Goal: Task Accomplishment & Management: Manage account settings

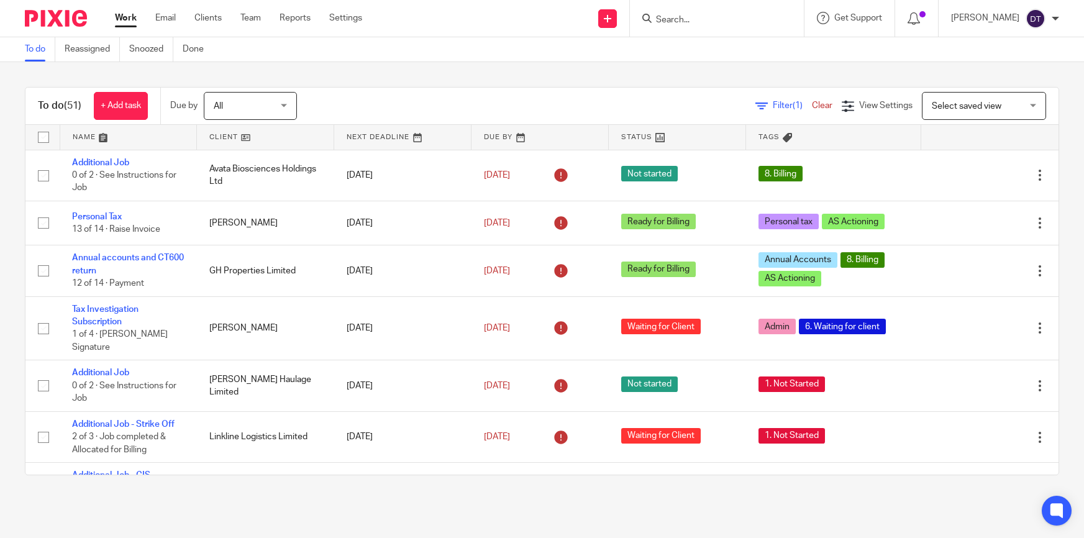
click at [168, 12] on link "Email" at bounding box center [165, 18] width 21 height 12
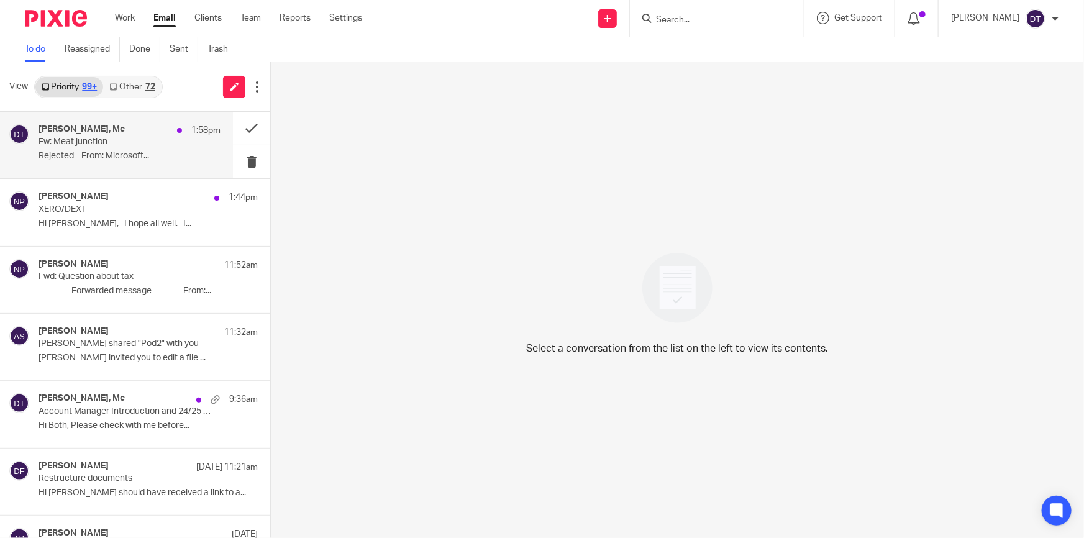
click at [94, 142] on p "Fw: Meat junction" at bounding box center [112, 142] width 146 height 11
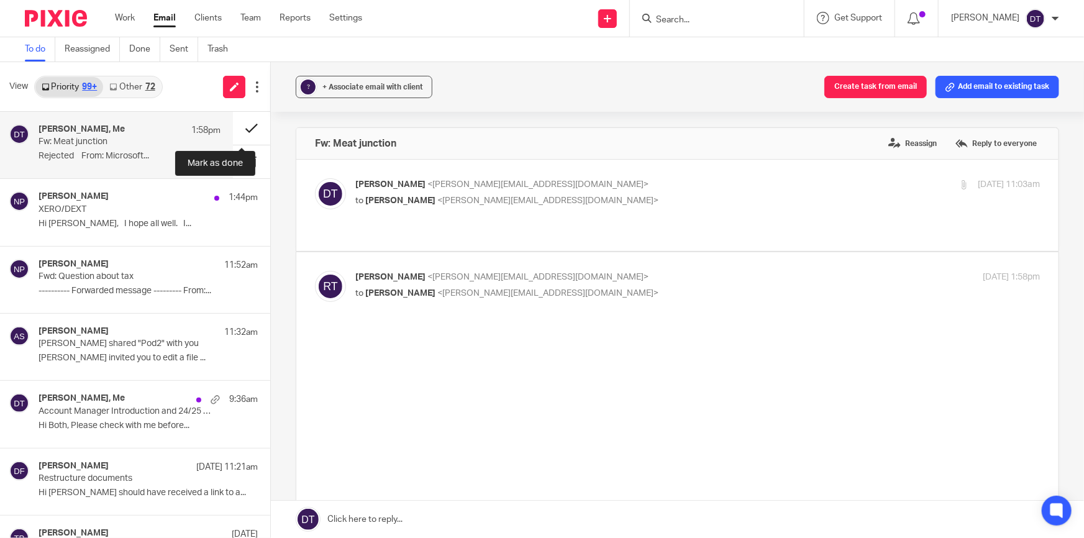
click at [234, 126] on button at bounding box center [251, 128] width 37 height 33
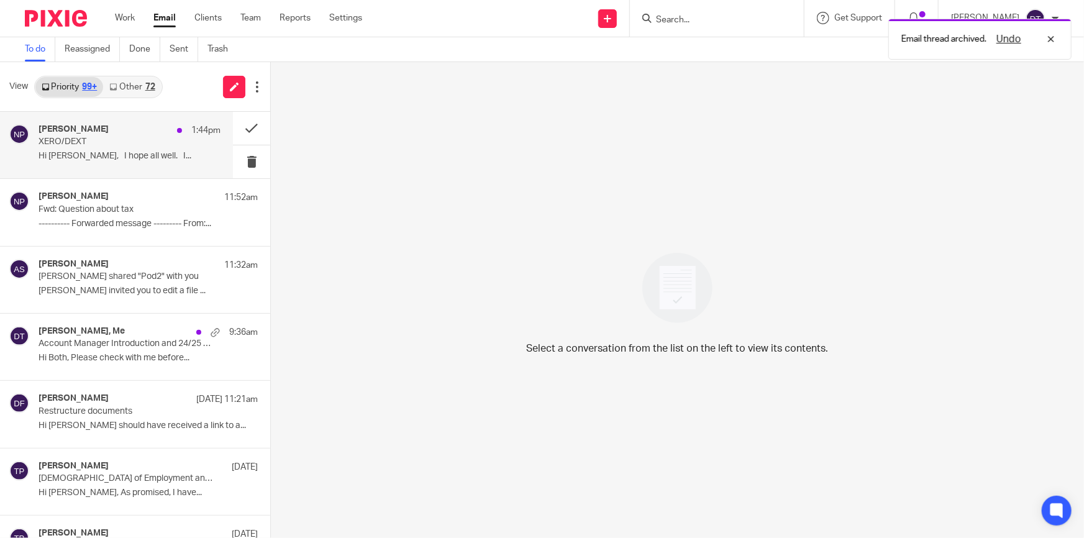
click at [139, 150] on div "Naveen Paul 1:44pm XERO/DEXT Hi Deanna, I hope all well. I..." at bounding box center [130, 145] width 182 height 42
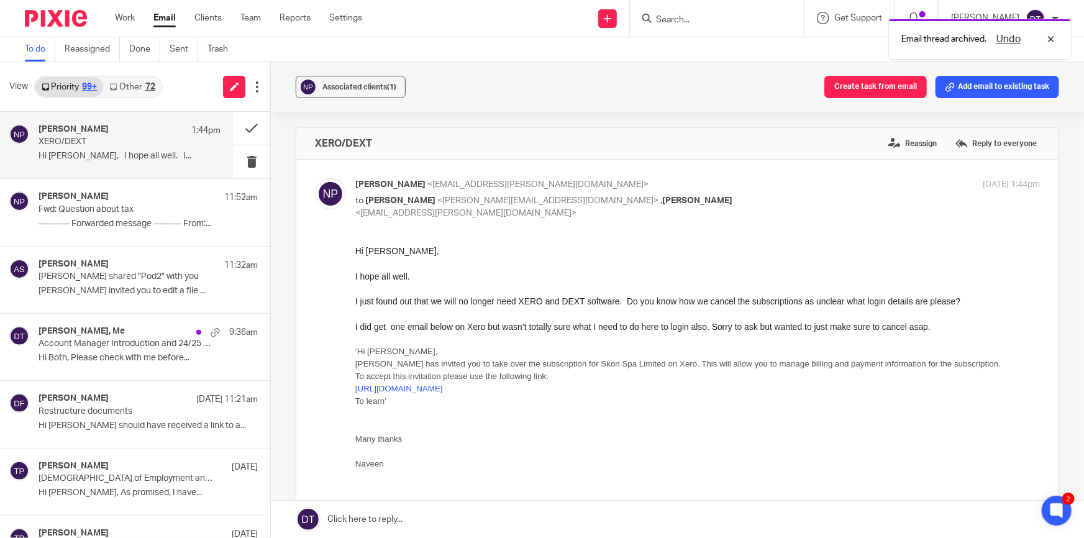
click at [138, 86] on link "Other 72" at bounding box center [132, 87] width 58 height 20
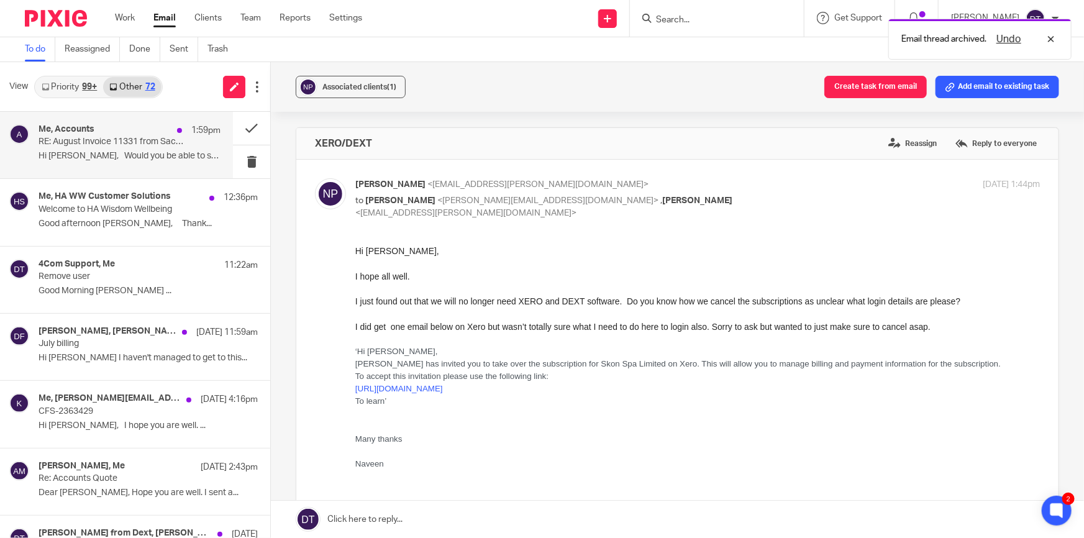
click at [109, 142] on p "RE: August Invoice 11331 from Sachdevs Chartered Accountants for Countrywide Me…" at bounding box center [112, 142] width 146 height 11
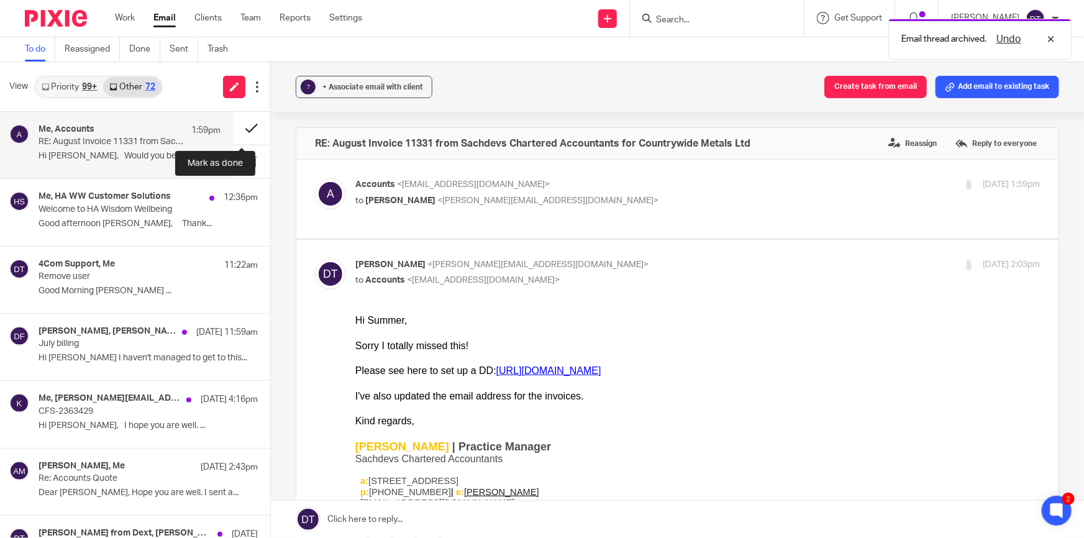
click at [242, 126] on button at bounding box center [251, 128] width 37 height 33
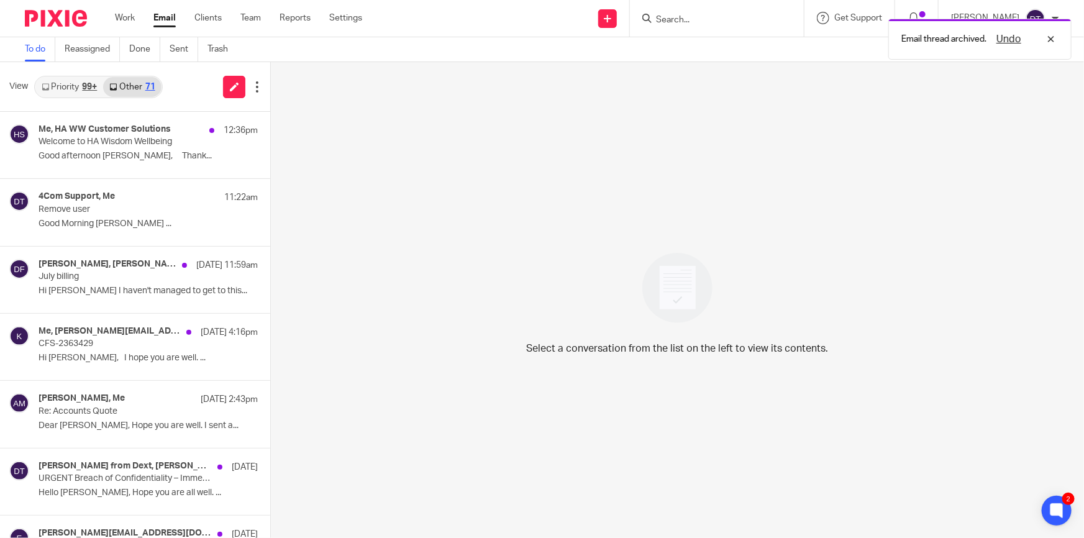
click at [74, 86] on link "Priority 99+" at bounding box center [69, 87] width 68 height 20
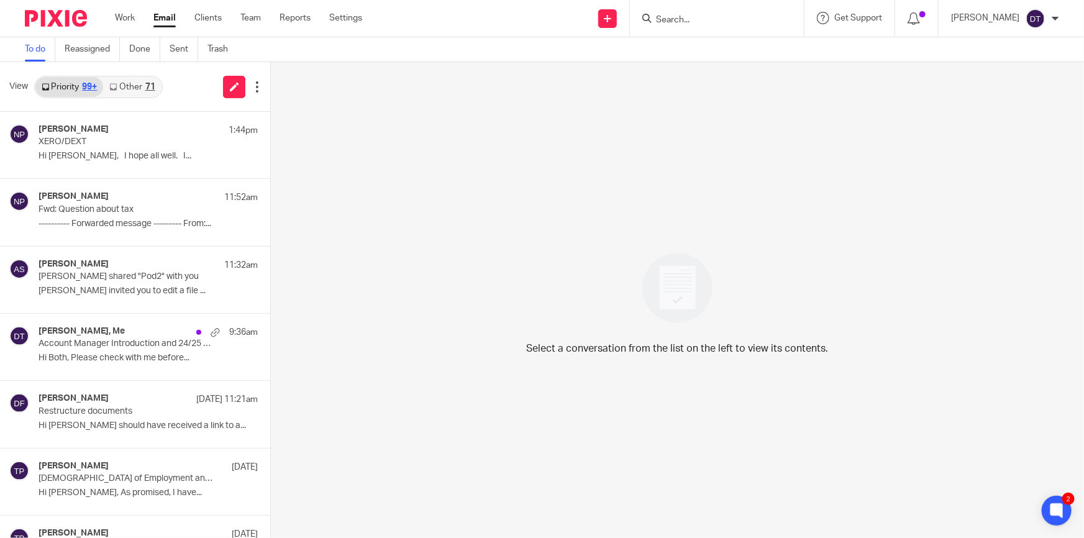
click at [662, 20] on input "Search" at bounding box center [711, 20] width 112 height 11
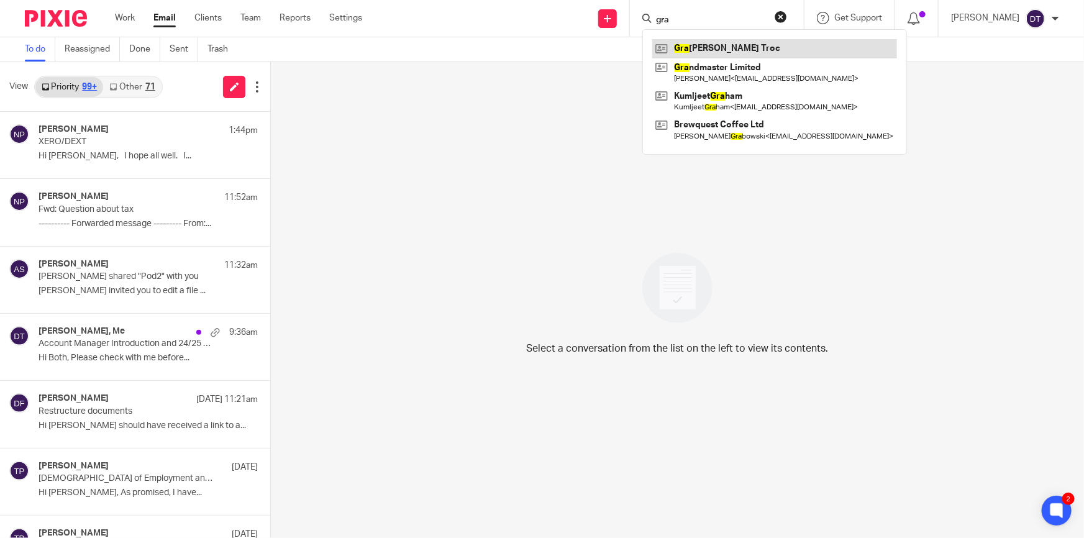
type input "gra"
click at [776, 48] on link at bounding box center [774, 48] width 245 height 19
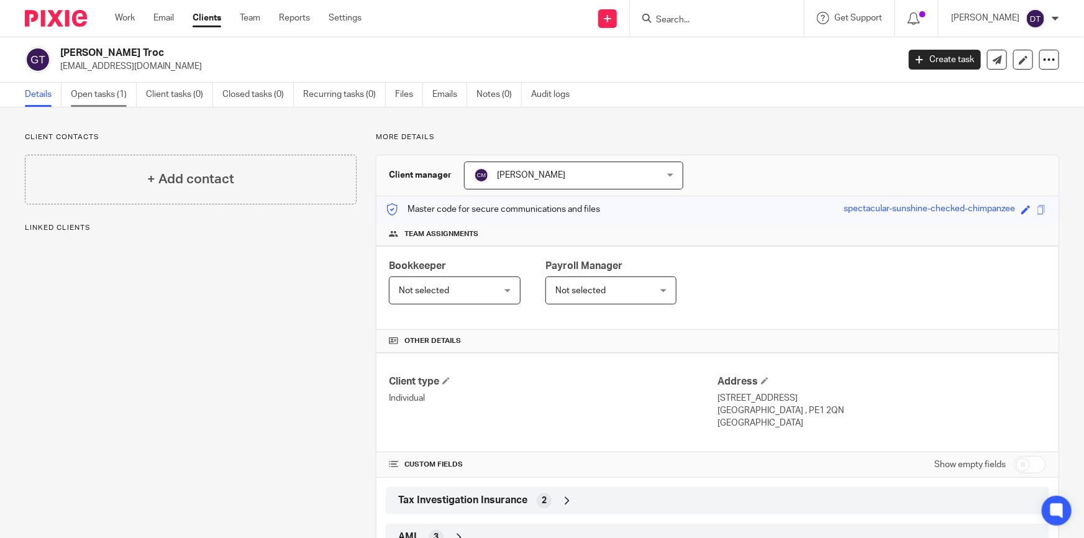
click at [109, 98] on link "Open tasks (1)" at bounding box center [104, 95] width 66 height 24
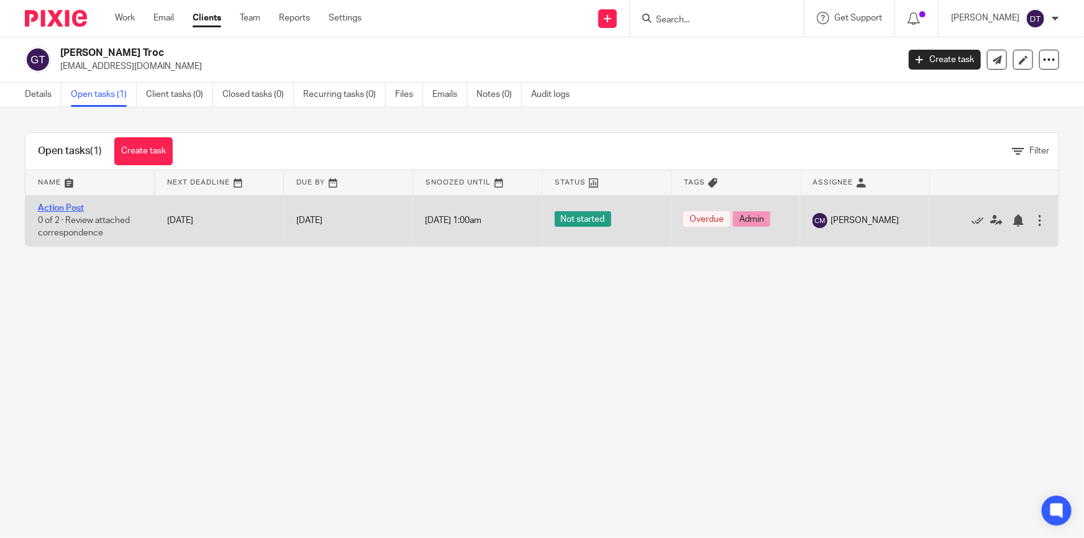
click at [68, 207] on link "Action Post" at bounding box center [61, 208] width 46 height 9
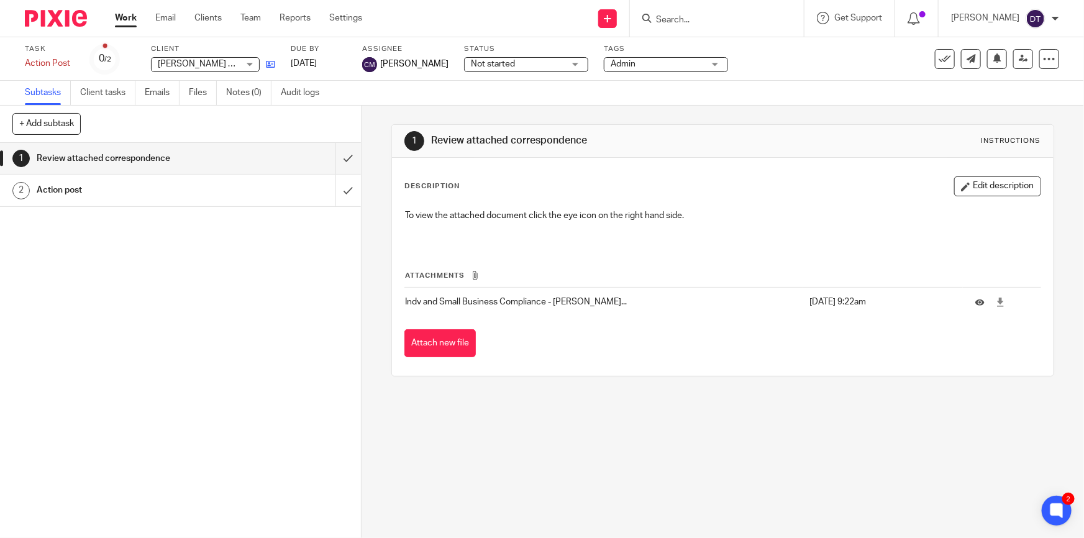
click at [271, 60] on icon at bounding box center [270, 64] width 9 height 9
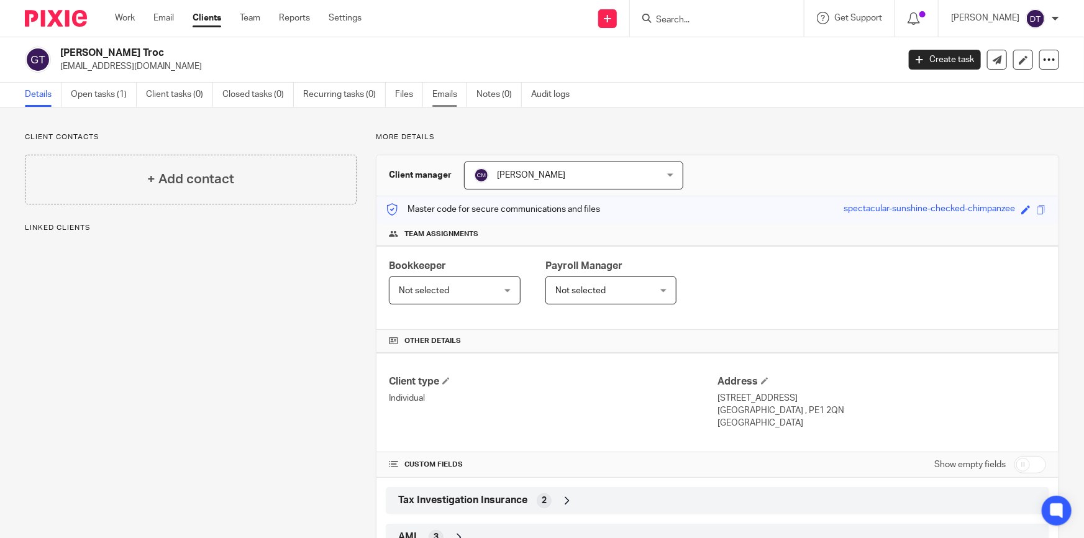
click at [438, 93] on link "Emails" at bounding box center [449, 95] width 35 height 24
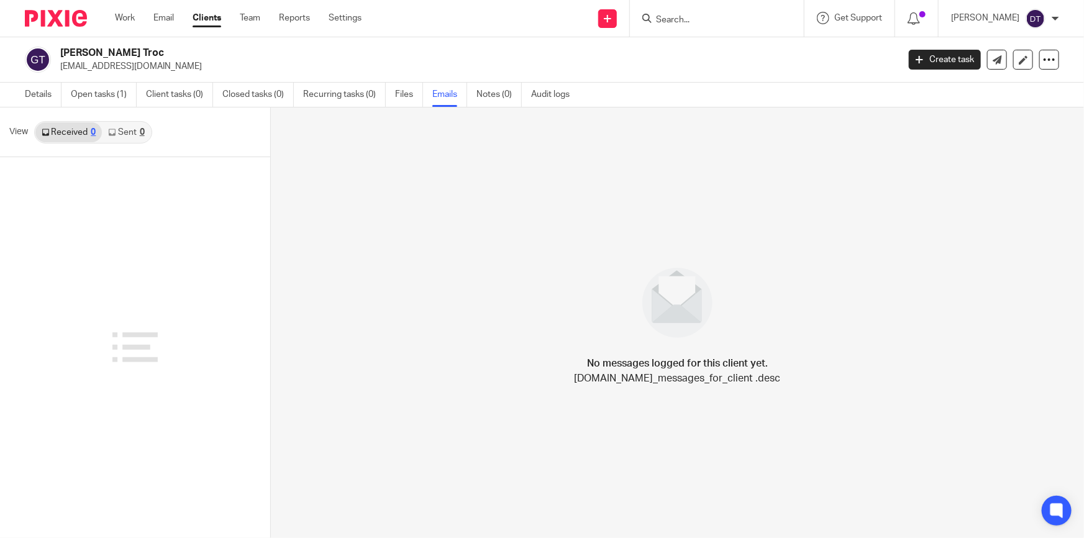
click at [116, 68] on div "[PERSON_NAME] Troc [EMAIL_ADDRESS][DOMAIN_NAME]" at bounding box center [475, 60] width 830 height 26
click at [155, 66] on p "[EMAIL_ADDRESS][DOMAIN_NAME]" at bounding box center [475, 66] width 830 height 12
drag, startPoint x: 151, startPoint y: 66, endPoint x: 59, endPoint y: 70, distance: 92.0
click at [59, 70] on div "Grazyna Lisowska Troc grace.troc@gmail.com" at bounding box center [458, 60] width 866 height 26
copy p "[EMAIL_ADDRESS][DOMAIN_NAME]"
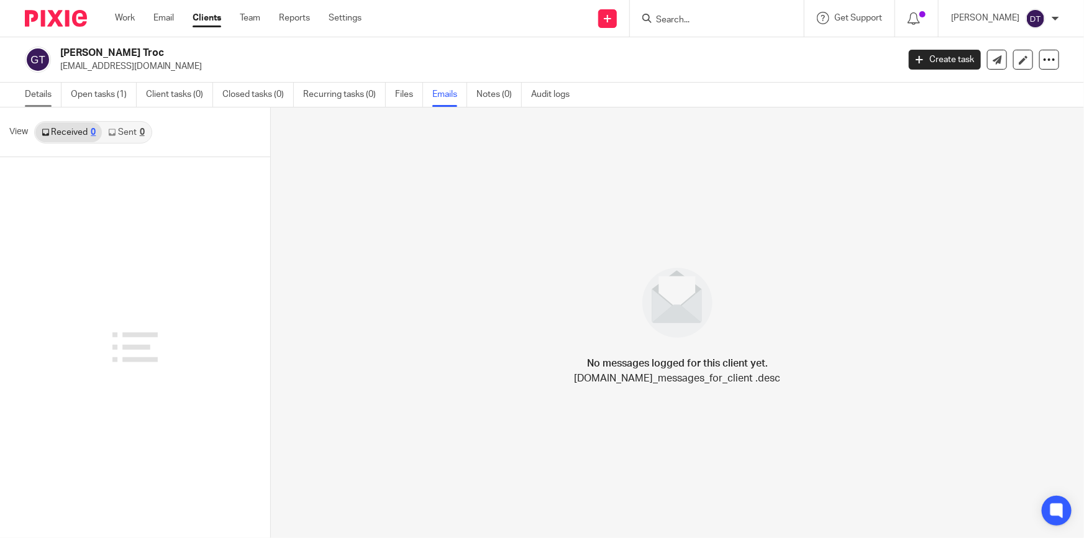
click at [53, 88] on link "Details" at bounding box center [43, 95] width 37 height 24
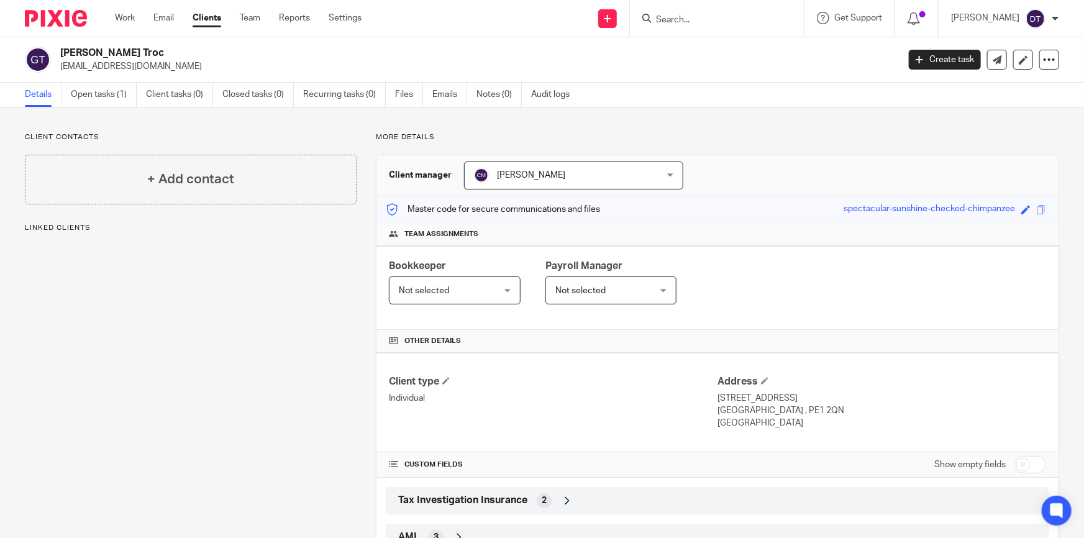
click at [158, 199] on div "+ Add contact" at bounding box center [191, 180] width 332 height 50
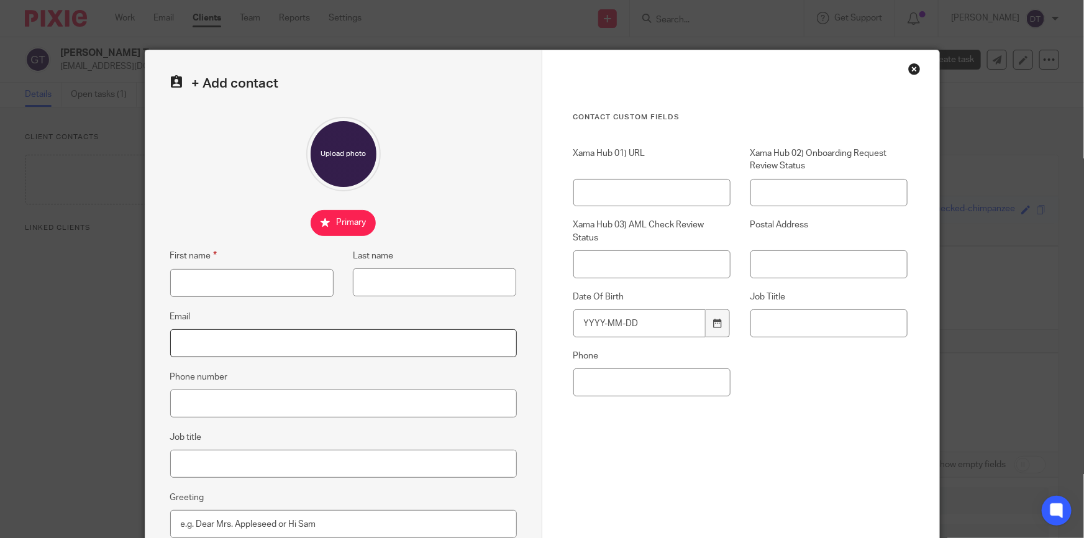
click at [235, 347] on input "Email" at bounding box center [343, 343] width 347 height 28
paste input "[EMAIL_ADDRESS][DOMAIN_NAME]"
type input "[EMAIL_ADDRESS][DOMAIN_NAME]"
click at [218, 286] on input "First name" at bounding box center [251, 283] width 163 height 28
type input "Grazyna"
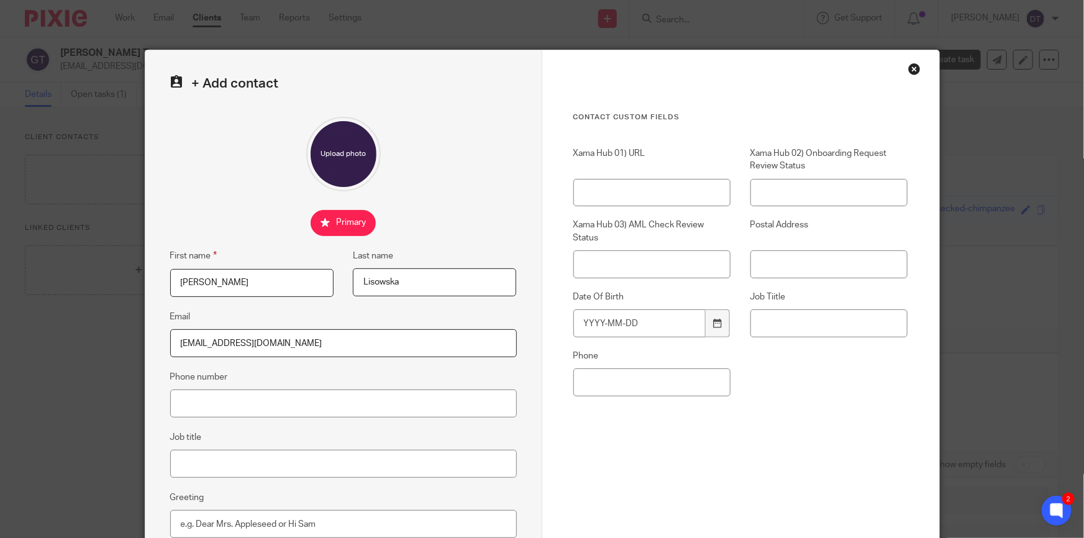
scroll to position [167, 0]
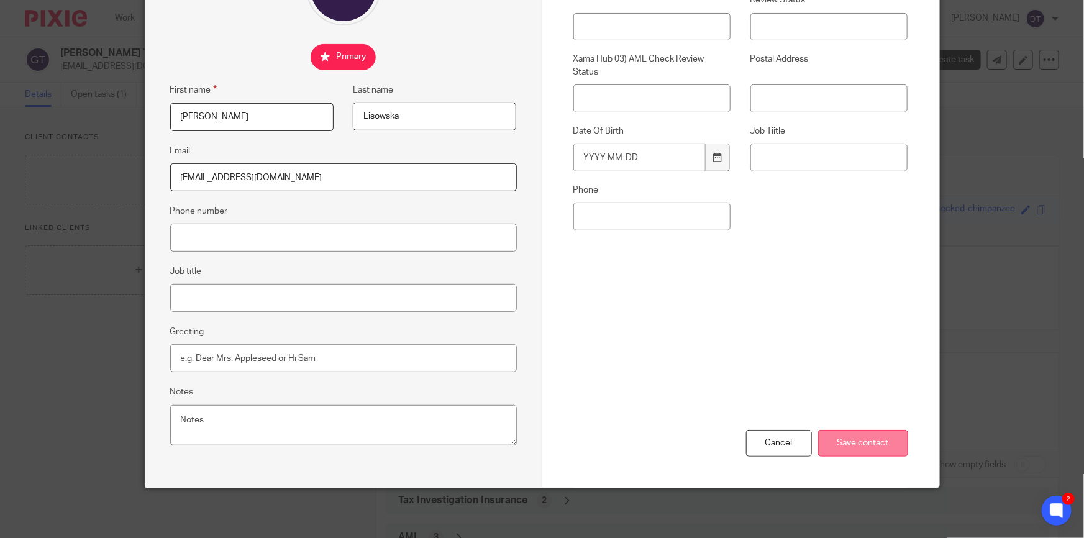
type input "Lisowska"
click at [861, 447] on input "Save contact" at bounding box center [863, 443] width 90 height 27
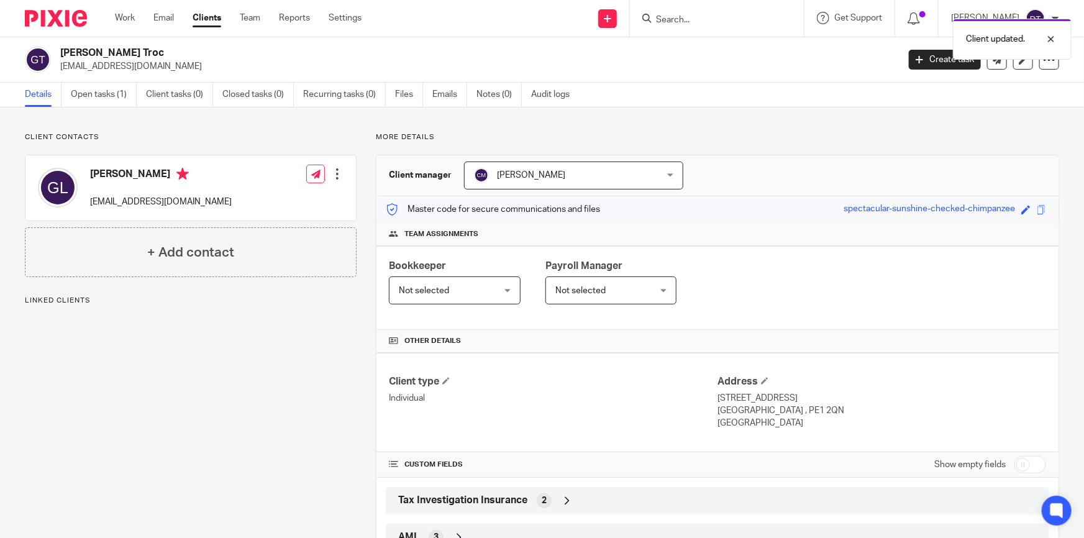
click at [331, 172] on div at bounding box center [337, 174] width 12 height 12
click at [305, 203] on link "Edit contact" at bounding box center [279, 202] width 119 height 18
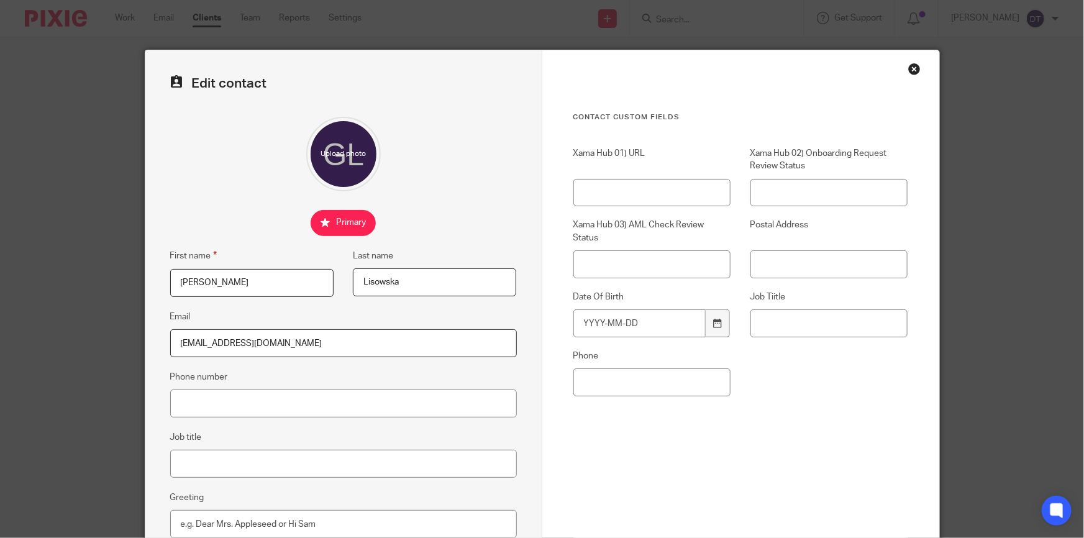
click at [417, 293] on input "Lisowska" at bounding box center [434, 282] width 163 height 28
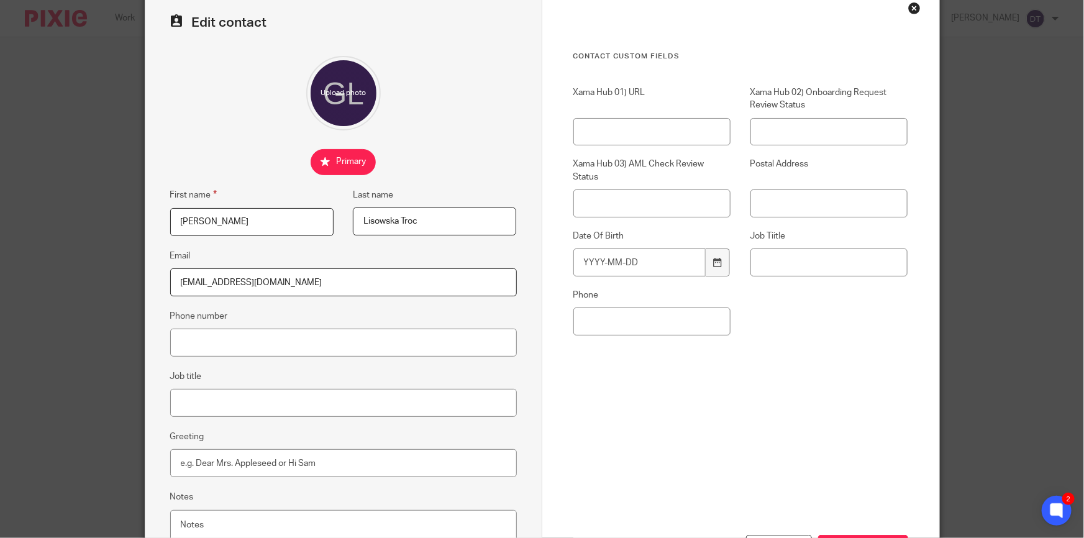
scroll to position [167, 0]
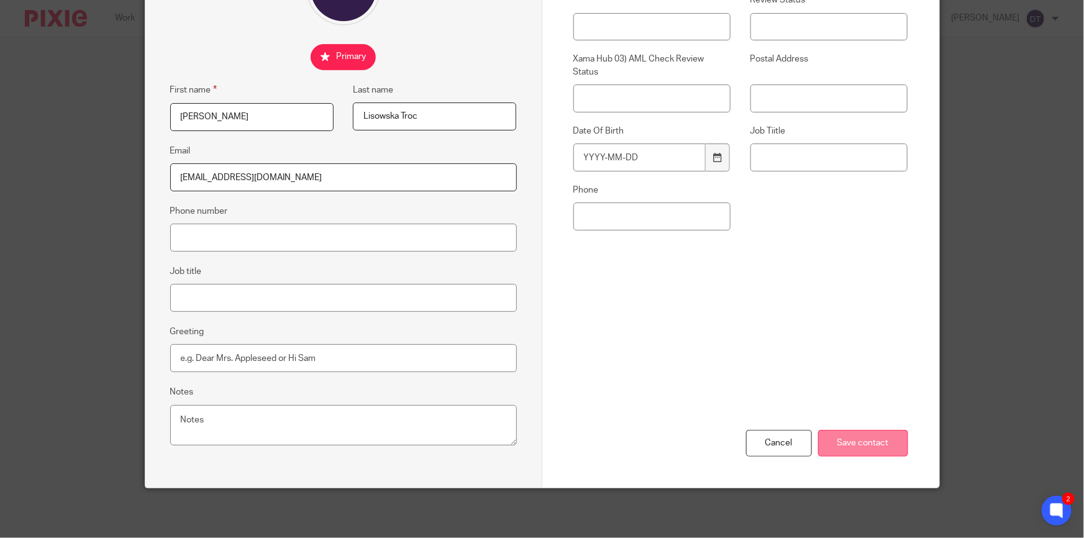
type input "Lisowska Troc"
click at [857, 452] on input "Save contact" at bounding box center [863, 443] width 90 height 27
click at [850, 441] on input "Save contact" at bounding box center [863, 443] width 90 height 27
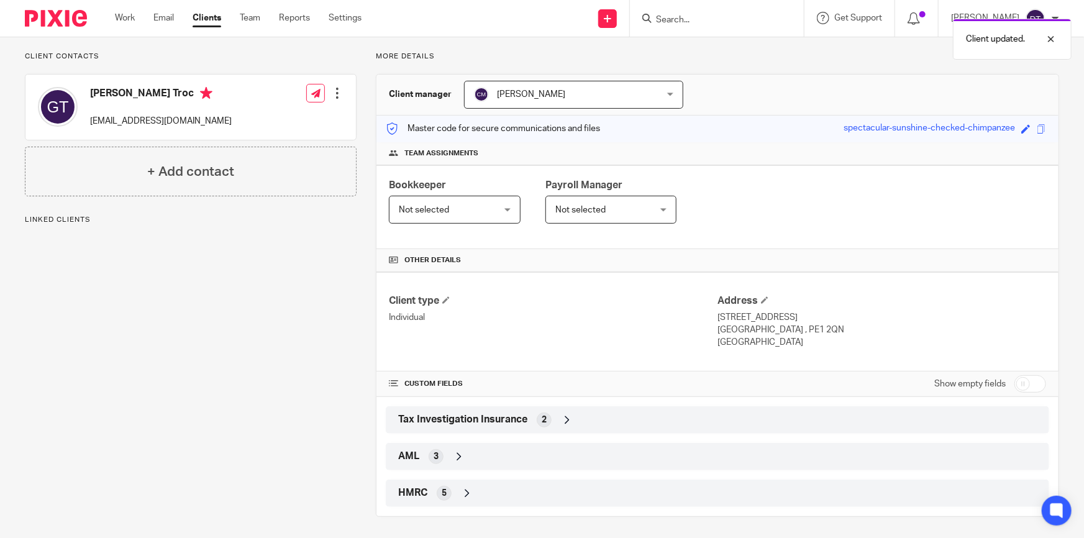
scroll to position [83, 0]
click at [462, 485] on icon at bounding box center [467, 491] width 12 height 12
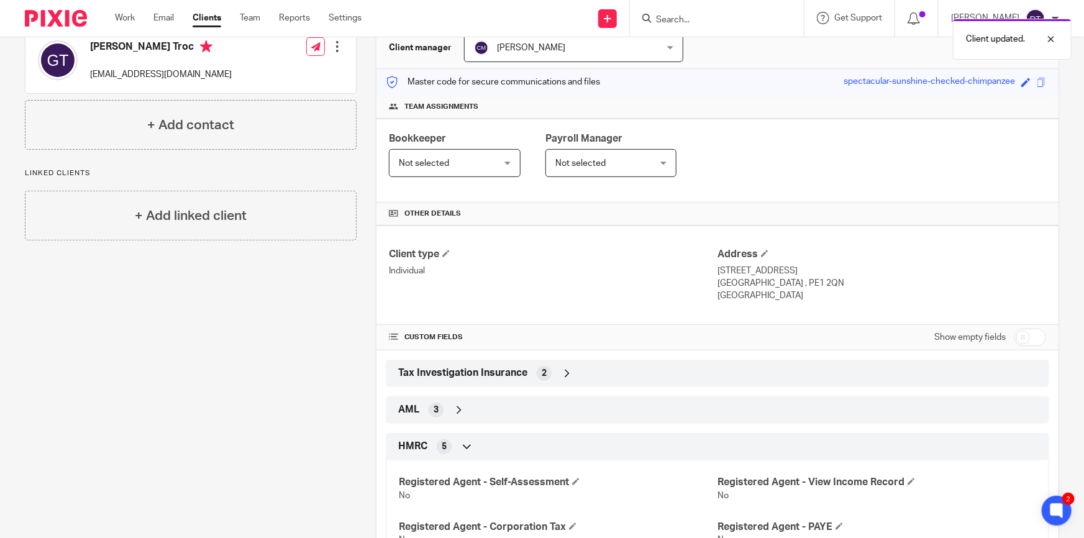
scroll to position [117, 0]
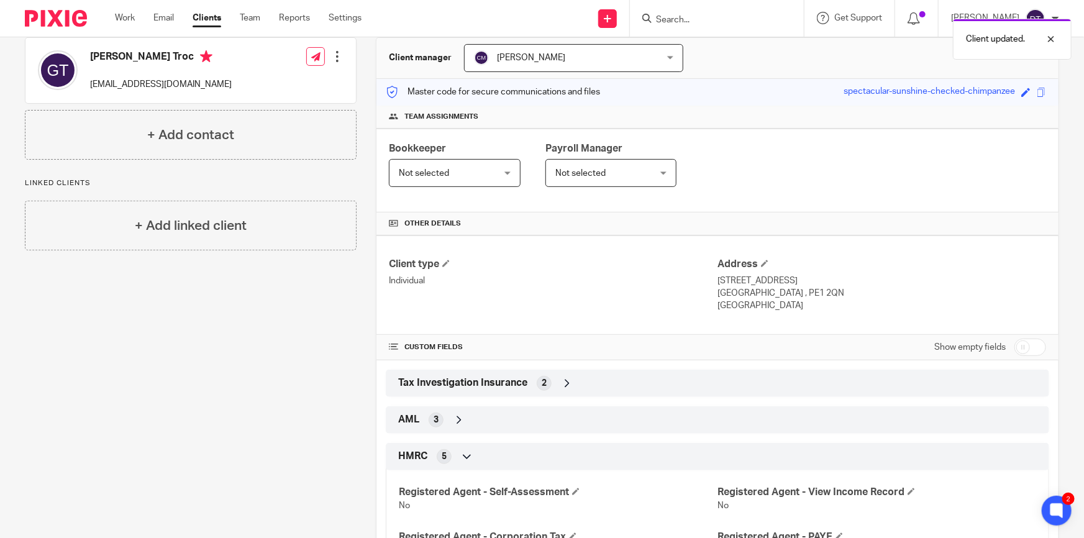
click at [466, 411] on div "AML 3" at bounding box center [717, 419] width 645 height 21
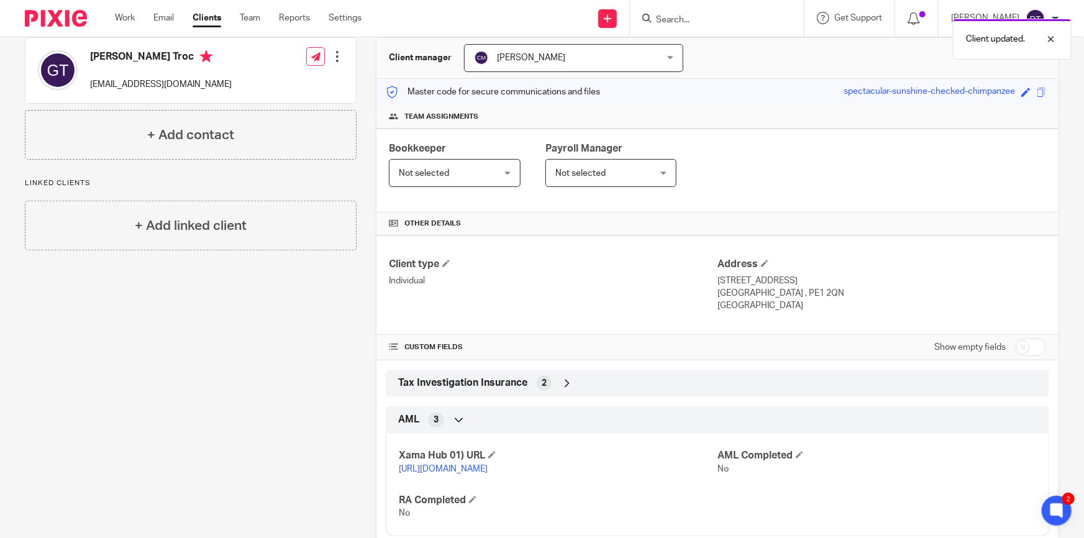
click at [606, 388] on div "Tax Investigation Insurance 2" at bounding box center [717, 383] width 645 height 21
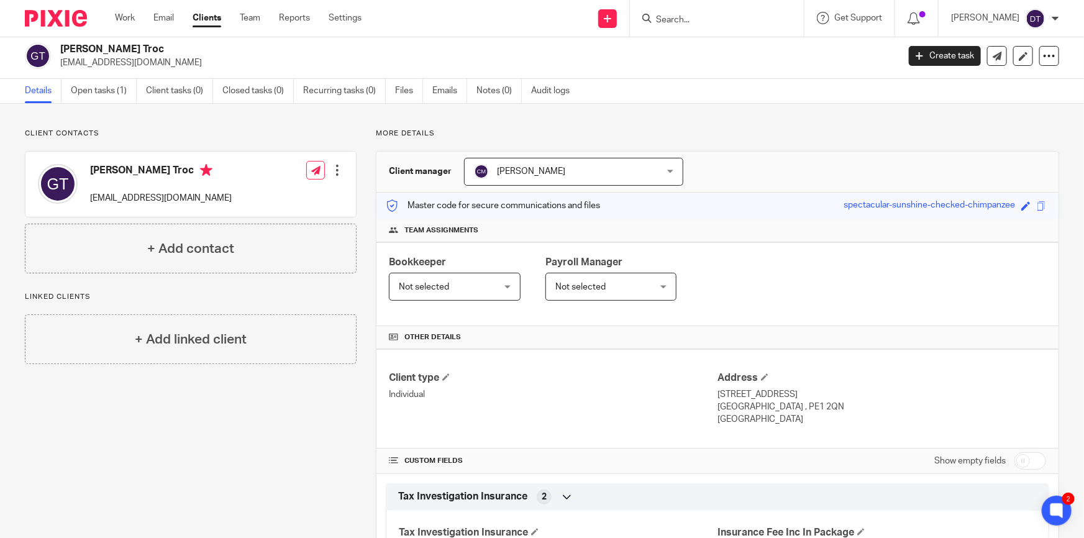
scroll to position [0, 0]
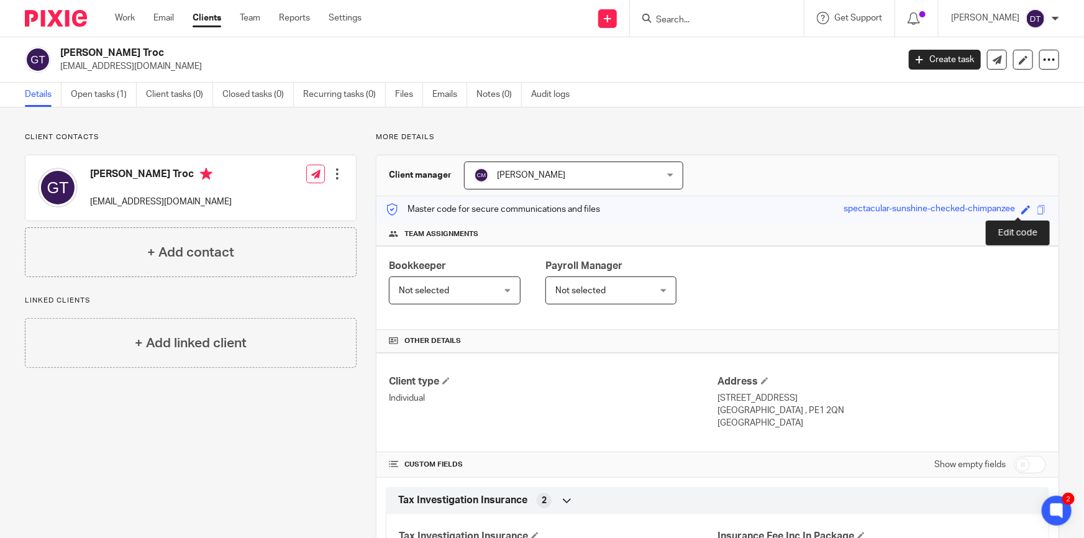
click at [1021, 209] on span at bounding box center [1025, 209] width 9 height 9
type input "C"
type input "GT"
click at [1000, 203] on link "Save" at bounding box center [1003, 209] width 19 height 12
type input "GT"
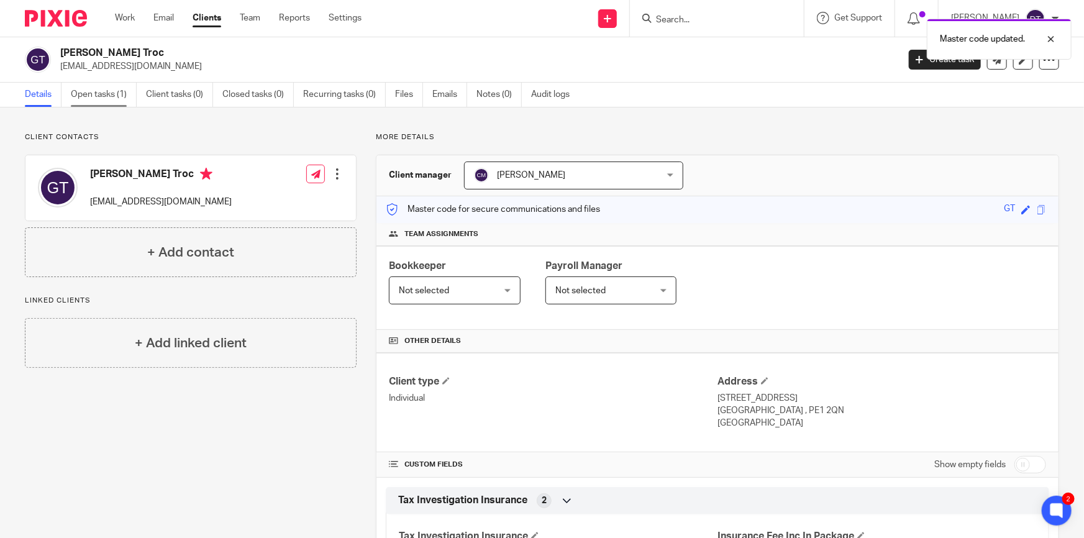
click at [117, 101] on link "Open tasks (1)" at bounding box center [104, 95] width 66 height 24
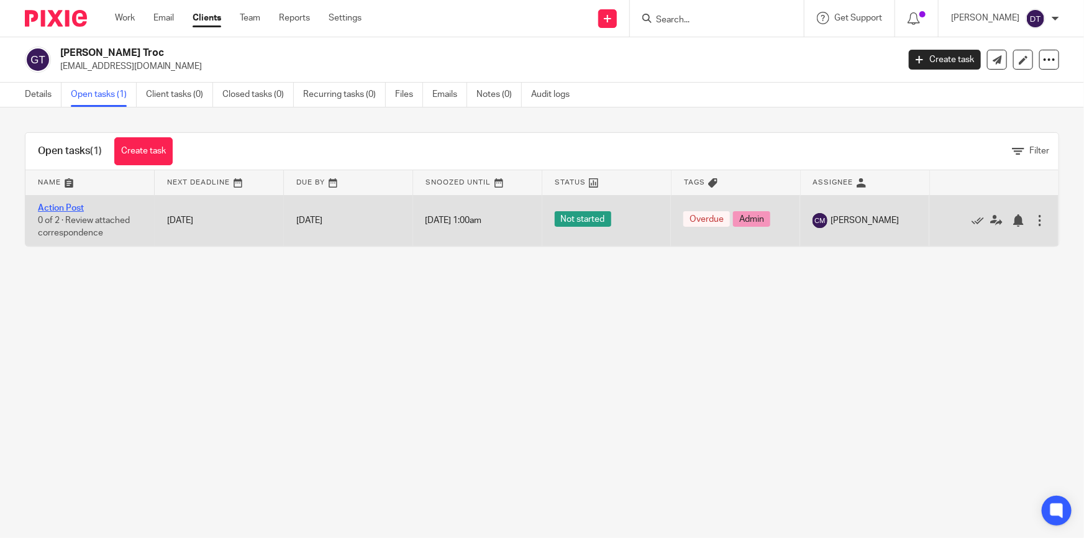
click at [75, 204] on link "Action Post" at bounding box center [61, 208] width 46 height 9
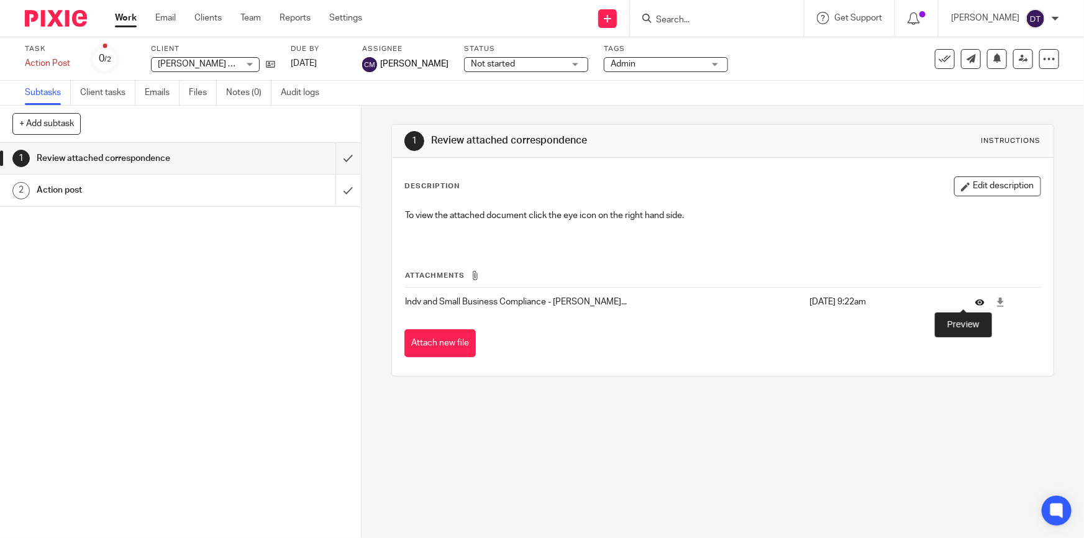
click at [975, 301] on icon at bounding box center [979, 302] width 9 height 9
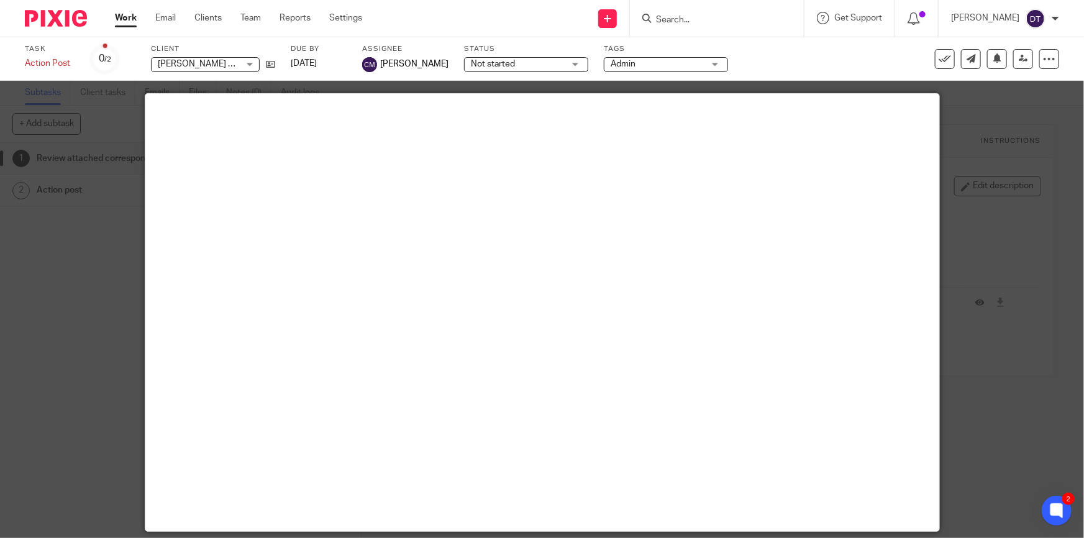
click at [1039, 149] on div at bounding box center [542, 269] width 1084 height 538
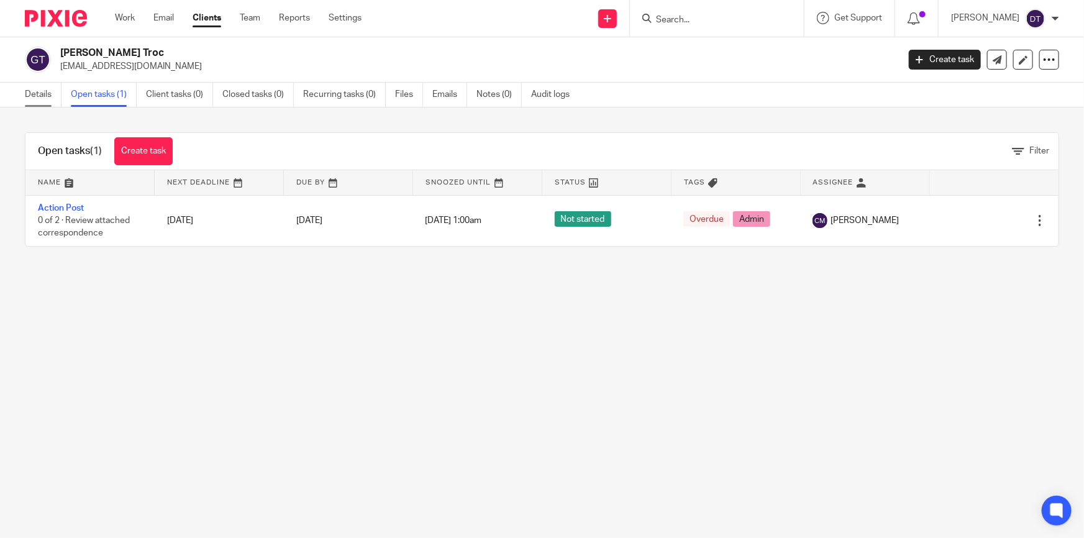
click at [39, 99] on link "Details" at bounding box center [43, 95] width 37 height 24
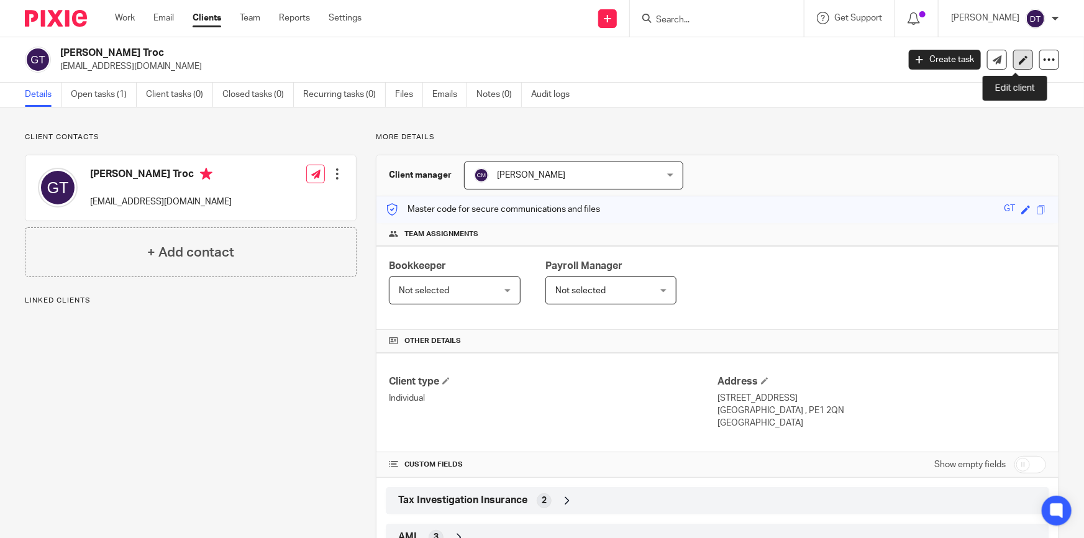
click at [1019, 61] on icon at bounding box center [1023, 59] width 9 height 9
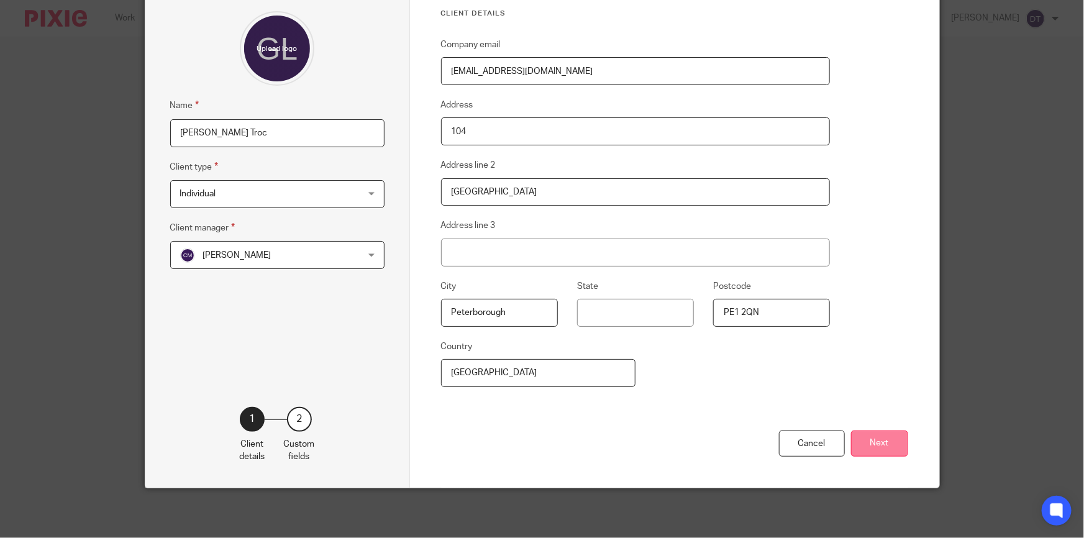
click at [872, 442] on button "Next" at bounding box center [879, 444] width 57 height 27
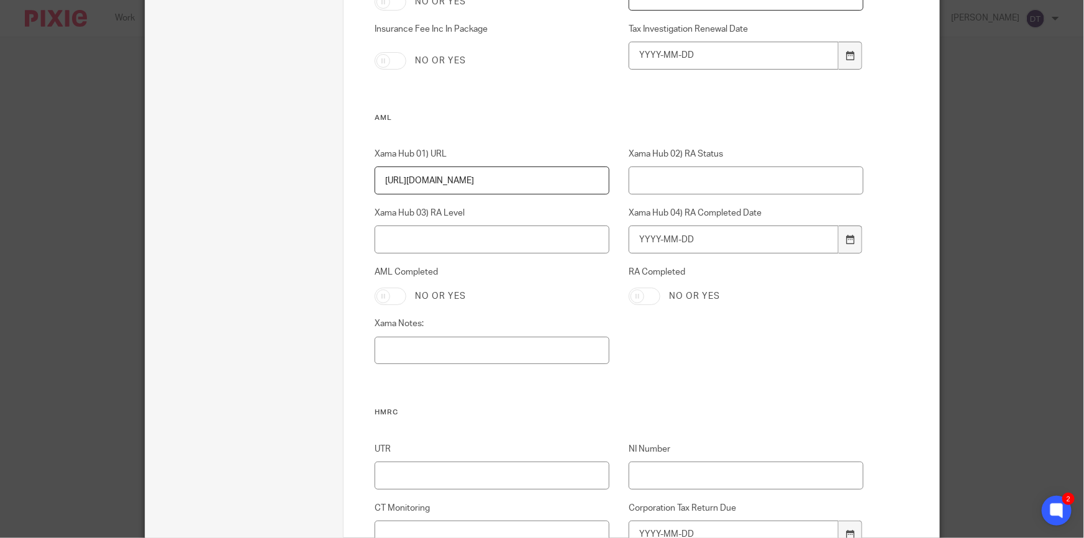
scroll to position [1123, 0]
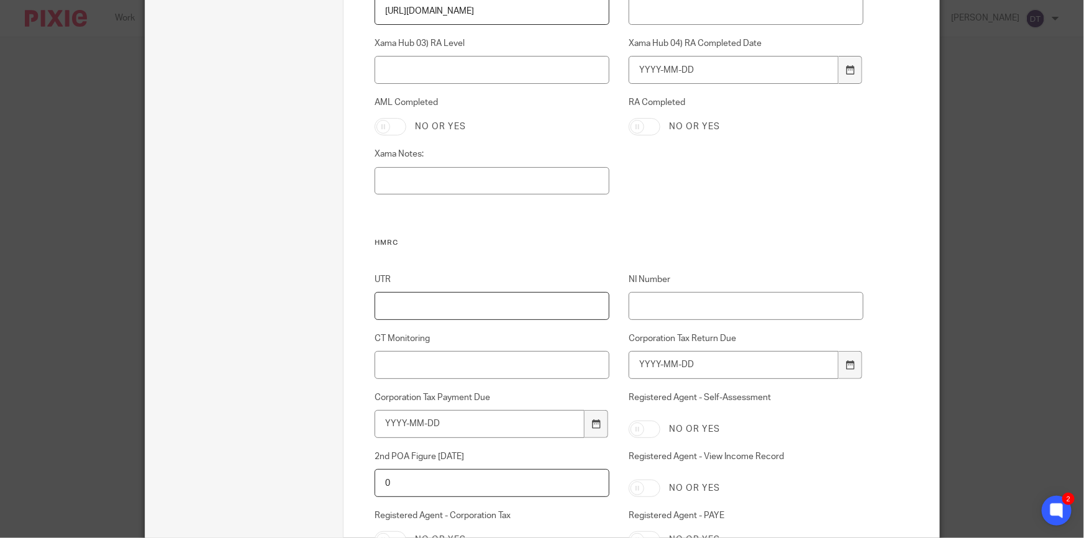
click at [472, 317] on input "UTR" at bounding box center [492, 306] width 235 height 28
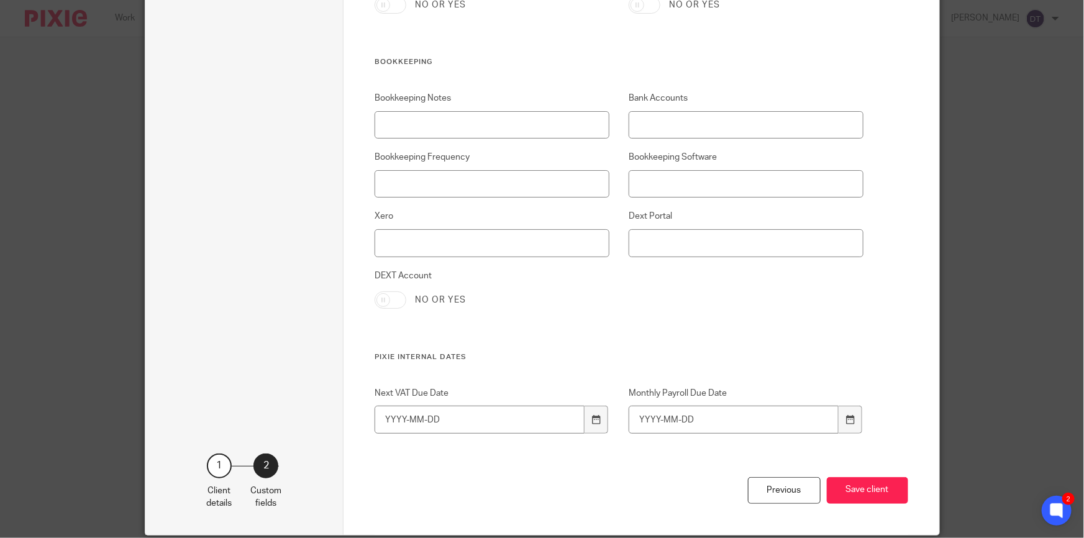
scroll to position [2597, 0]
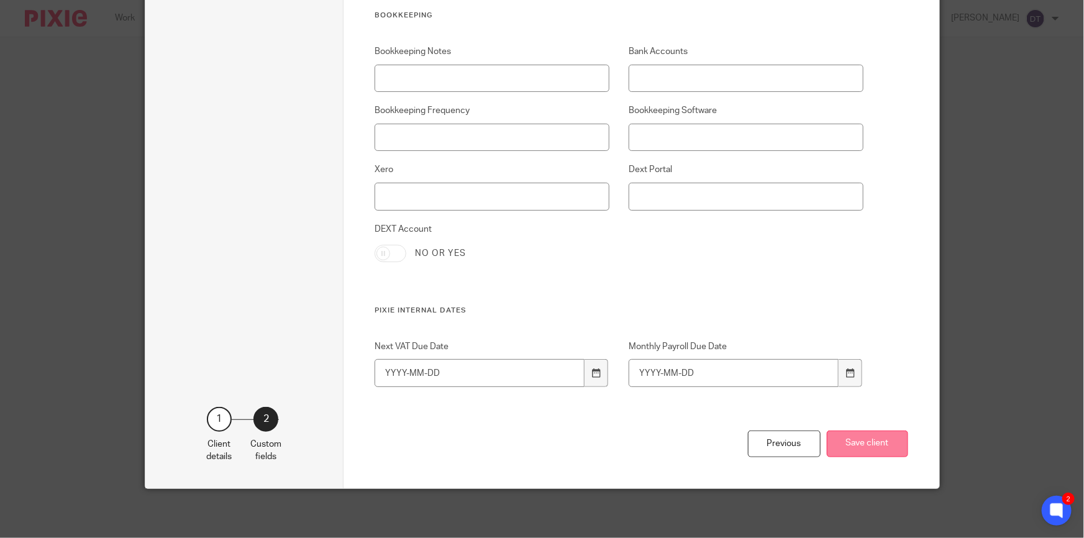
type input "1544094049"
click at [869, 439] on button "Save client" at bounding box center [867, 444] width 81 height 27
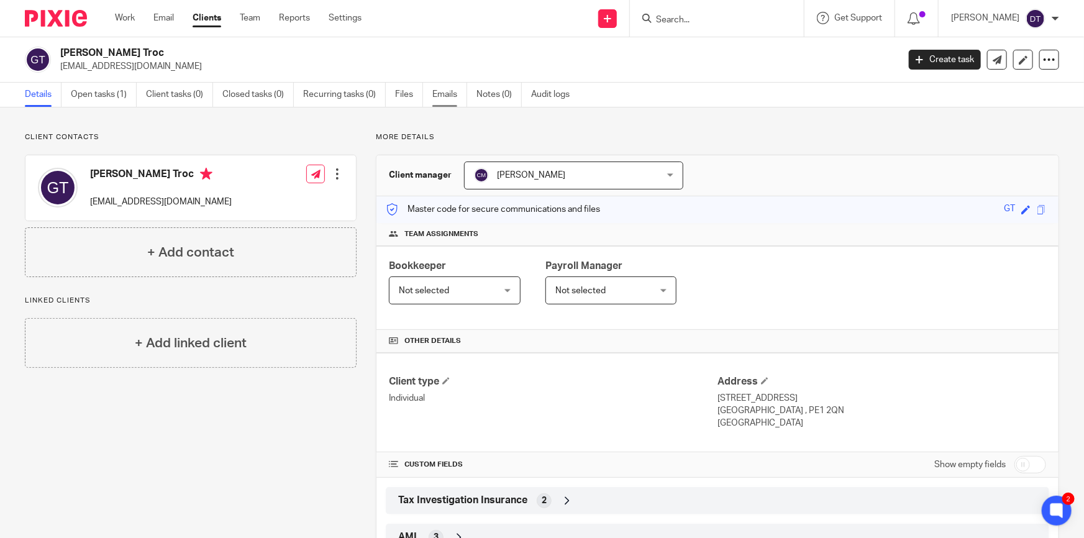
click at [450, 97] on link "Emails" at bounding box center [449, 95] width 35 height 24
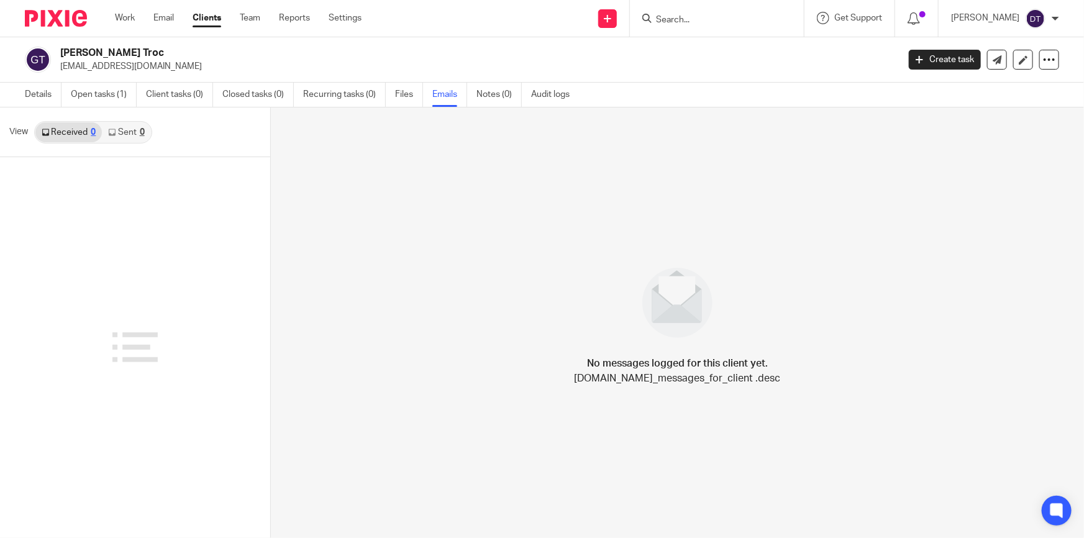
click at [113, 135] on icon at bounding box center [111, 132] width 7 height 7
click at [83, 137] on link "Received 0" at bounding box center [68, 132] width 66 height 20
click at [106, 91] on link "Open tasks (1)" at bounding box center [104, 95] width 66 height 24
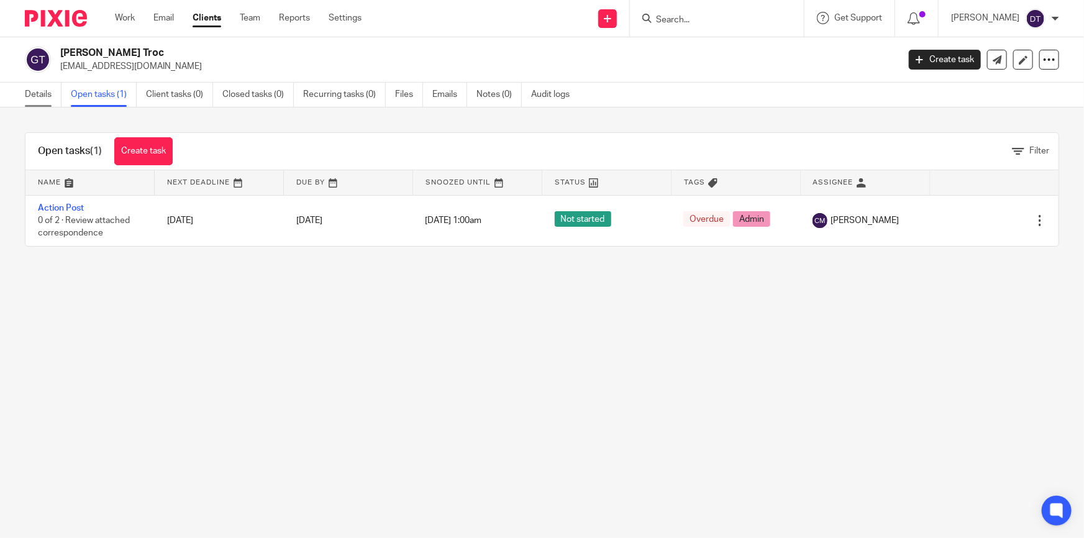
click at [53, 98] on link "Details" at bounding box center [43, 95] width 37 height 24
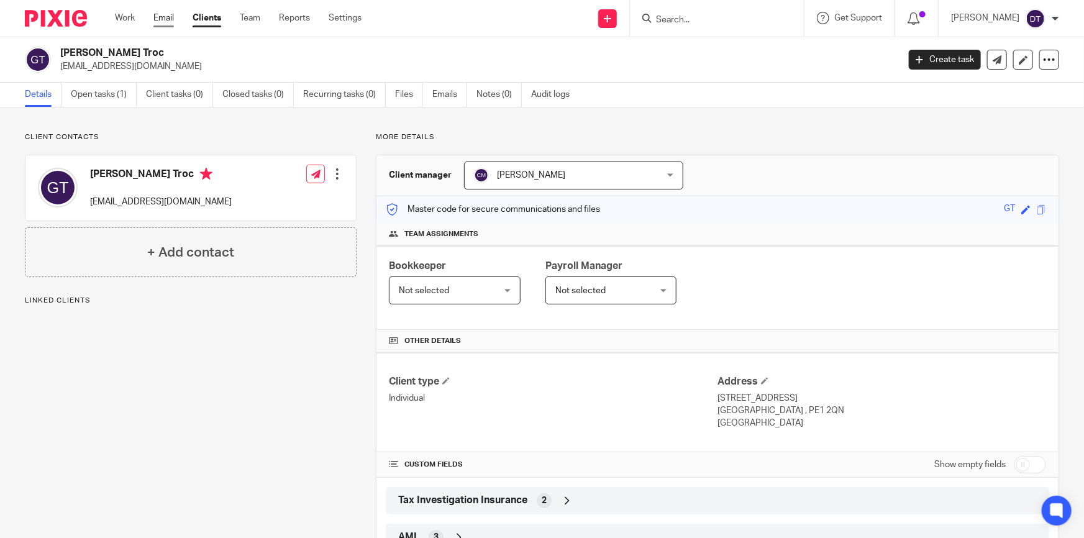
click at [162, 18] on link "Email" at bounding box center [163, 18] width 21 height 12
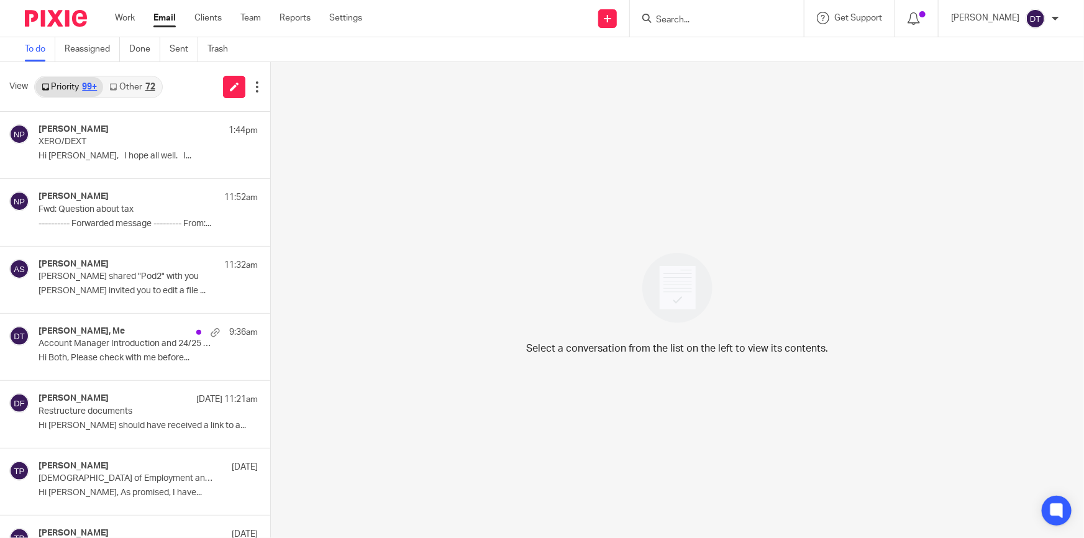
click at [140, 81] on link "Other 72" at bounding box center [132, 87] width 58 height 20
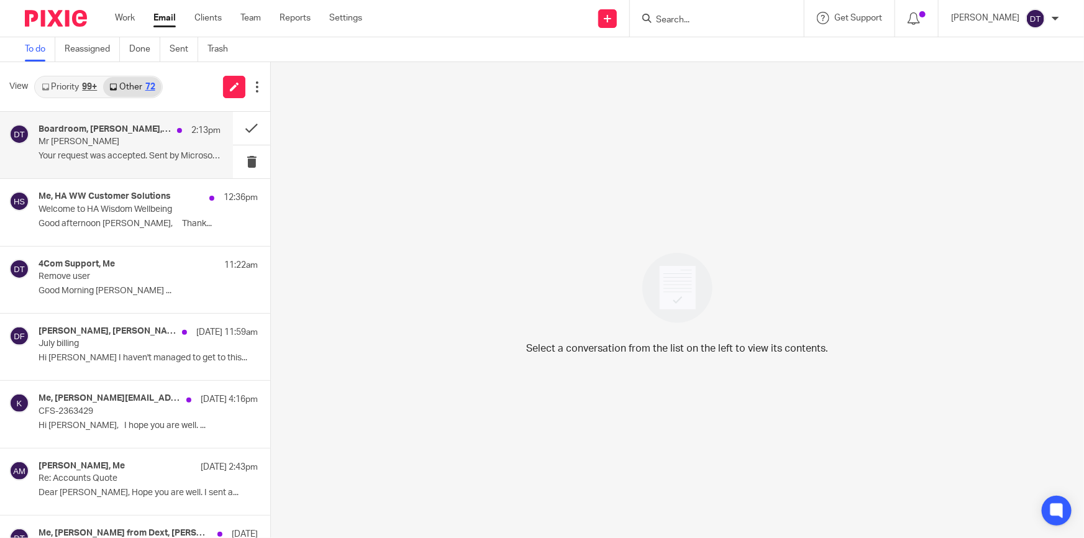
click at [107, 137] on p "Mr K Sandhu" at bounding box center [112, 142] width 146 height 11
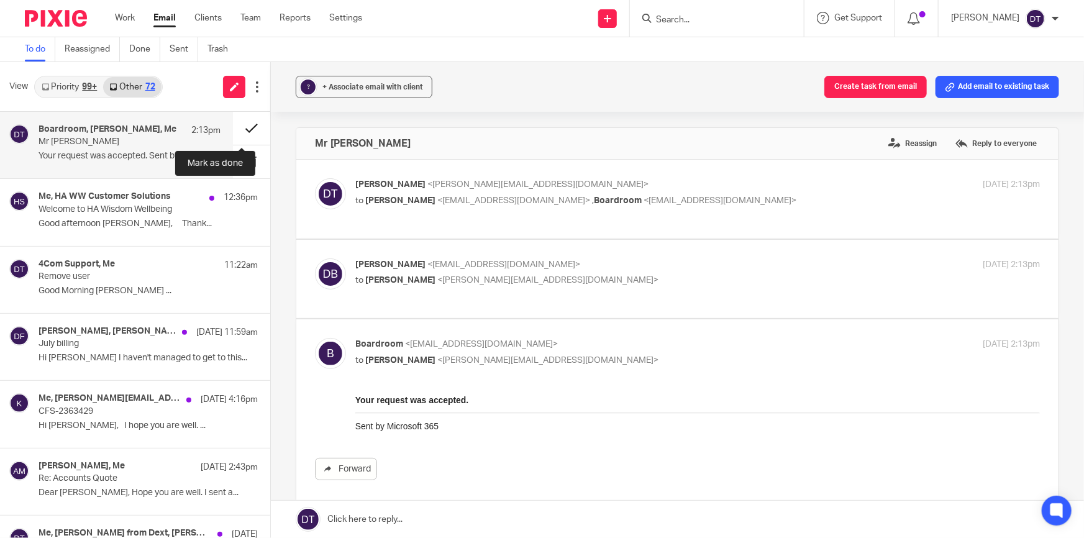
click at [238, 127] on button at bounding box center [251, 128] width 37 height 33
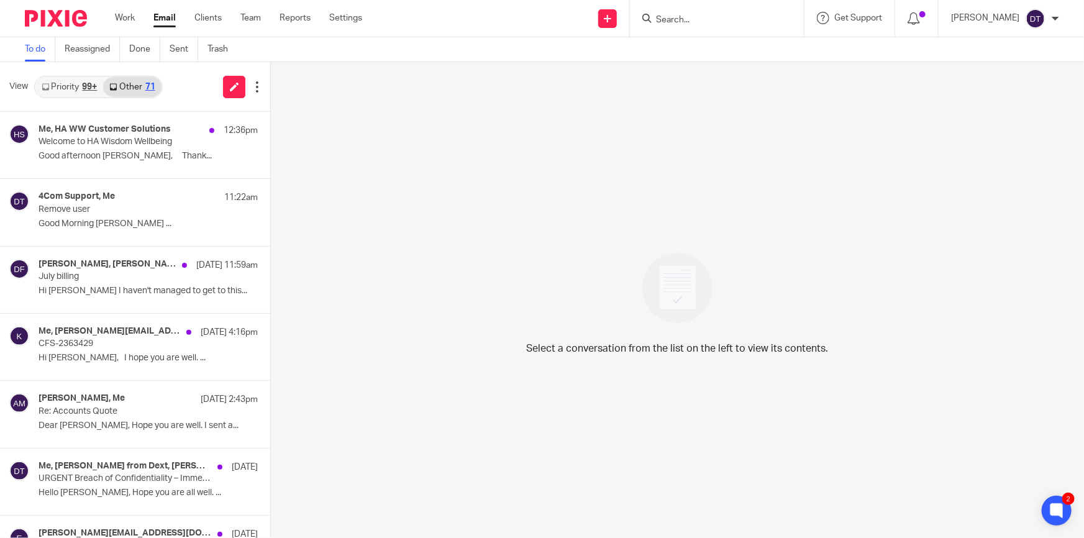
click at [697, 12] on form at bounding box center [721, 19] width 132 height 16
click at [691, 20] on input "Search" at bounding box center [711, 20] width 112 height 11
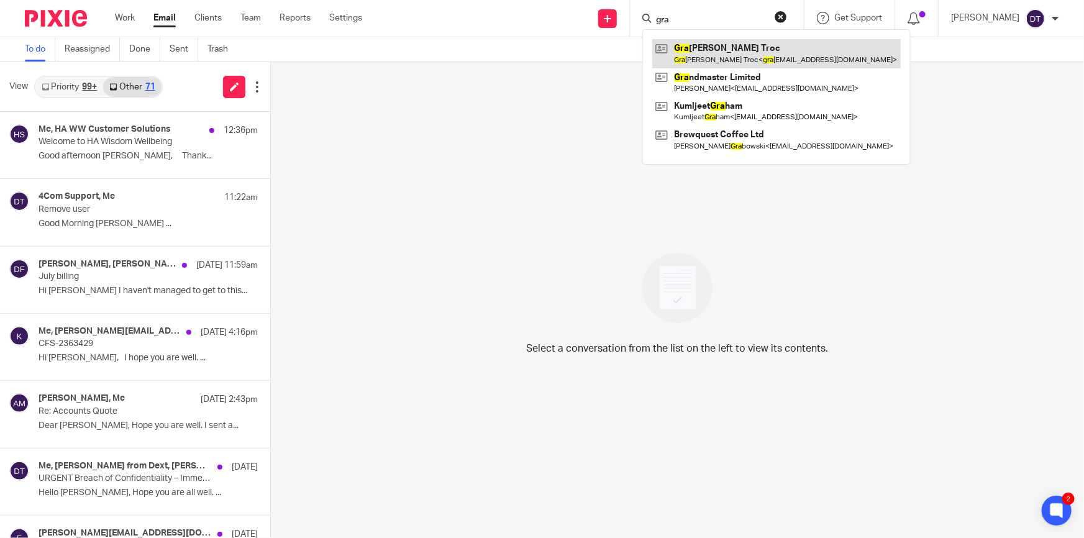
type input "gra"
click at [713, 45] on link at bounding box center [776, 53] width 249 height 29
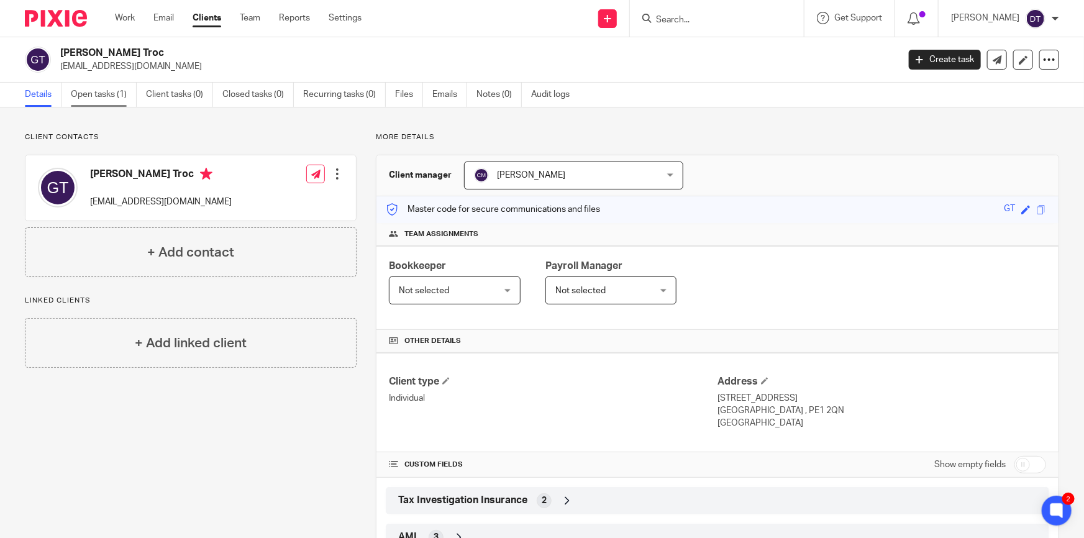
click at [122, 93] on link "Open tasks (1)" at bounding box center [104, 95] width 66 height 24
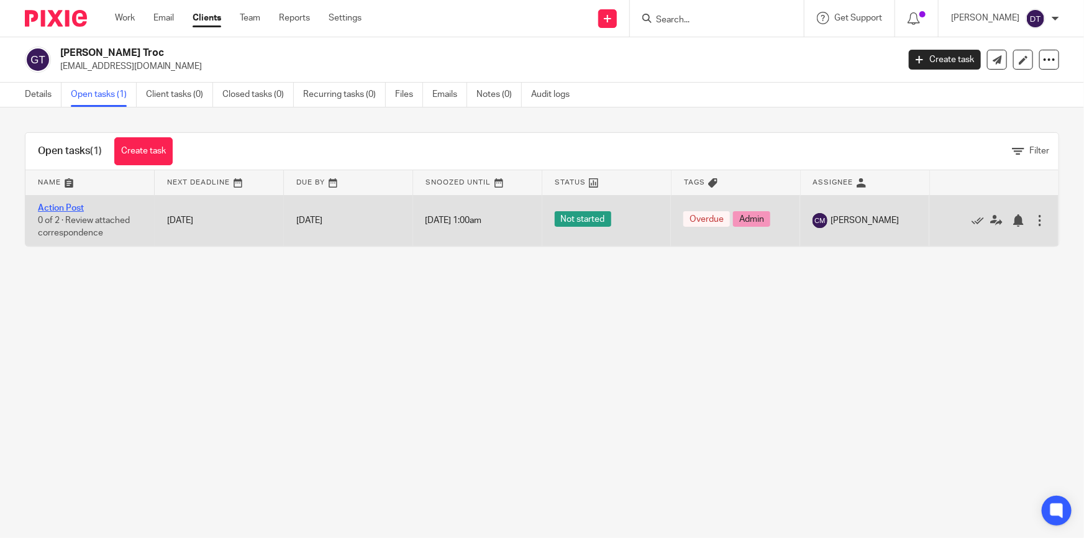
click at [70, 207] on link "Action Post" at bounding box center [61, 208] width 46 height 9
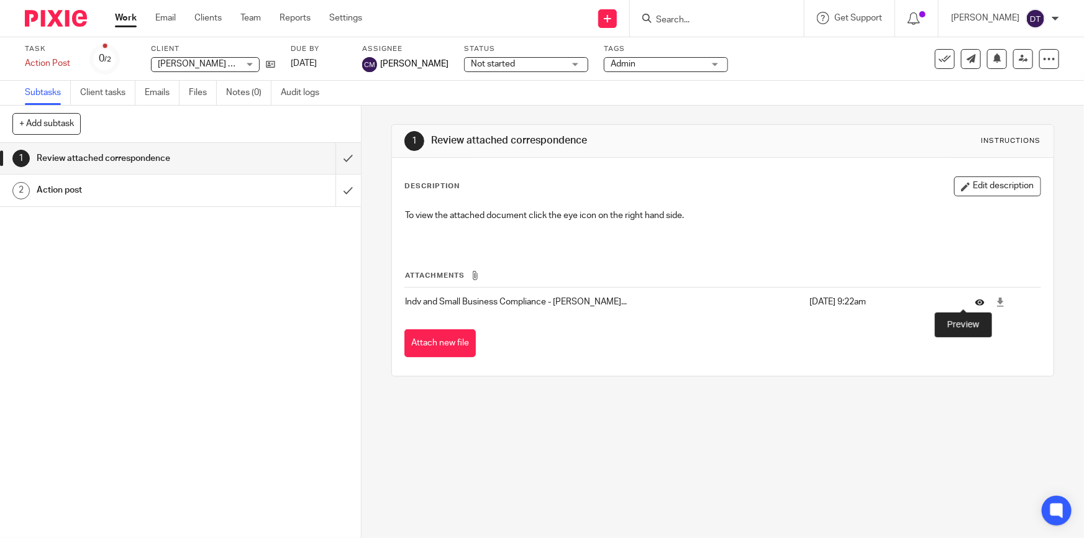
click at [975, 299] on icon at bounding box center [979, 302] width 9 height 9
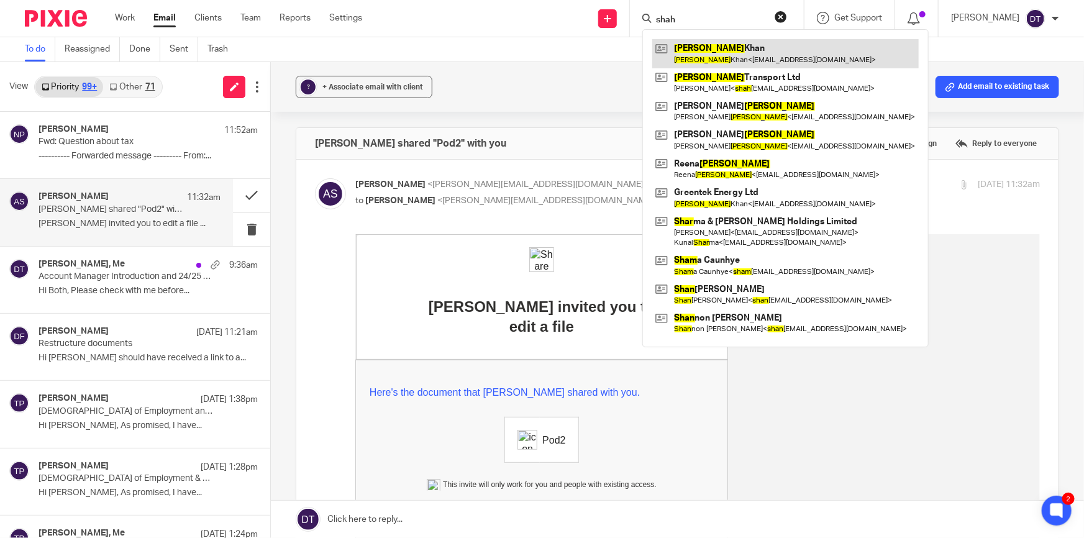
type input "shah"
click at [734, 52] on link at bounding box center [785, 53] width 267 height 29
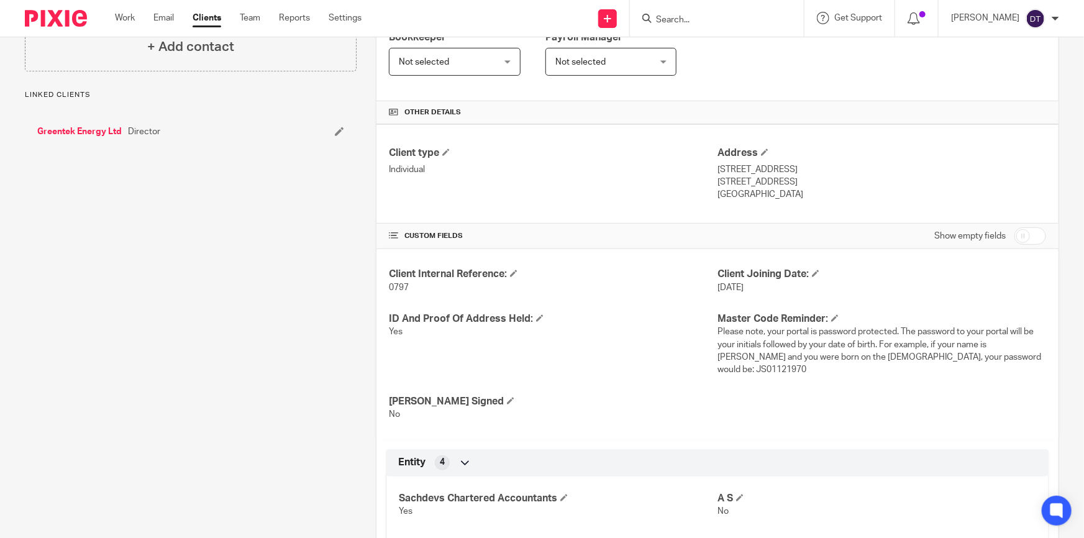
scroll to position [413, 0]
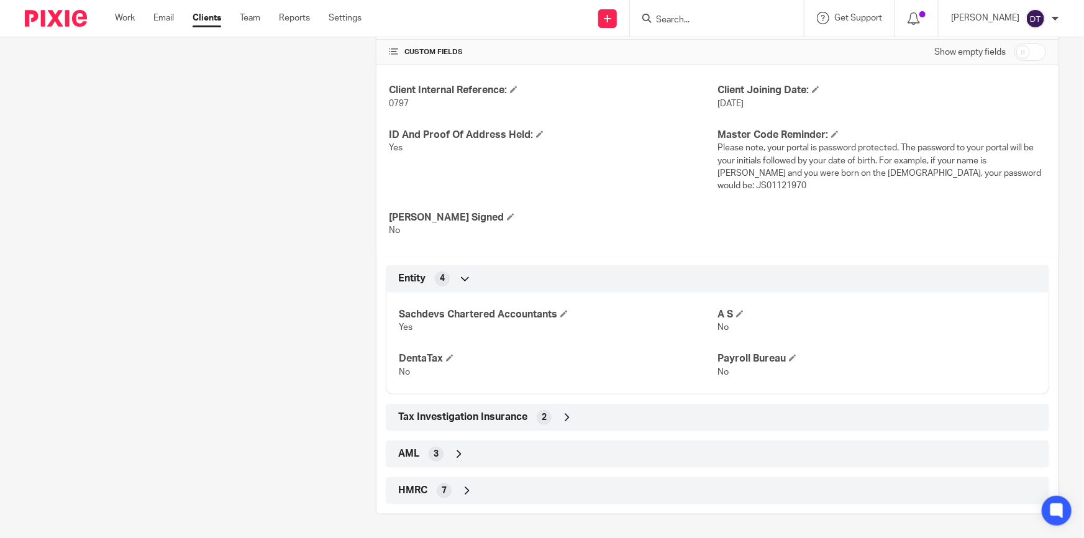
click at [466, 487] on icon at bounding box center [467, 491] width 12 height 12
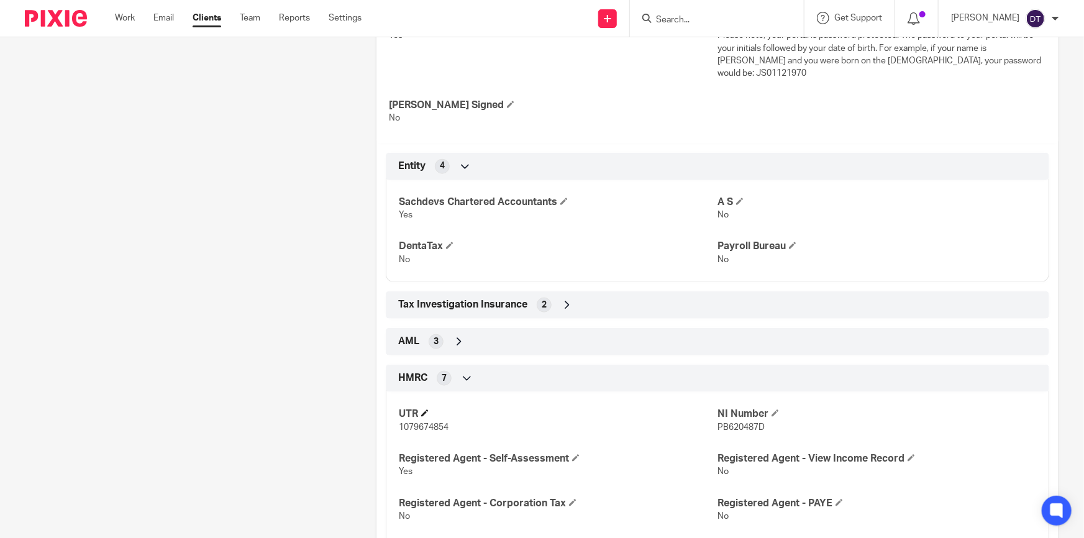
scroll to position [526, 0]
drag, startPoint x: 460, startPoint y: 426, endPoint x: 398, endPoint y: 426, distance: 62.8
click at [399, 426] on p "1079674854" at bounding box center [558, 427] width 319 height 12
copy span "1079674854"
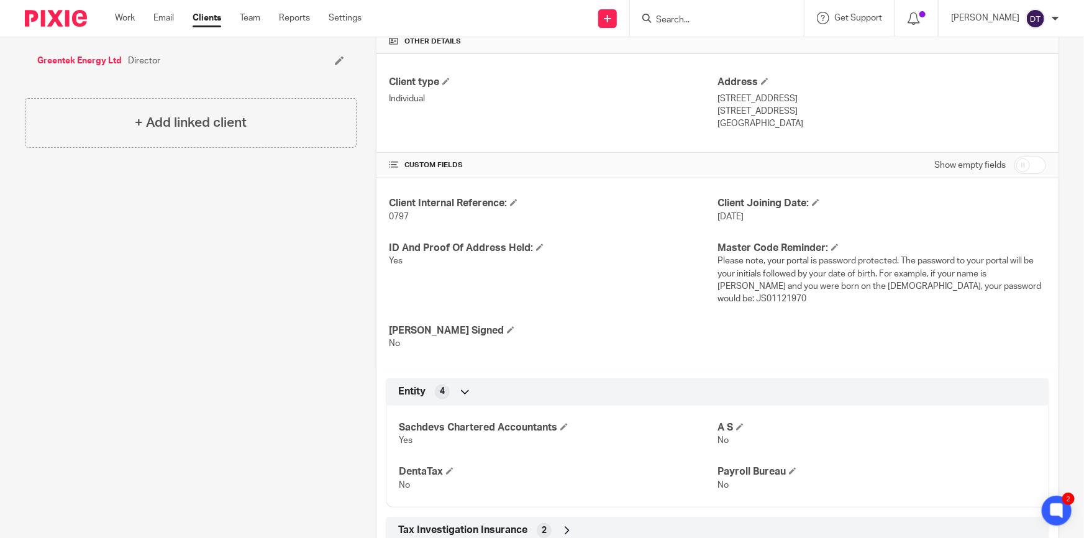
scroll to position [0, 0]
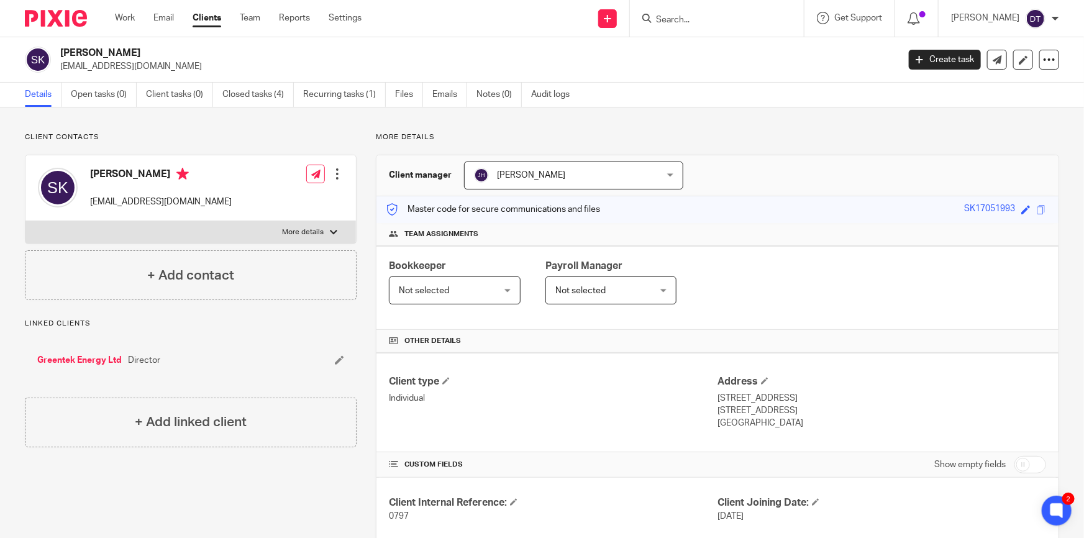
click at [303, 96] on ul "Details Open tasks (0) Client tasks (0) Closed tasks (4) Recurring tasks (1) Fi…" at bounding box center [307, 95] width 564 height 24
click at [326, 96] on link "Recurring tasks (1)" at bounding box center [344, 95] width 83 height 24
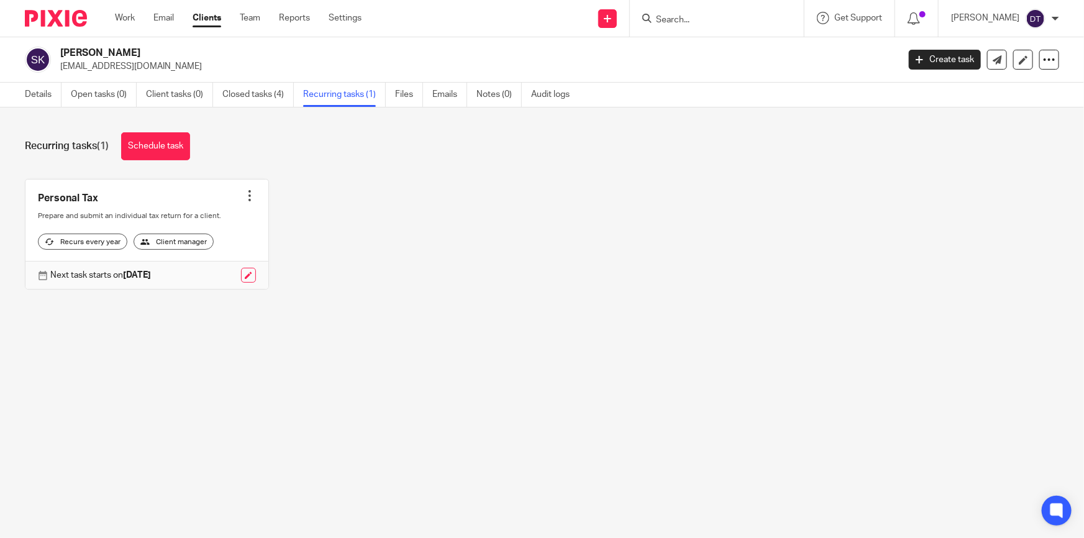
click at [244, 194] on div at bounding box center [250, 196] width 12 height 12
click at [235, 270] on button "Cancel schedule" at bounding box center [199, 275] width 99 height 16
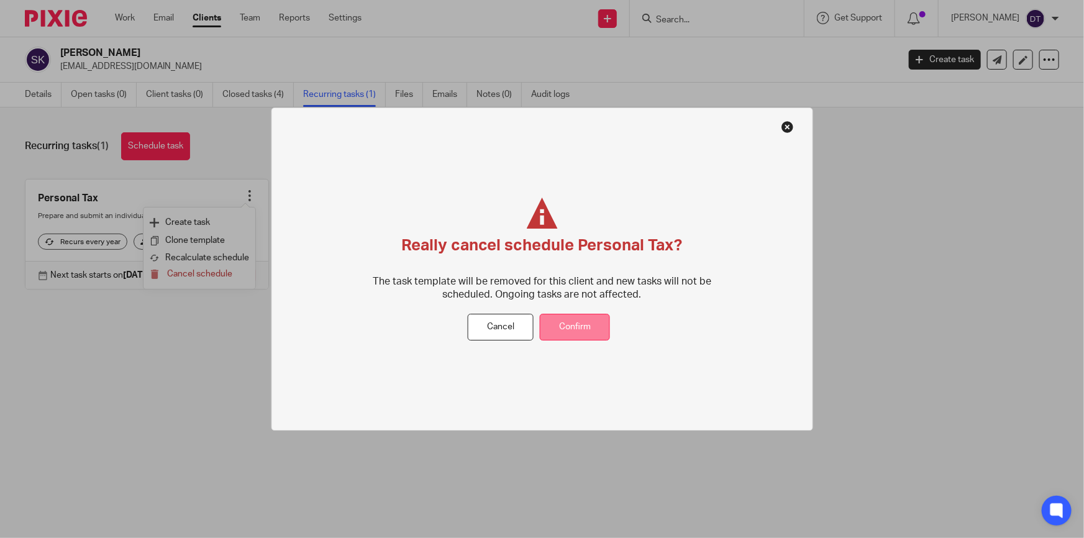
click at [583, 327] on button "Confirm" at bounding box center [575, 327] width 70 height 27
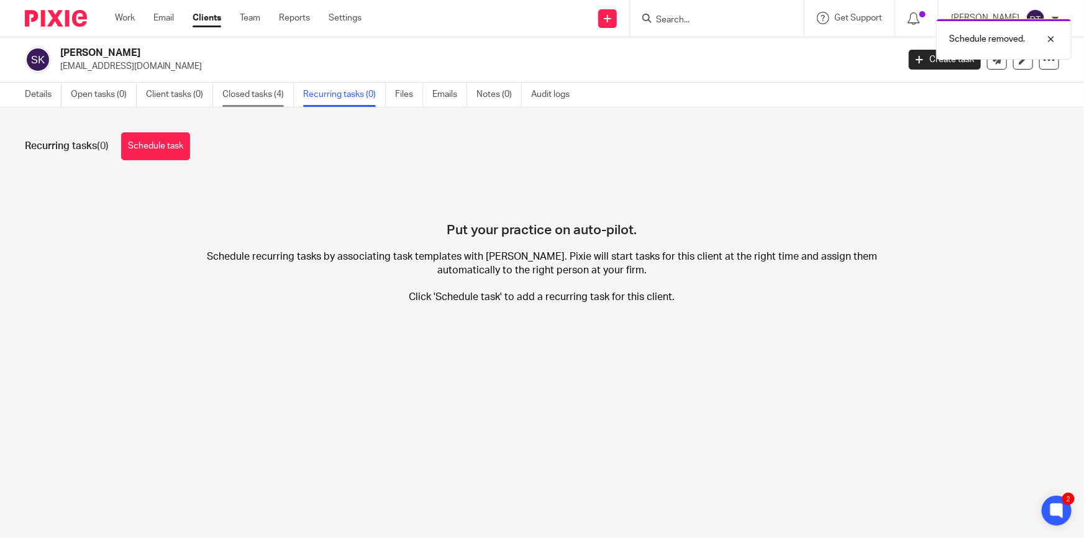
click at [255, 98] on link "Closed tasks (4)" at bounding box center [257, 95] width 71 height 24
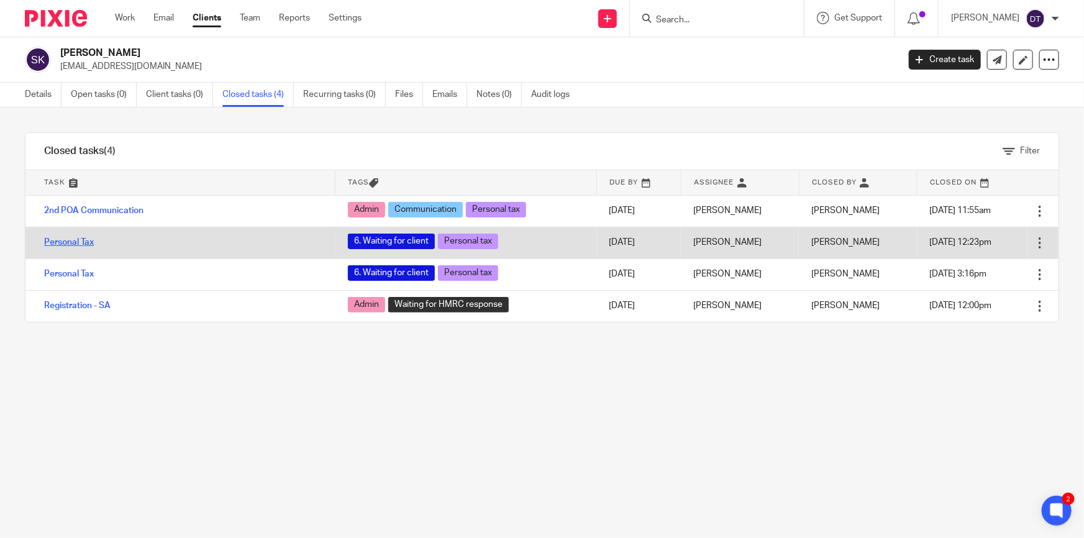
click at [79, 242] on link "Personal Tax" at bounding box center [69, 242] width 50 height 9
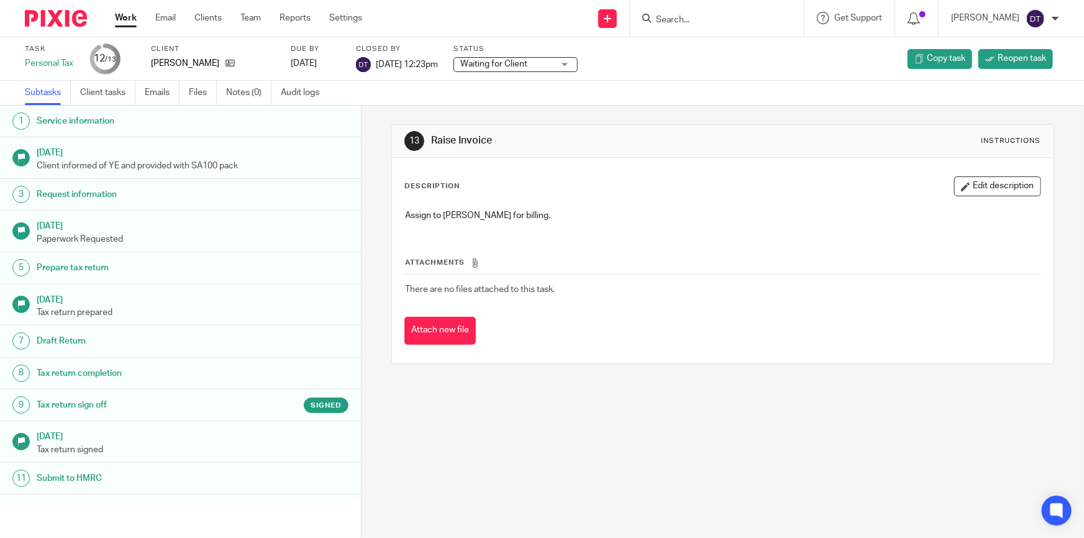
click at [130, 411] on h1 "Tax return sign off" at bounding box center [141, 405] width 208 height 19
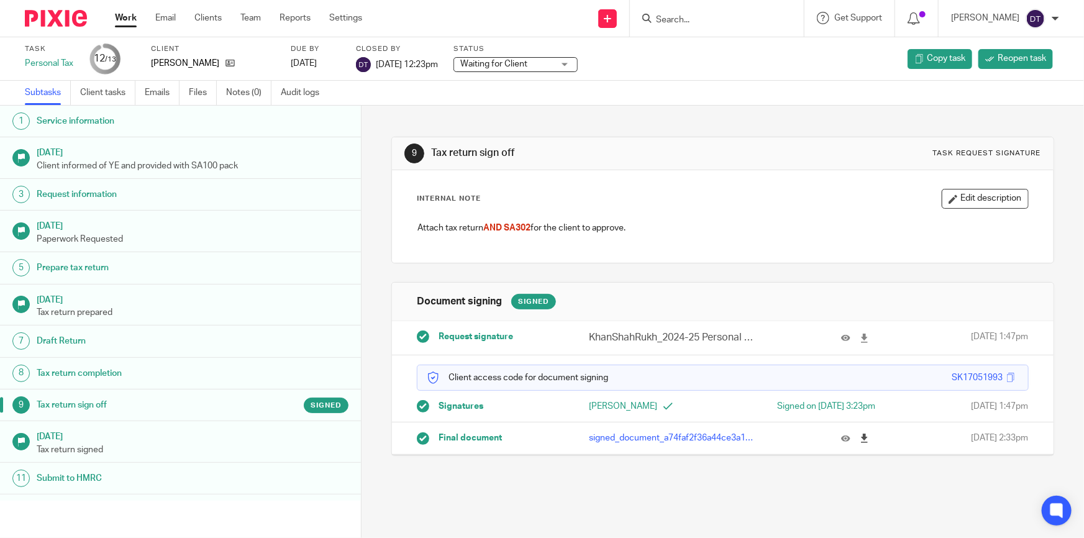
click at [860, 438] on icon at bounding box center [864, 438] width 9 height 9
click at [685, 18] on input "Search" at bounding box center [711, 20] width 112 height 11
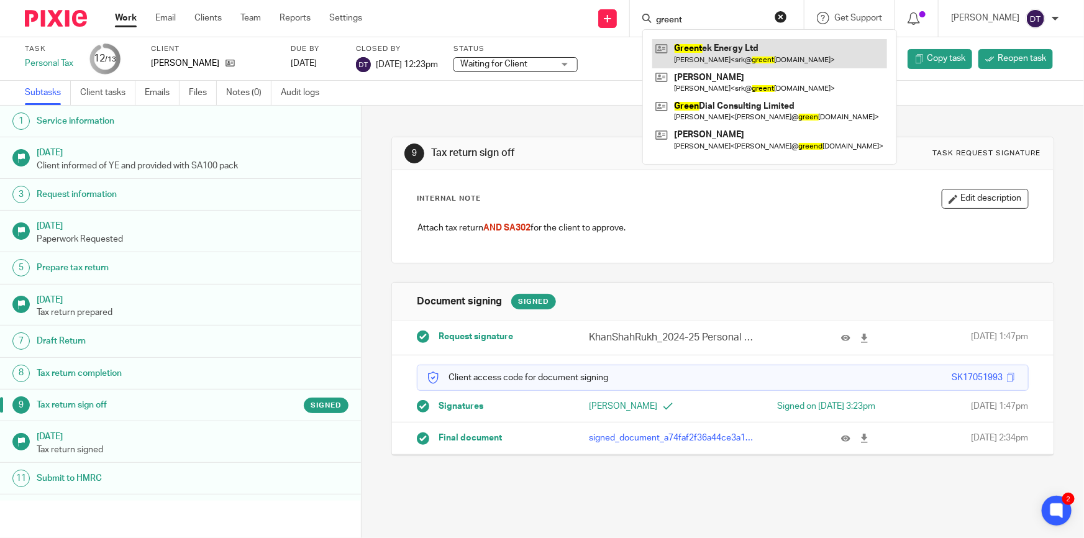
type input "greent"
click at [734, 48] on link at bounding box center [769, 53] width 235 height 29
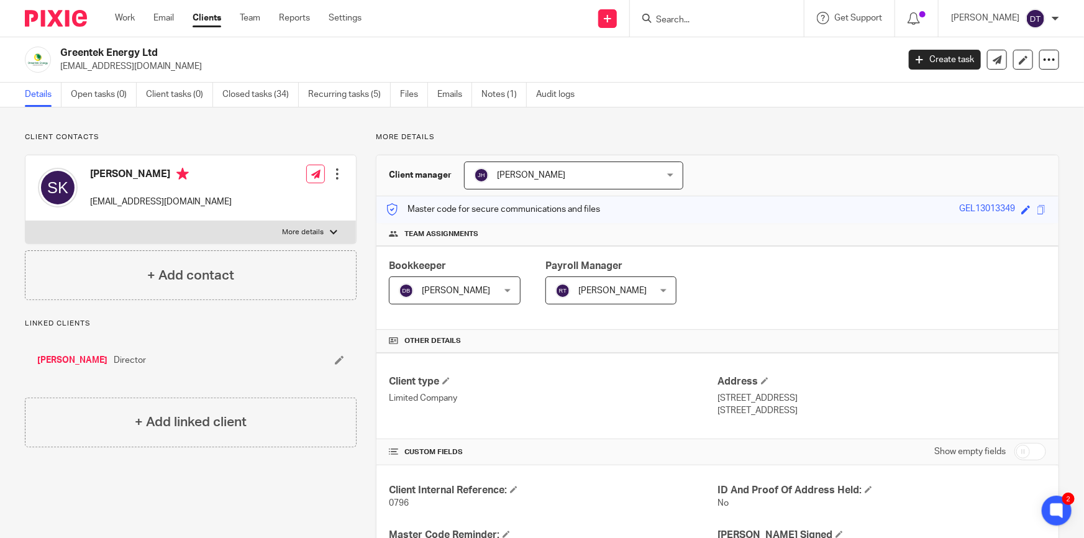
click at [734, 17] on input "Search" at bounding box center [711, 20] width 112 height 11
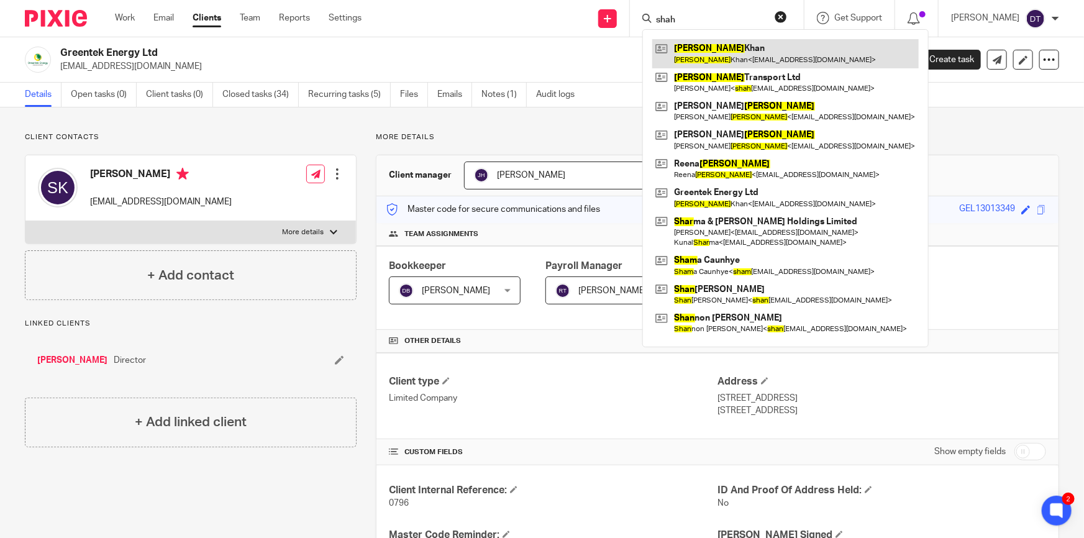
type input "shah"
click at [724, 56] on link at bounding box center [785, 53] width 267 height 29
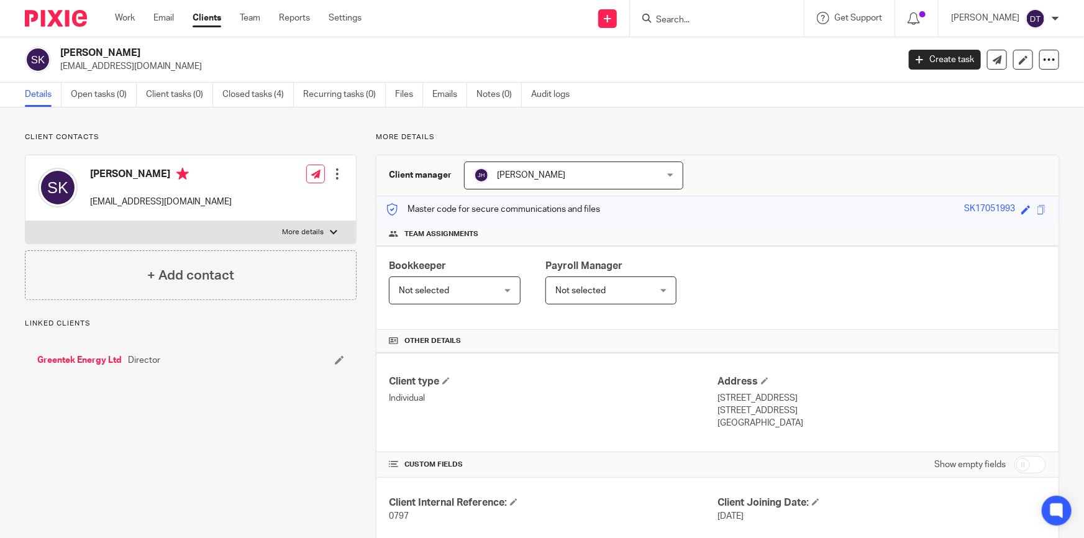
drag, startPoint x: 161, startPoint y: 65, endPoint x: 59, endPoint y: 71, distance: 102.1
click at [59, 71] on div "Shah Khan srk@greentekenergy.co.uk" at bounding box center [458, 60] width 866 height 26
click at [1043, 61] on icon at bounding box center [1049, 59] width 12 height 12
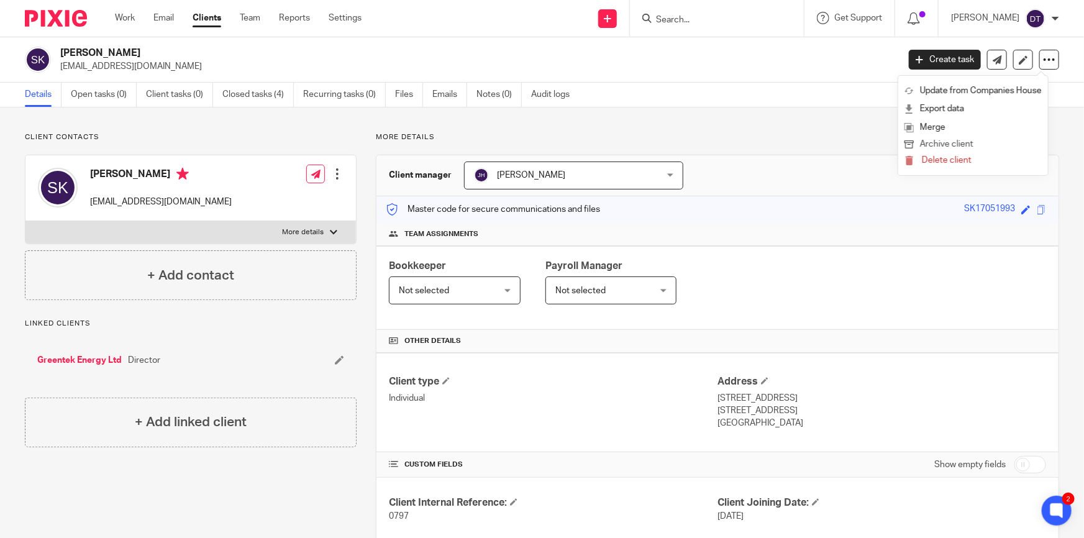
click at [963, 144] on button "Archive client" at bounding box center [973, 145] width 137 height 16
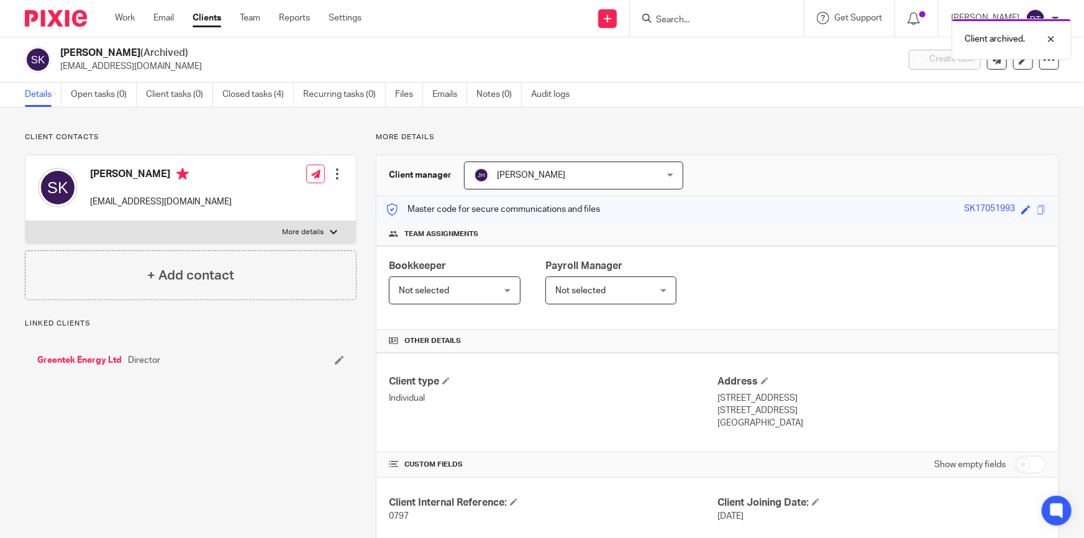
click at [110, 356] on link "Greentek Energy Ltd" at bounding box center [79, 360] width 85 height 12
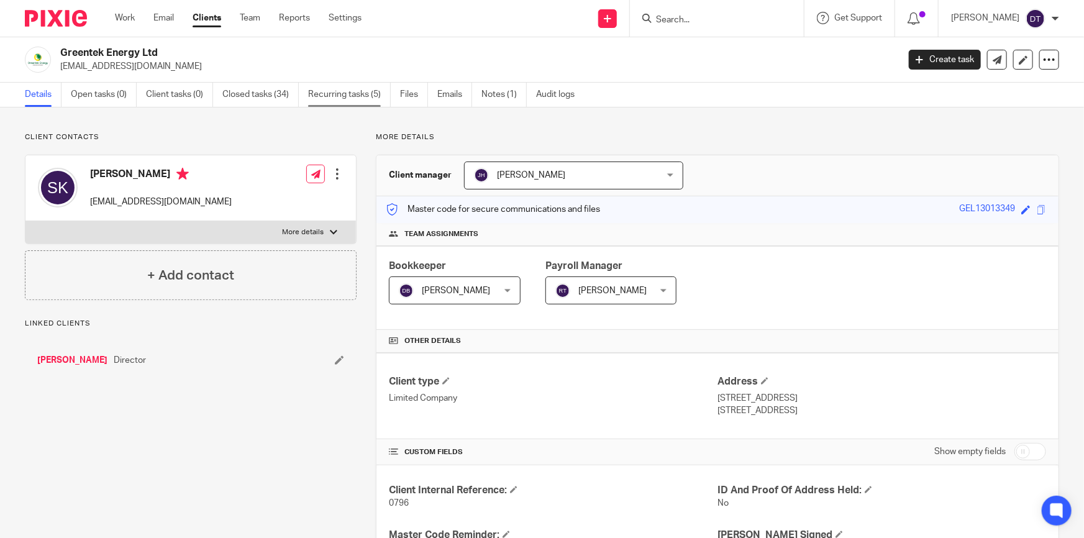
click at [358, 93] on link "Recurring tasks (5)" at bounding box center [349, 95] width 83 height 24
click at [506, 98] on link "Notes (1)" at bounding box center [504, 95] width 45 height 24
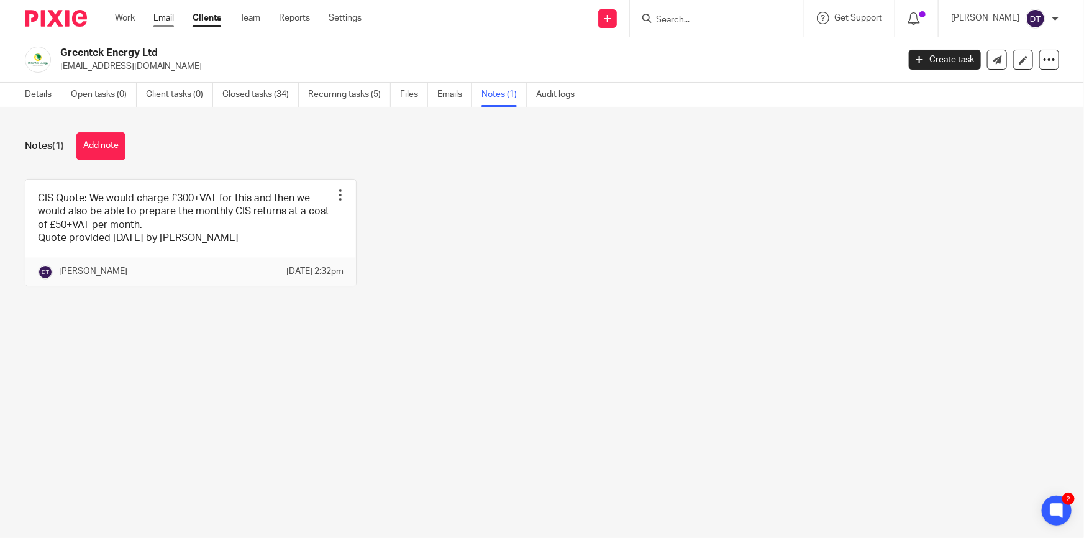
click at [167, 18] on link "Email" at bounding box center [163, 18] width 21 height 12
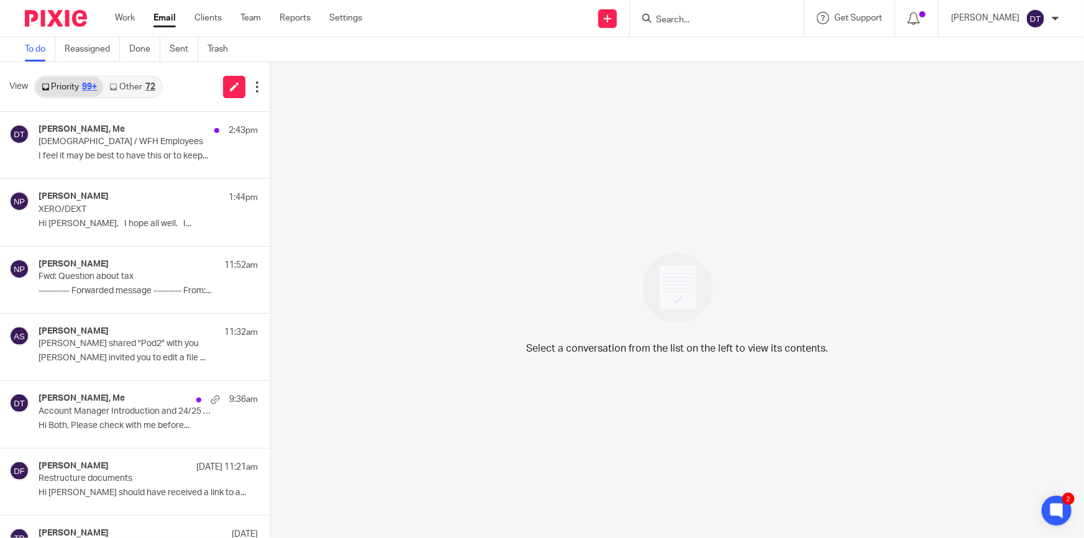
click at [142, 87] on link "Other 72" at bounding box center [132, 87] width 58 height 20
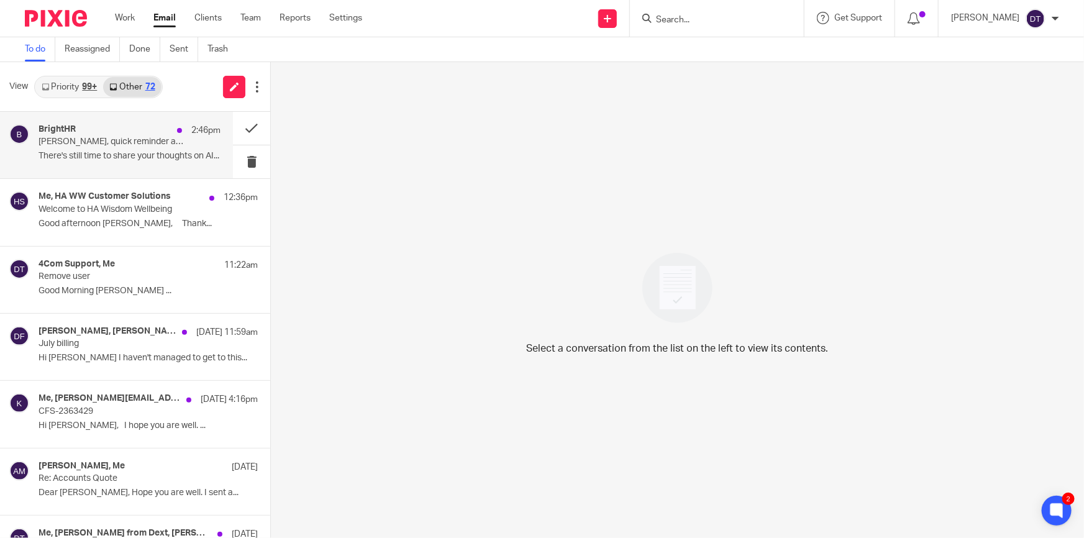
click at [155, 137] on p "Deanna, quick reminder about your AI workplace survey" at bounding box center [112, 142] width 146 height 11
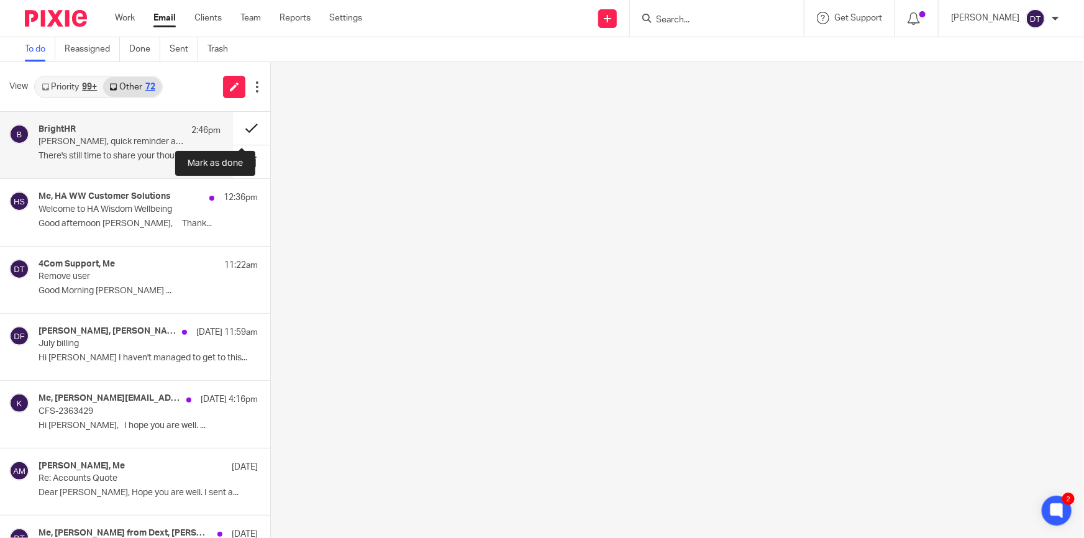
click at [242, 121] on button at bounding box center [251, 128] width 37 height 33
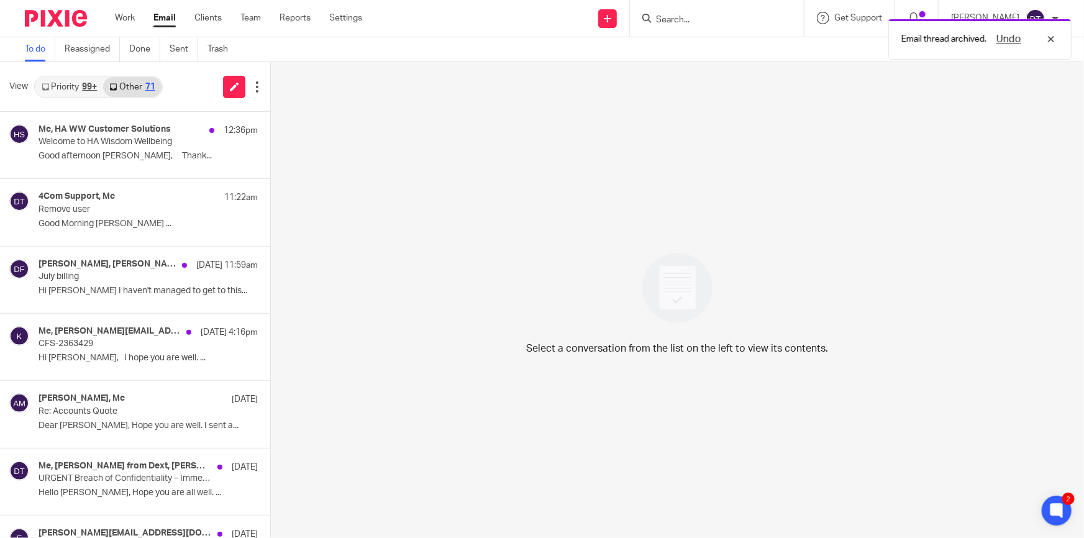
click at [74, 88] on link "Priority 99+" at bounding box center [69, 87] width 68 height 20
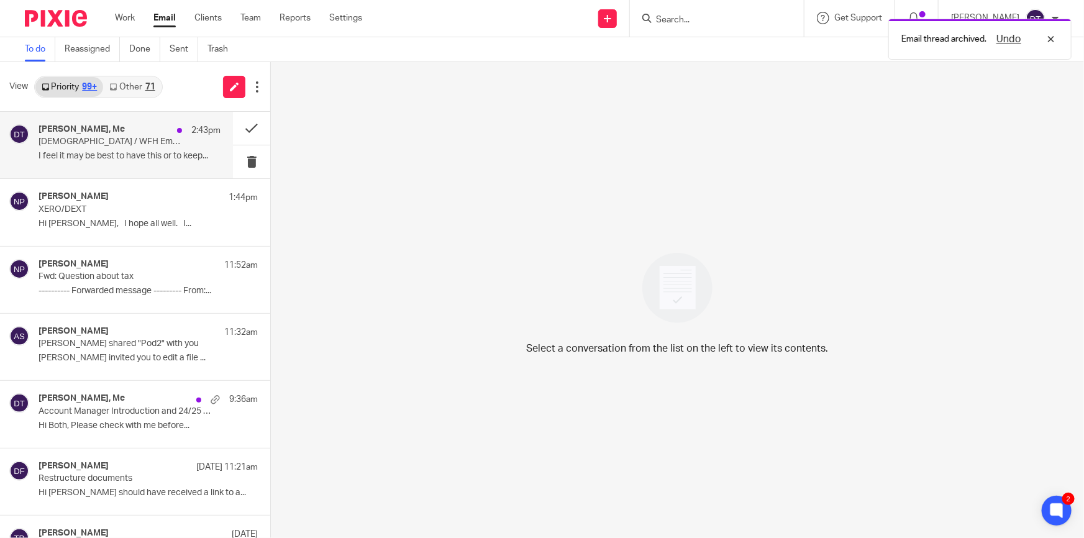
click at [105, 161] on p "I feel it may be best to have this or to keep..." at bounding box center [130, 156] width 182 height 11
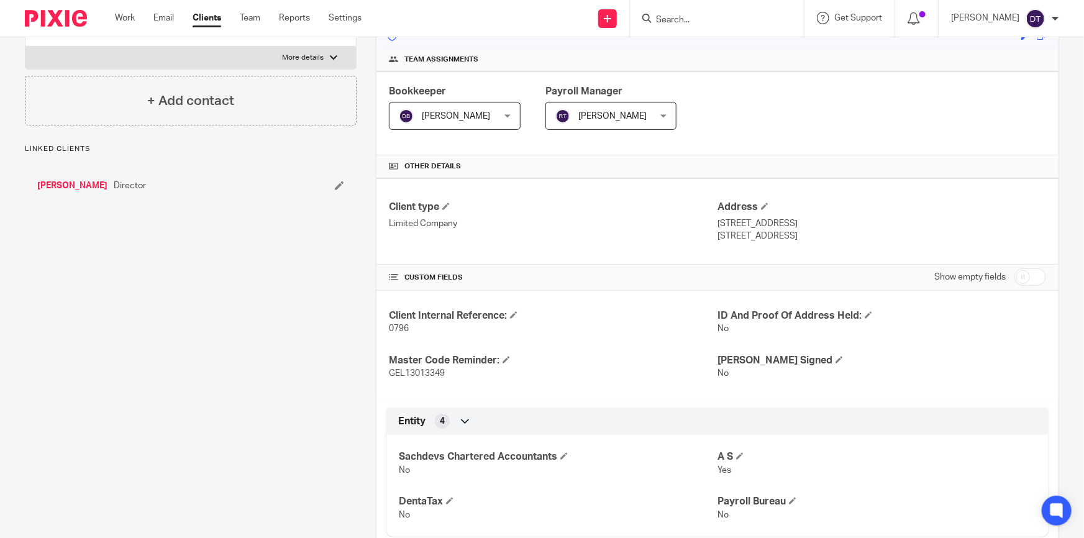
scroll to position [501, 0]
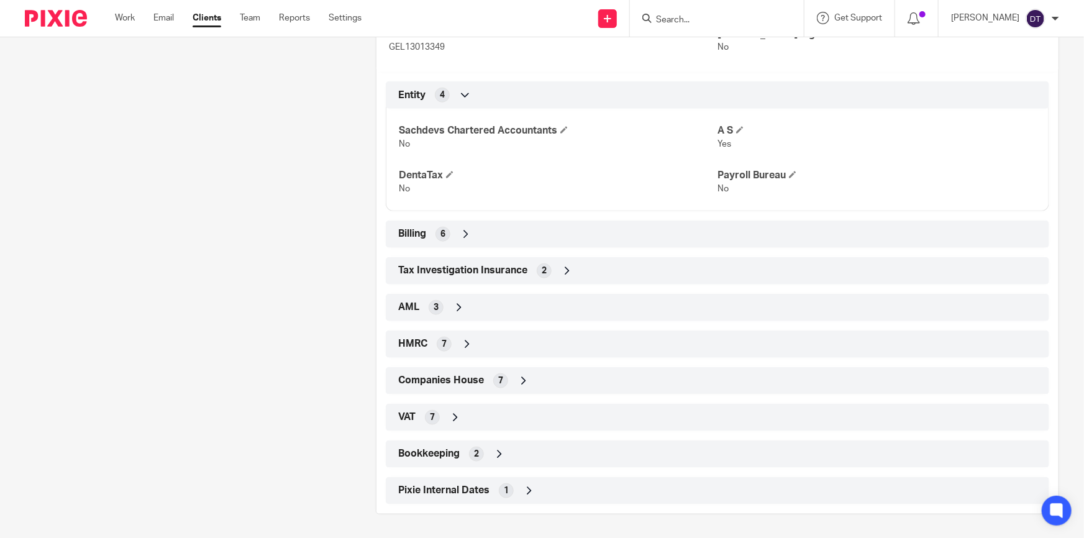
click at [458, 408] on div "VAT 7" at bounding box center [717, 417] width 645 height 21
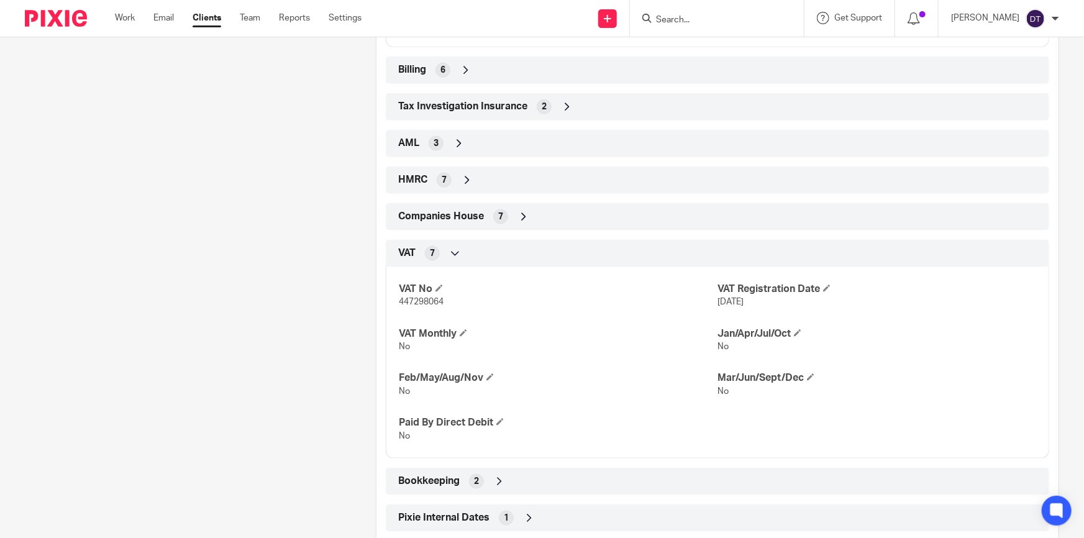
scroll to position [670, 0]
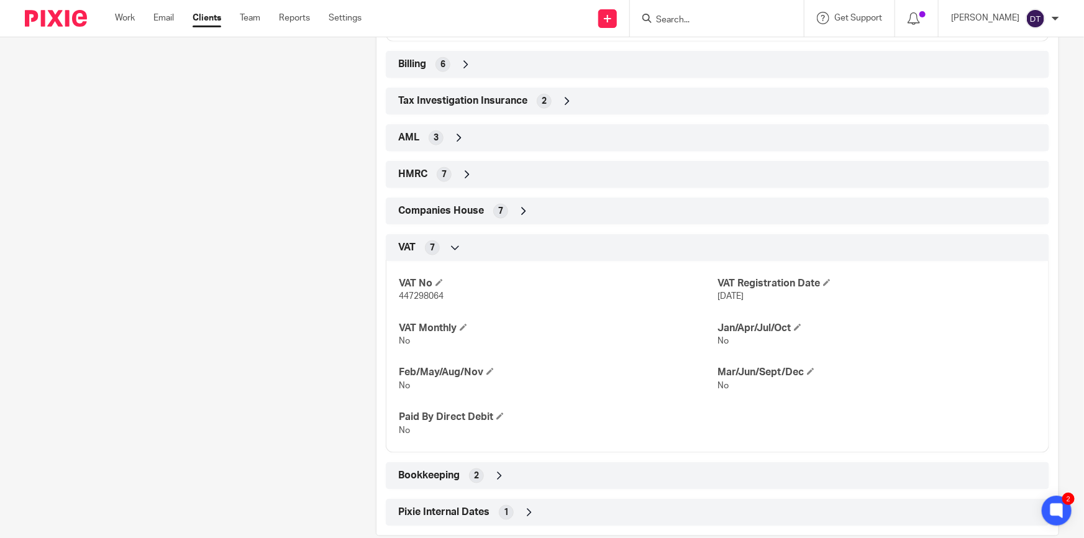
drag, startPoint x: 415, startPoint y: 172, endPoint x: 413, endPoint y: 184, distance: 12.1
click at [415, 172] on span "HMRC" at bounding box center [412, 174] width 29 height 13
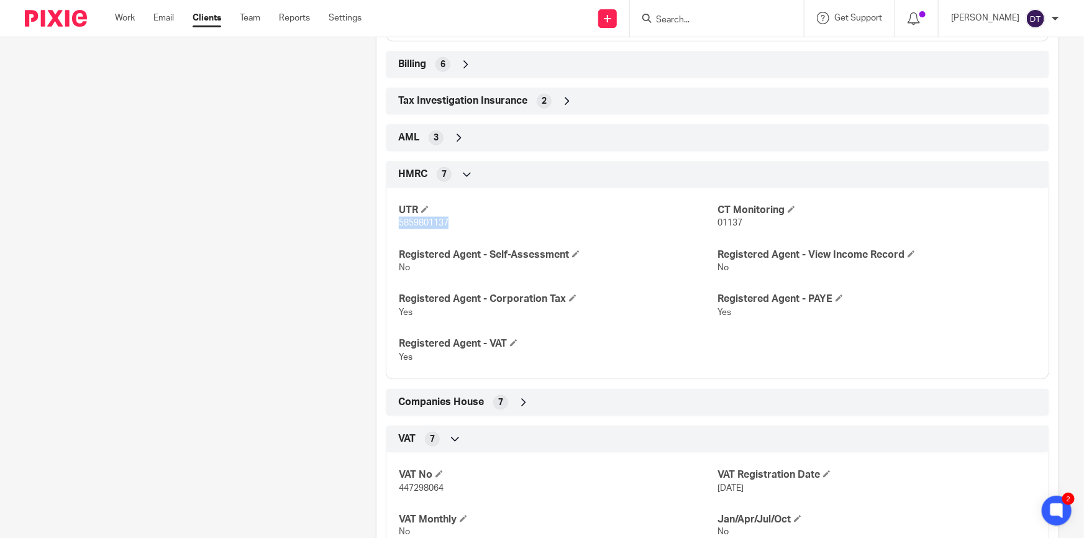
drag, startPoint x: 452, startPoint y: 222, endPoint x: 398, endPoint y: 224, distance: 54.1
click at [399, 224] on p "5859801137" at bounding box center [558, 223] width 319 height 12
copy span "5859801137"
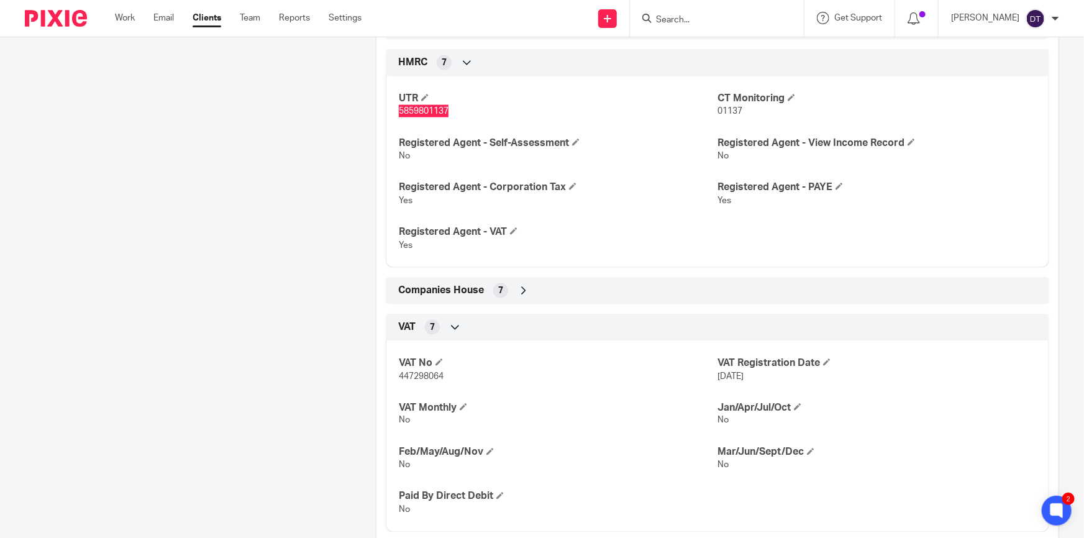
scroll to position [783, 0]
click at [510, 273] on div "Client type Limited Company Address [STREET_ADDRESS] [GEOGRAPHIC_DATA], CV6 5HE…" at bounding box center [718, 87] width 682 height 1035
click at [513, 291] on div "Companies House 7" at bounding box center [717, 290] width 645 height 21
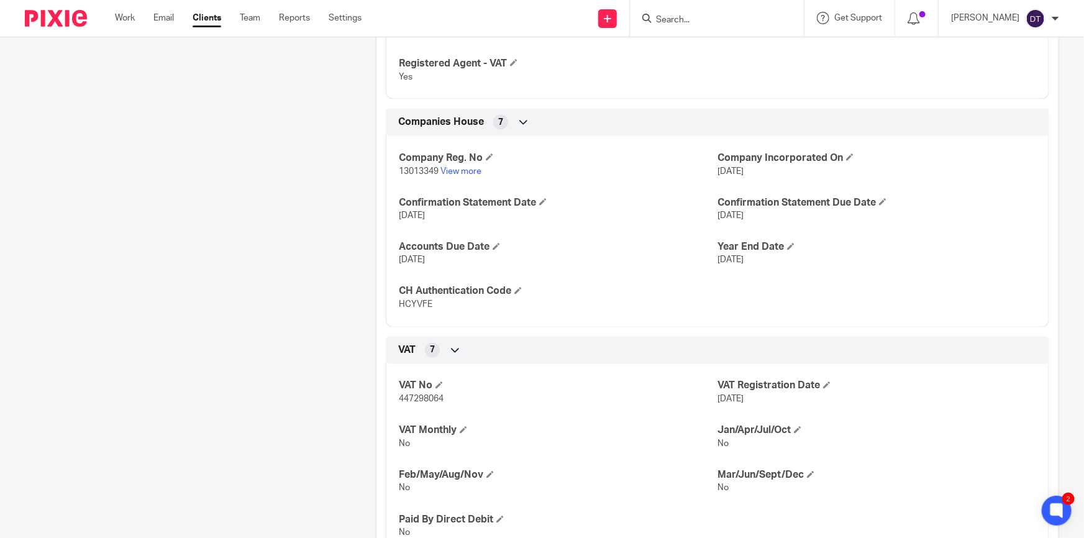
scroll to position [952, 0]
drag, startPoint x: 442, startPoint y: 303, endPoint x: 396, endPoint y: 303, distance: 45.4
click at [399, 303] on p "HCYVFE" at bounding box center [558, 303] width 319 height 12
copy span "HCYVFE"
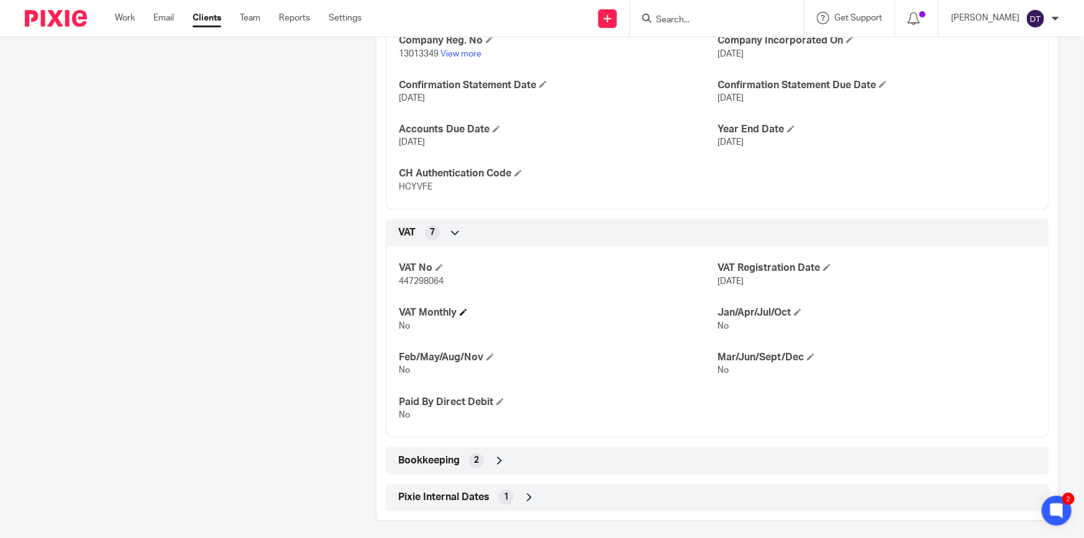
scroll to position [1075, 0]
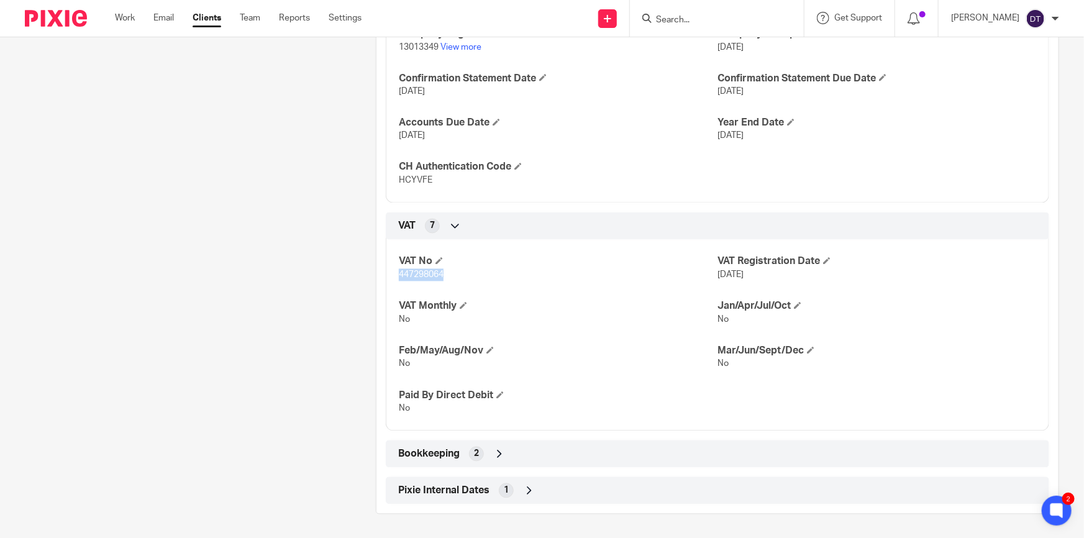
drag, startPoint x: 442, startPoint y: 269, endPoint x: 396, endPoint y: 273, distance: 46.1
click at [399, 273] on p "447298064" at bounding box center [558, 275] width 319 height 12
copy span "447298064"
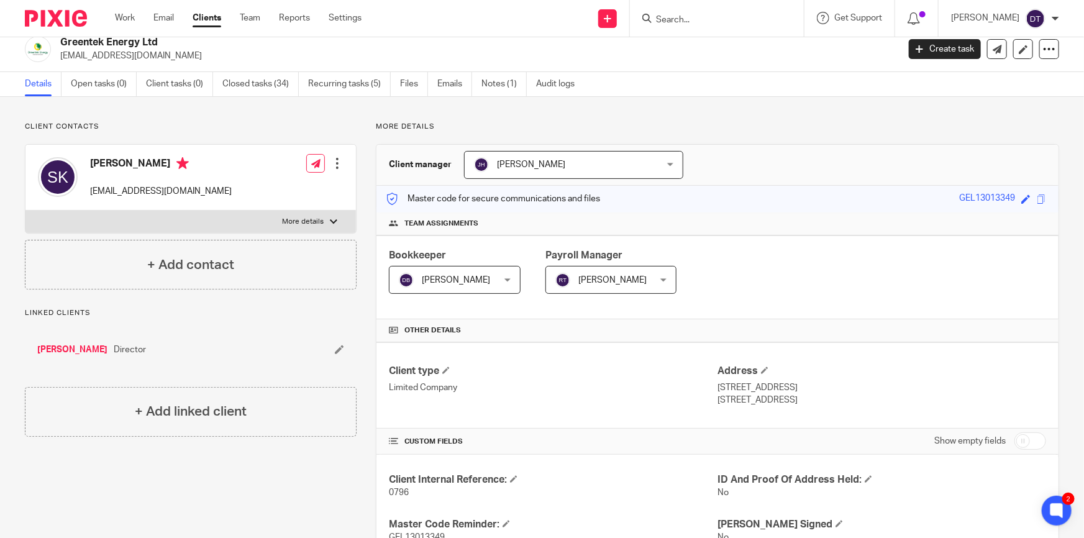
scroll to position [0, 0]
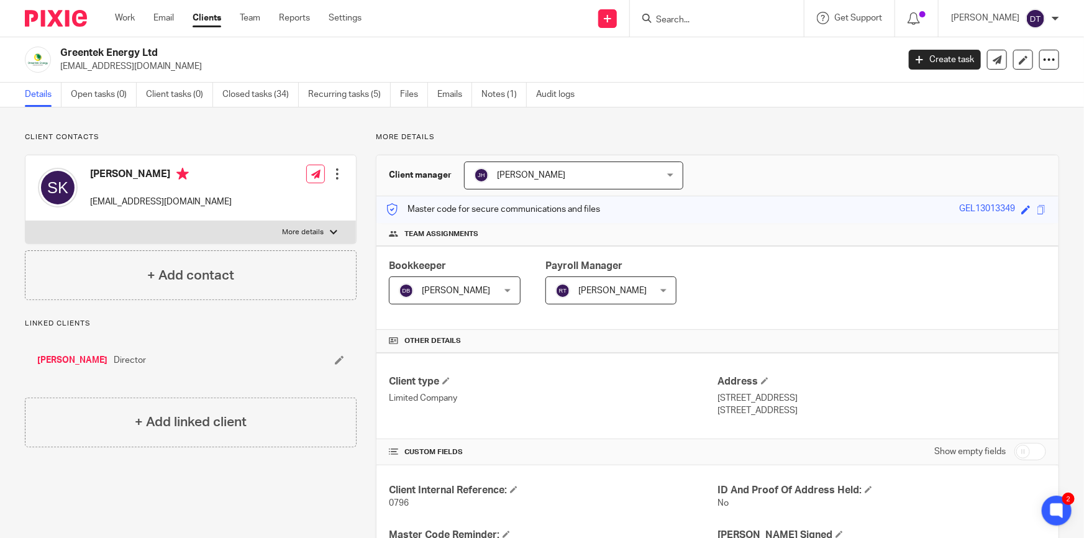
click at [698, 24] on input "Search" at bounding box center [711, 20] width 112 height 11
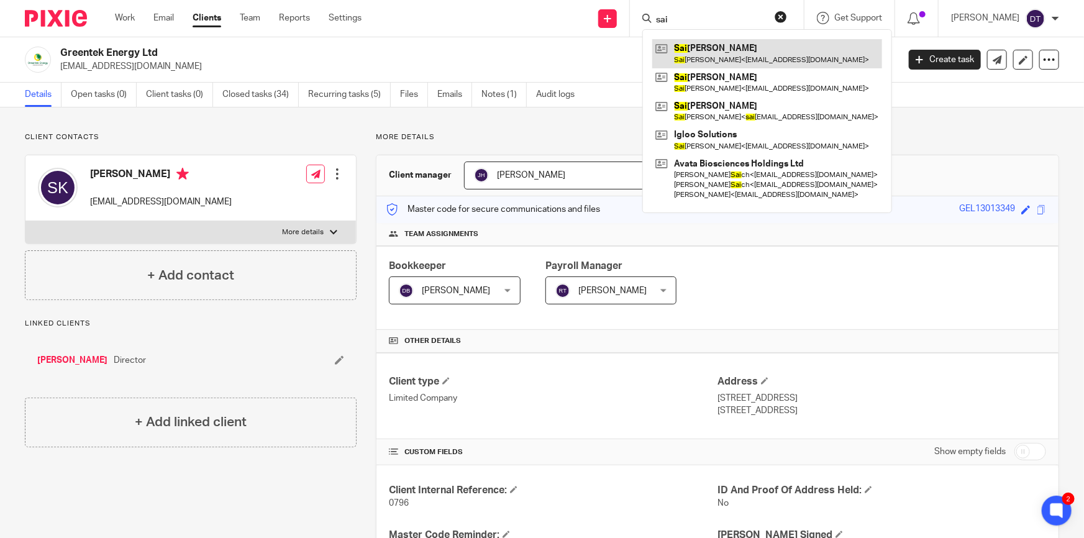
type input "sai"
click at [733, 60] on link at bounding box center [767, 53] width 230 height 29
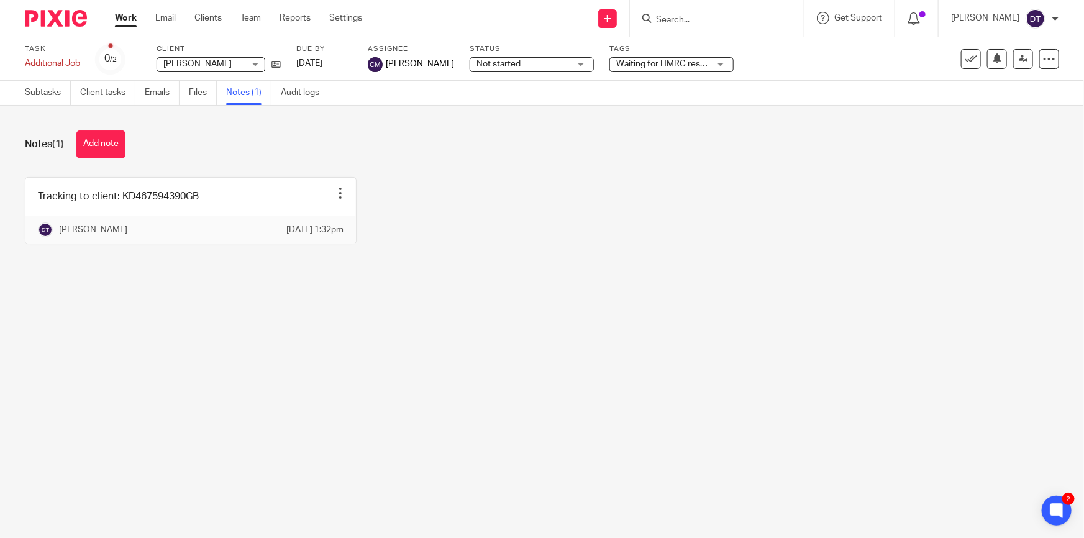
click at [703, 21] on input "Search" at bounding box center [711, 20] width 112 height 11
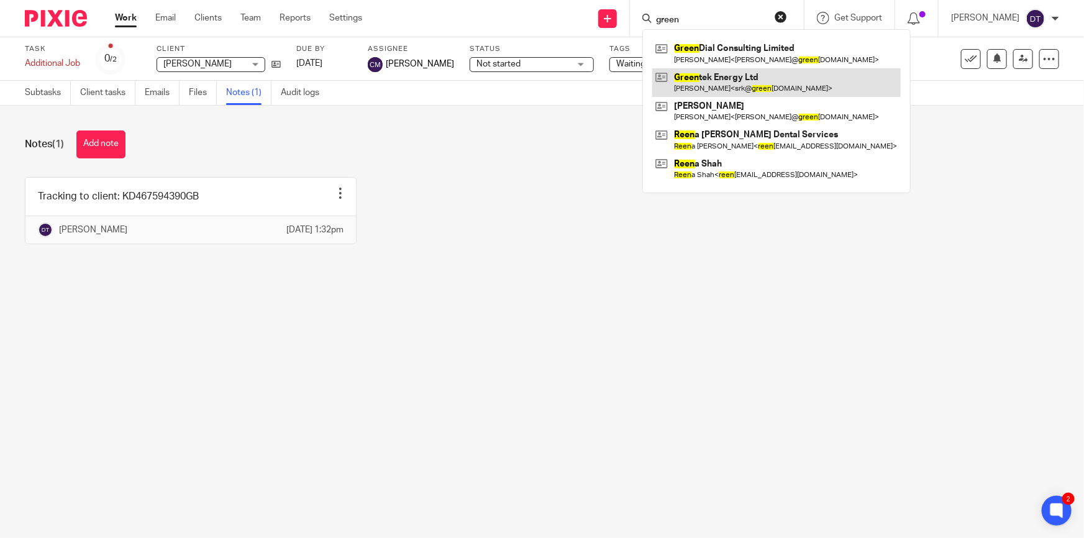
type input "green"
click at [714, 87] on link at bounding box center [776, 82] width 249 height 29
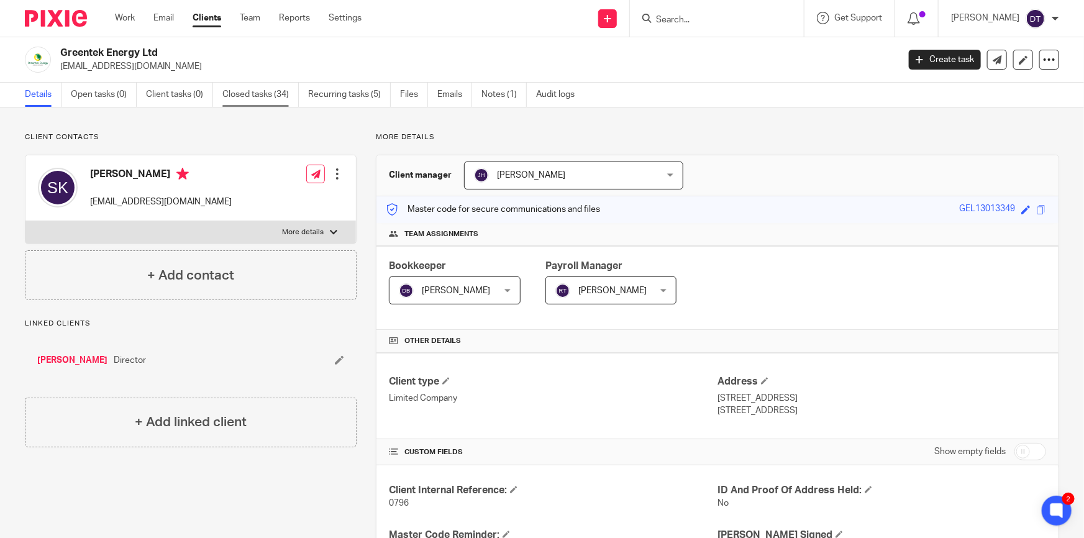
click at [287, 99] on link "Closed tasks (34)" at bounding box center [260, 95] width 76 height 24
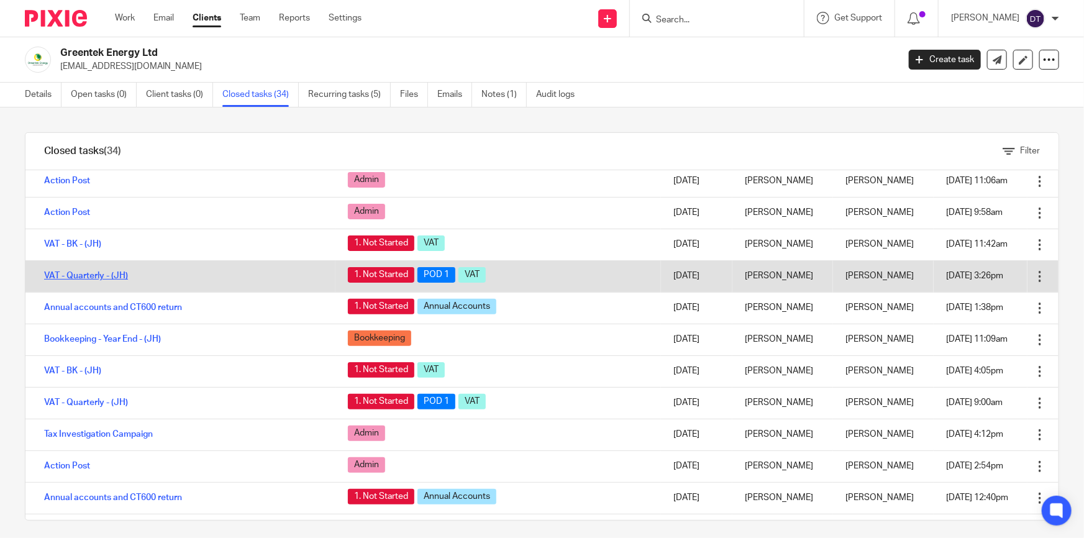
scroll to position [112, 0]
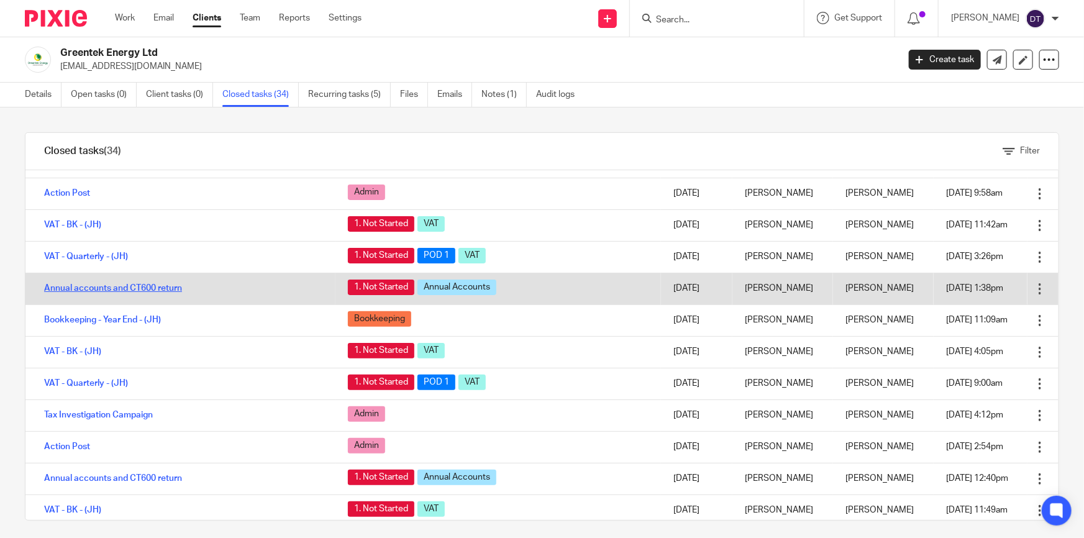
click at [133, 286] on link "Annual accounts and CT600 return" at bounding box center [113, 288] width 138 height 9
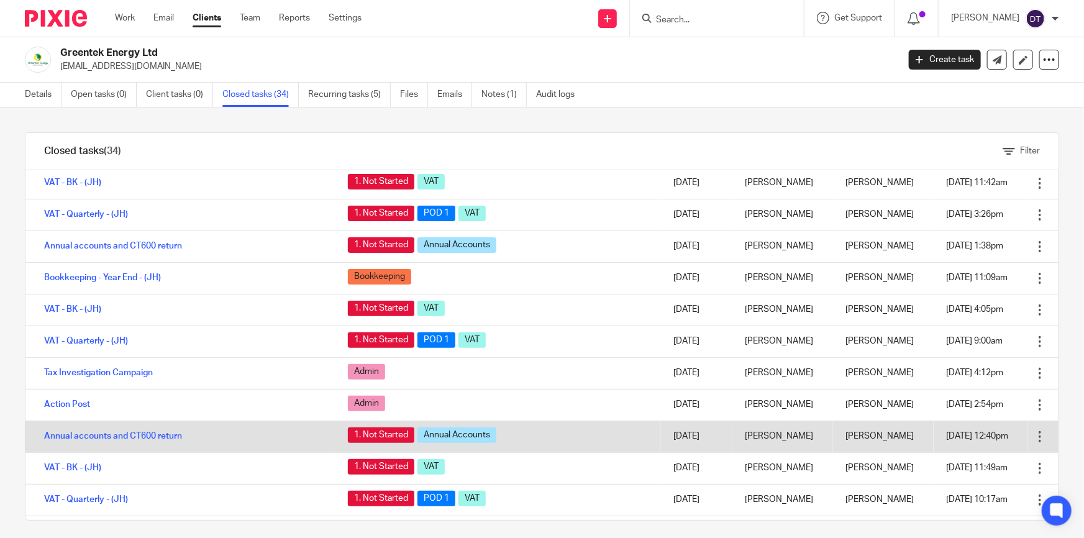
scroll to position [169, 0]
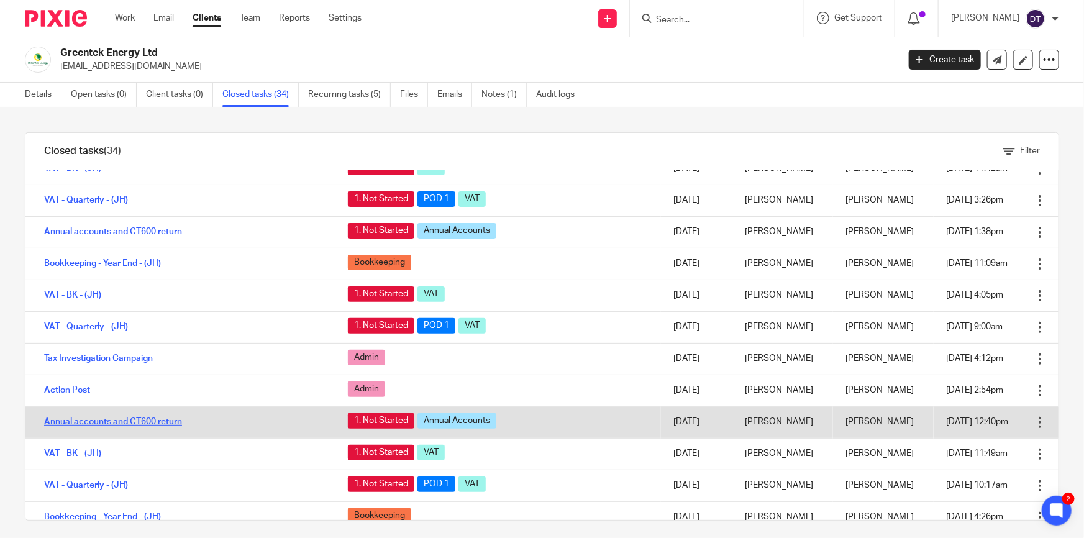
click at [158, 418] on link "Annual accounts and CT600 return" at bounding box center [113, 422] width 138 height 9
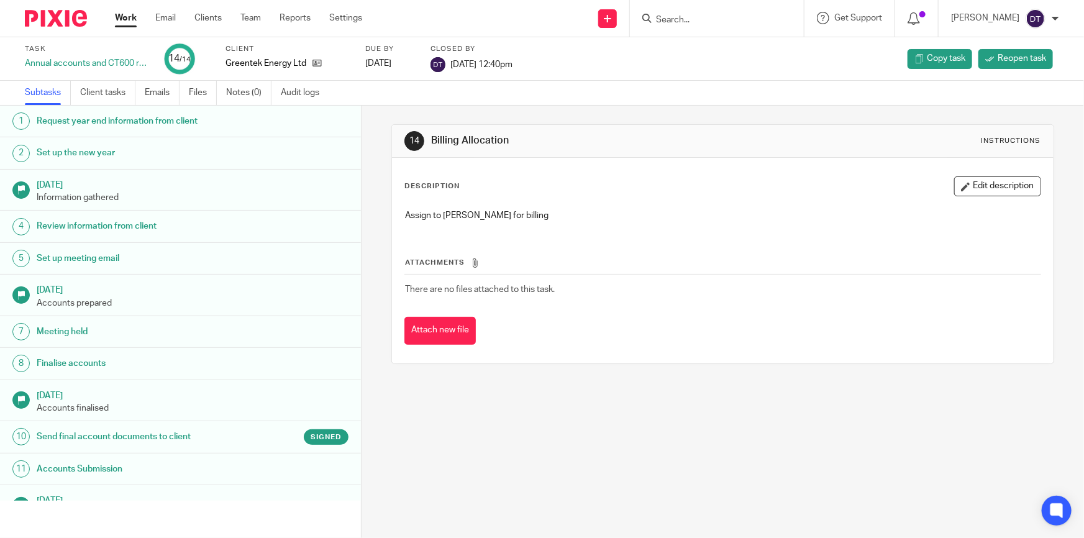
click at [188, 436] on h1 "Send final account documents to client" at bounding box center [141, 436] width 208 height 19
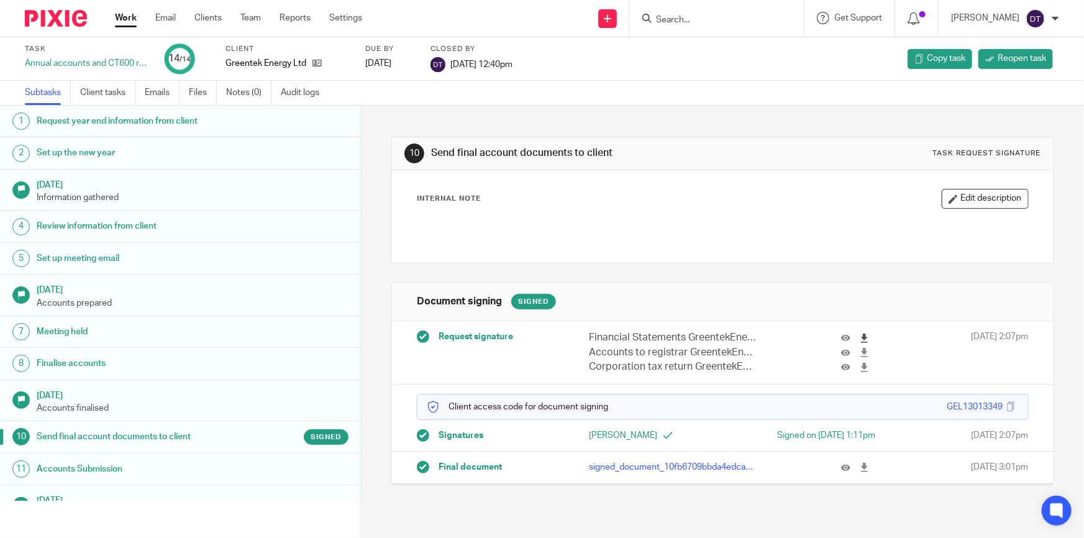
click at [860, 337] on icon at bounding box center [864, 338] width 9 height 9
click at [860, 352] on icon at bounding box center [864, 352] width 9 height 9
click at [860, 365] on icon at bounding box center [864, 367] width 9 height 9
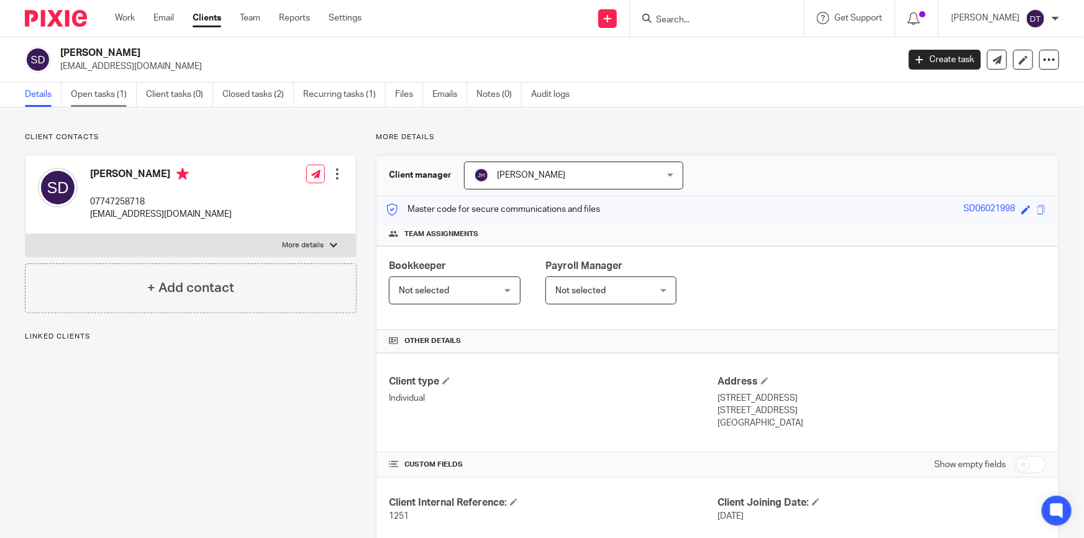
click at [88, 100] on link "Open tasks (1)" at bounding box center [104, 95] width 66 height 24
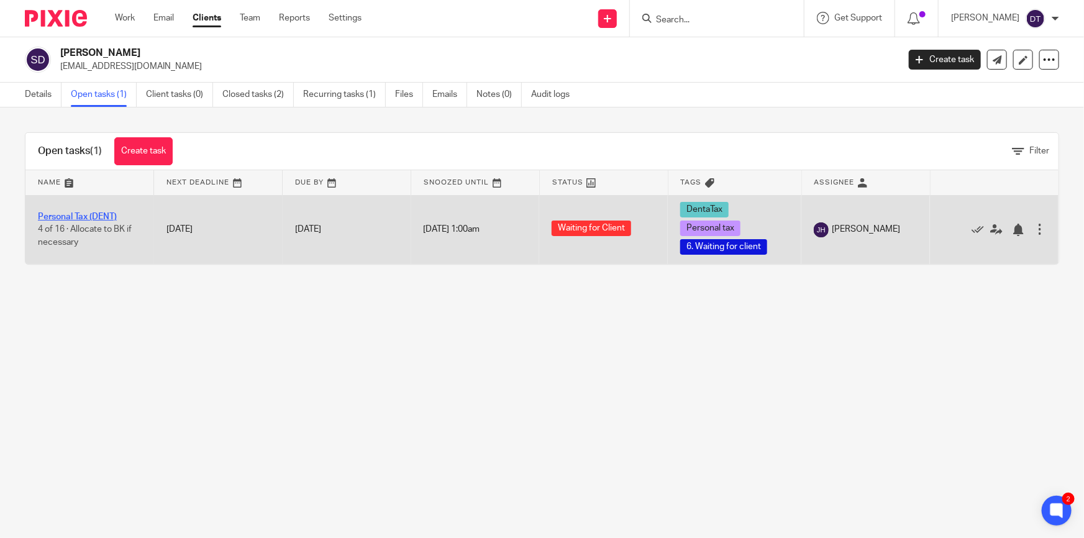
click at [93, 213] on link "Personal Tax (DENT)" at bounding box center [77, 216] width 79 height 9
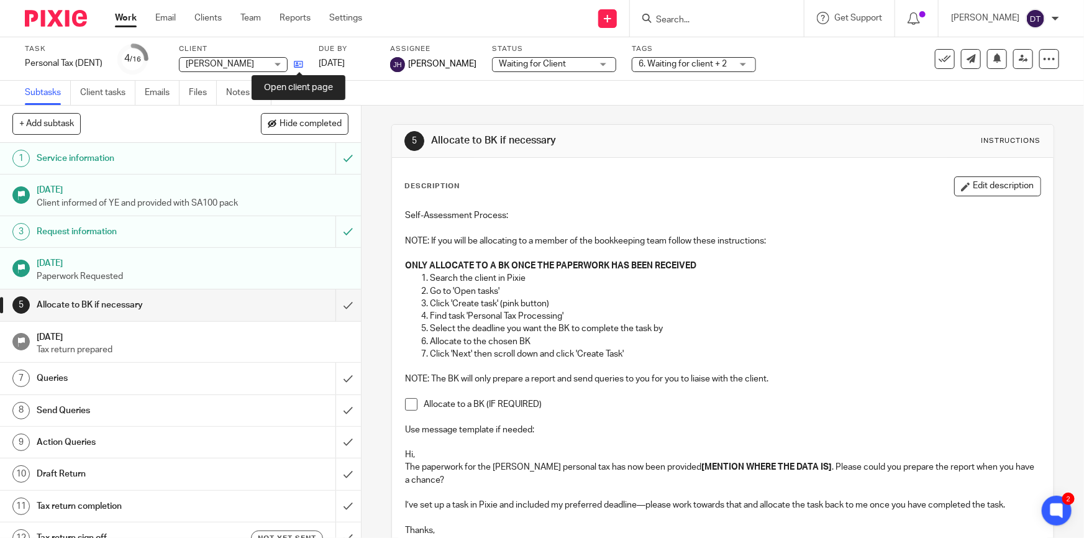
click at [296, 63] on icon at bounding box center [298, 64] width 9 height 9
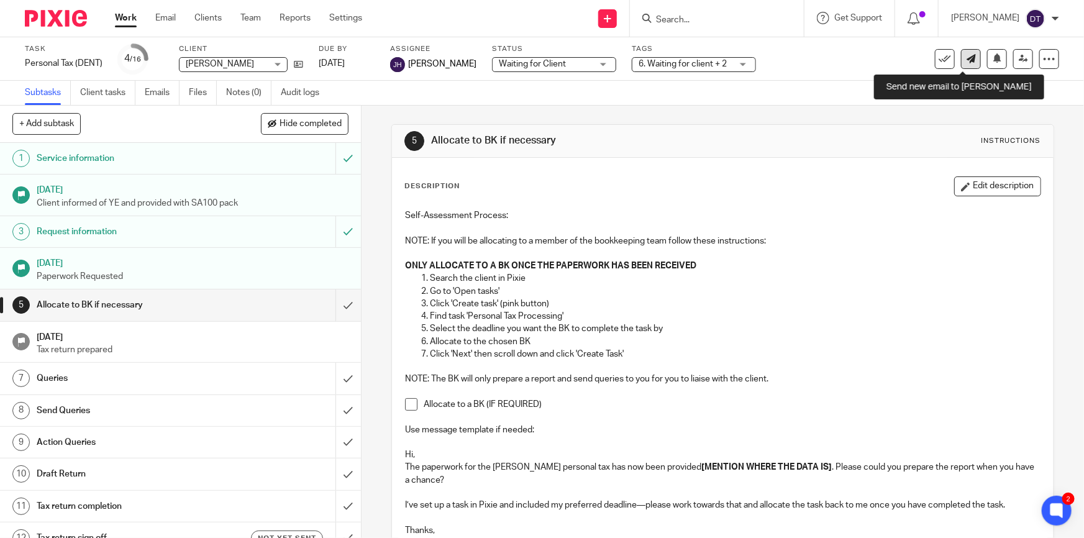
click at [967, 60] on icon at bounding box center [971, 58] width 9 height 9
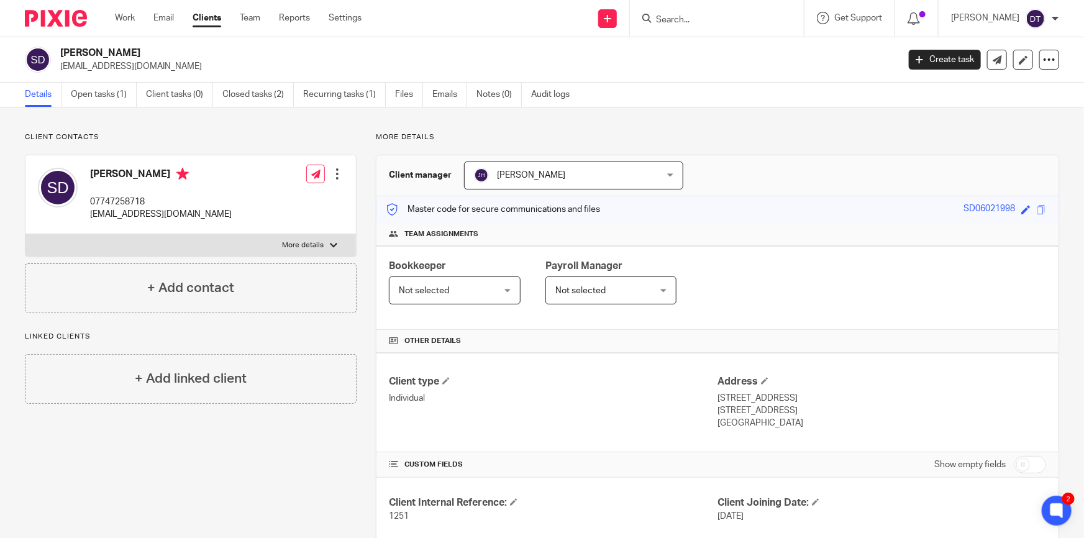
click at [706, 19] on input "Search" at bounding box center [711, 20] width 112 height 11
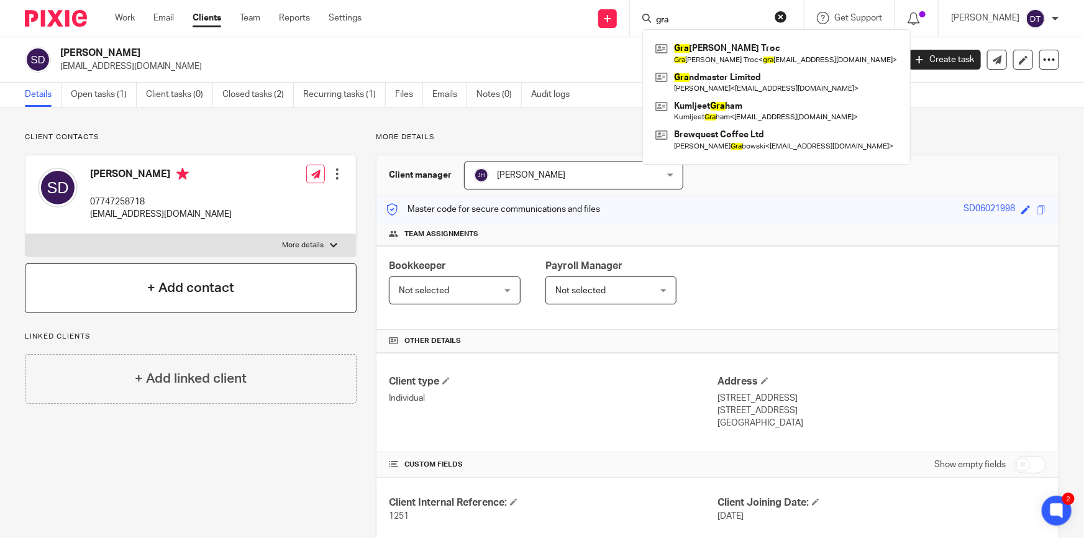
type input "gra"
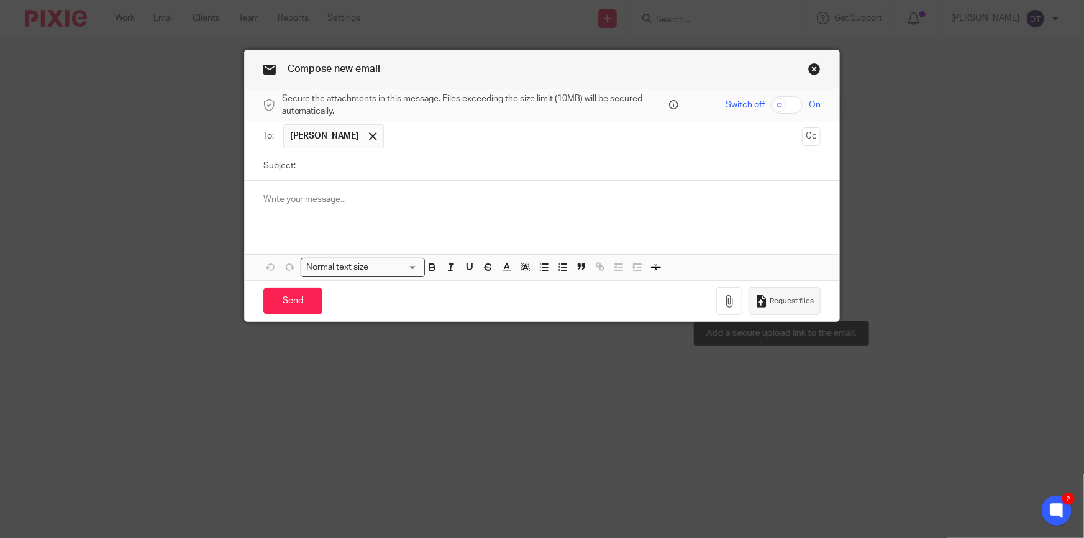
click at [762, 303] on icon "button" at bounding box center [762, 301] width 12 height 12
click at [811, 65] on link "Close this dialog window" at bounding box center [814, 71] width 12 height 17
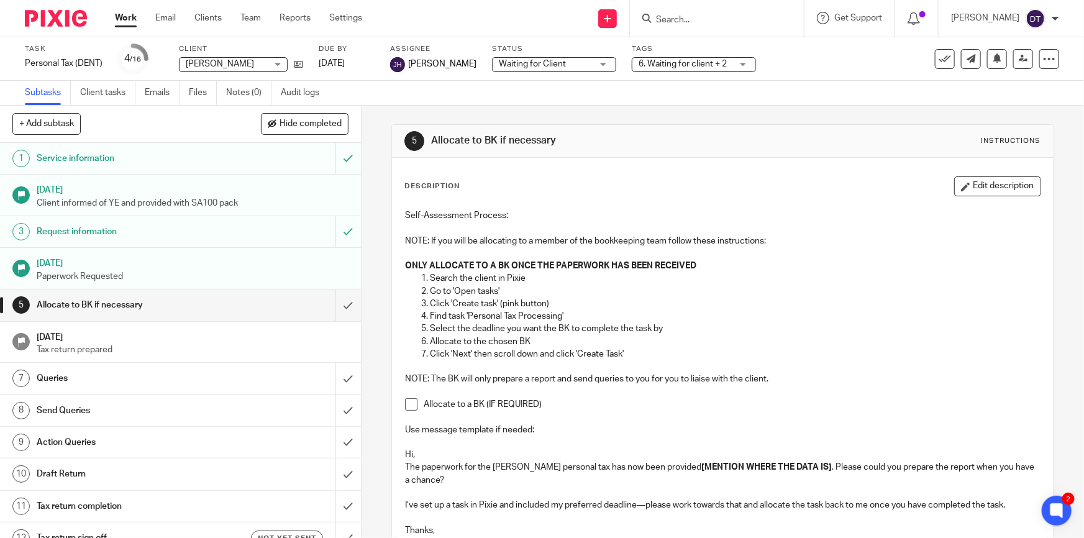
click at [703, 19] on input "Search" at bounding box center [711, 20] width 112 height 11
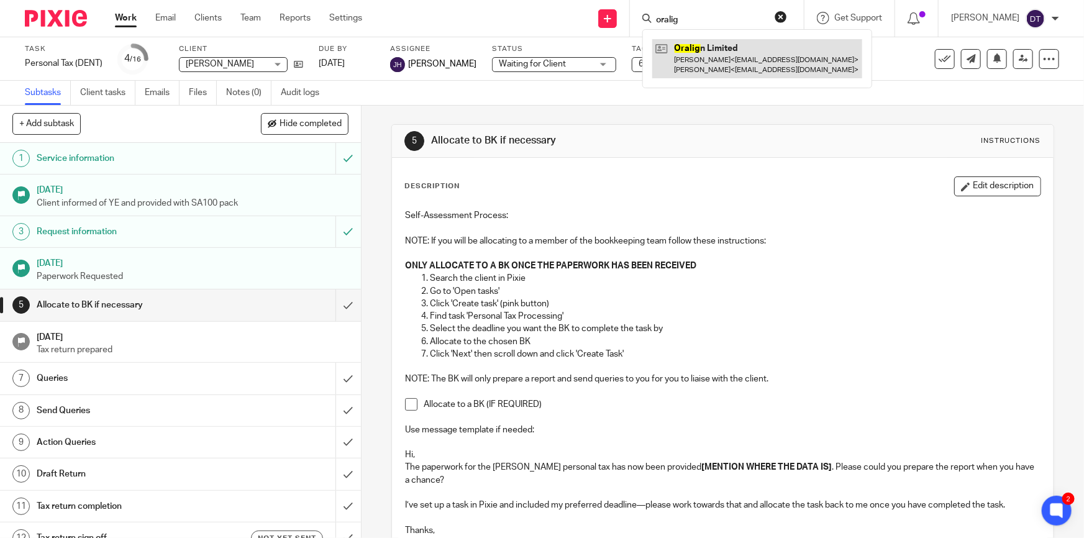
type input "oralig"
click at [744, 56] on link at bounding box center [757, 58] width 210 height 39
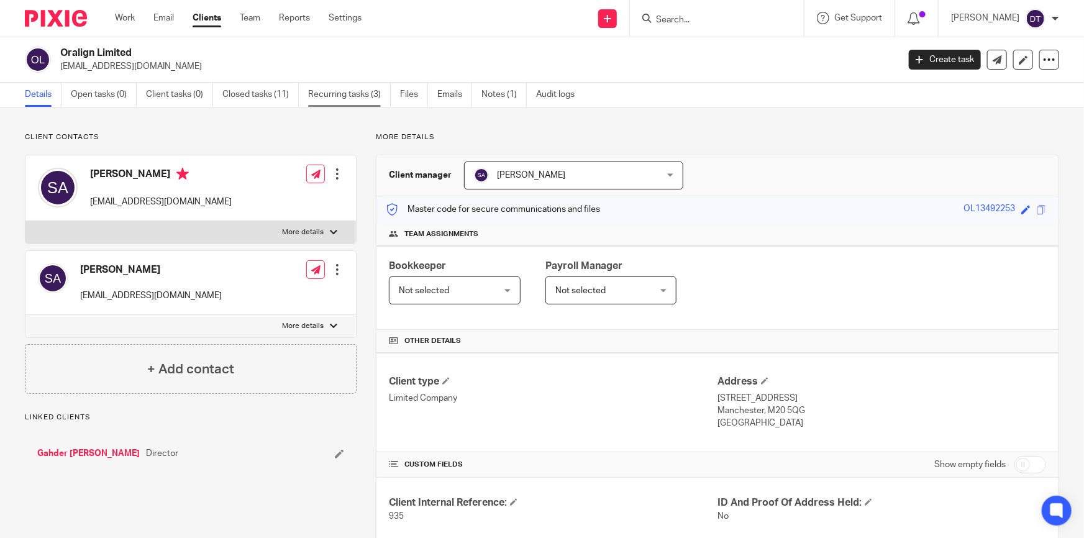
click at [342, 99] on link "Recurring tasks (3)" at bounding box center [349, 95] width 83 height 24
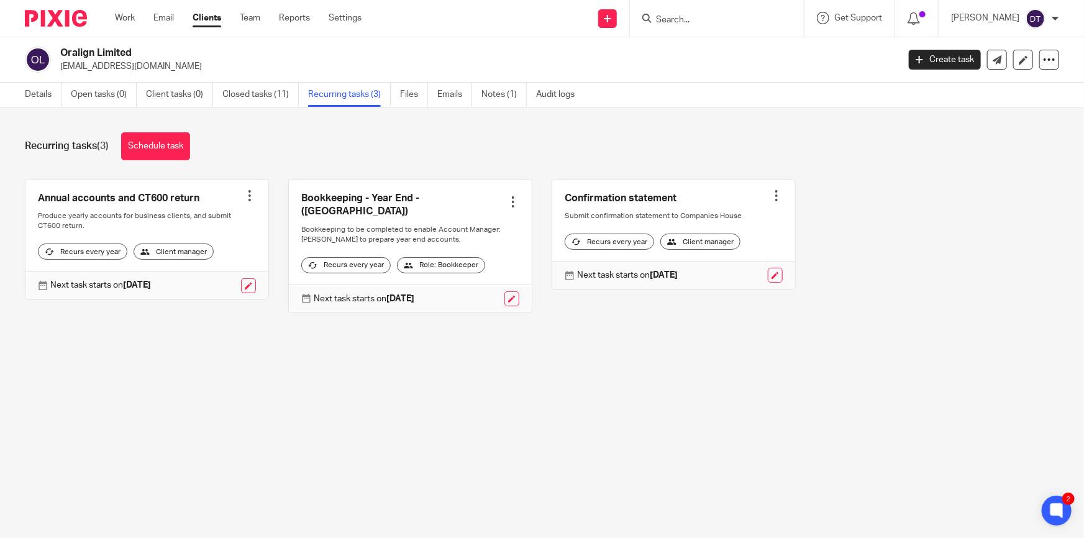
click at [245, 191] on div at bounding box center [250, 196] width 12 height 12
click at [205, 274] on span "Cancel schedule" at bounding box center [199, 274] width 65 height 9
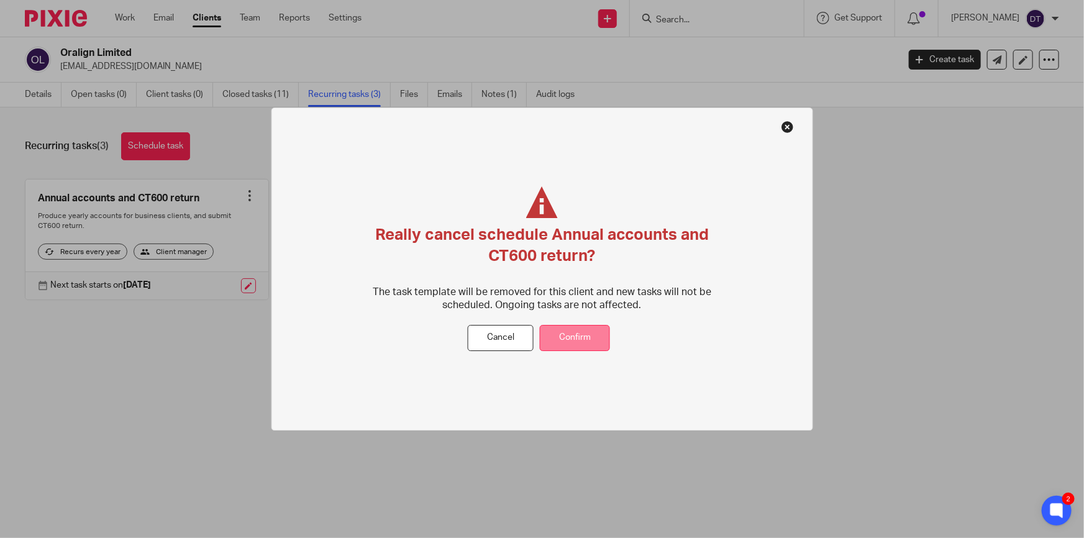
click at [572, 335] on button "Confirm" at bounding box center [575, 338] width 70 height 27
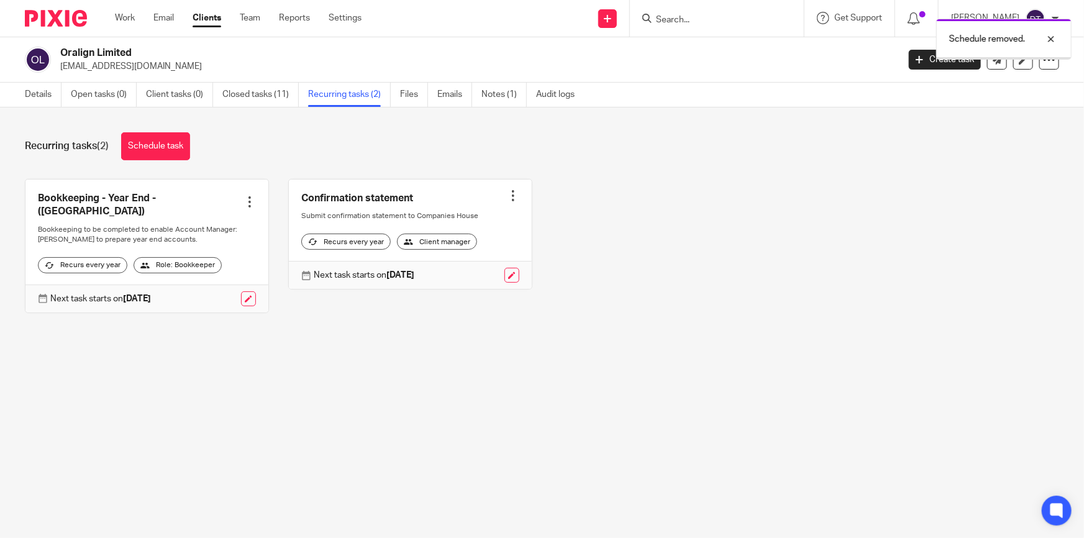
click at [236, 188] on link at bounding box center [146, 246] width 243 height 133
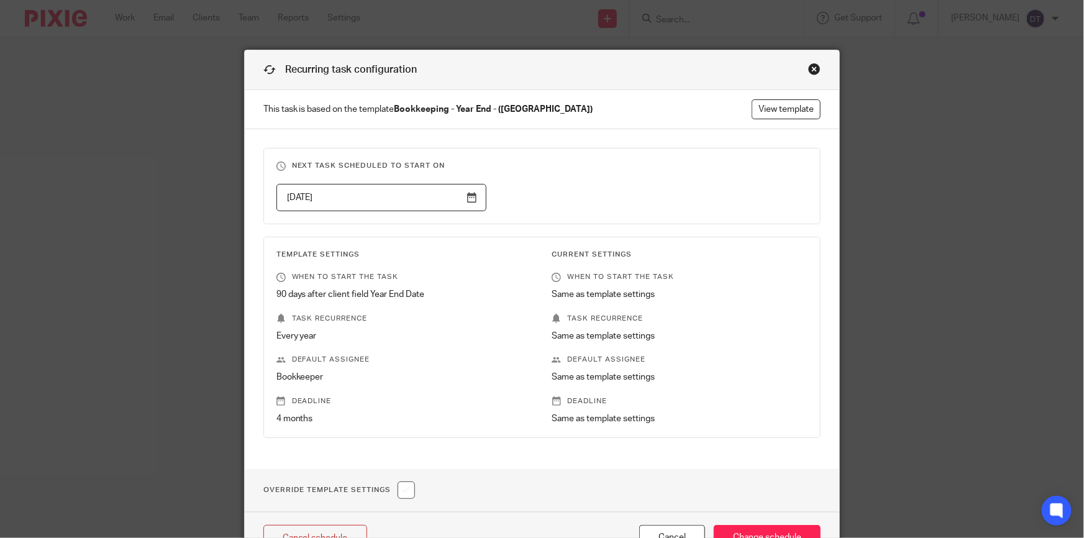
click at [808, 68] on div "Close this dialog window" at bounding box center [814, 69] width 12 height 12
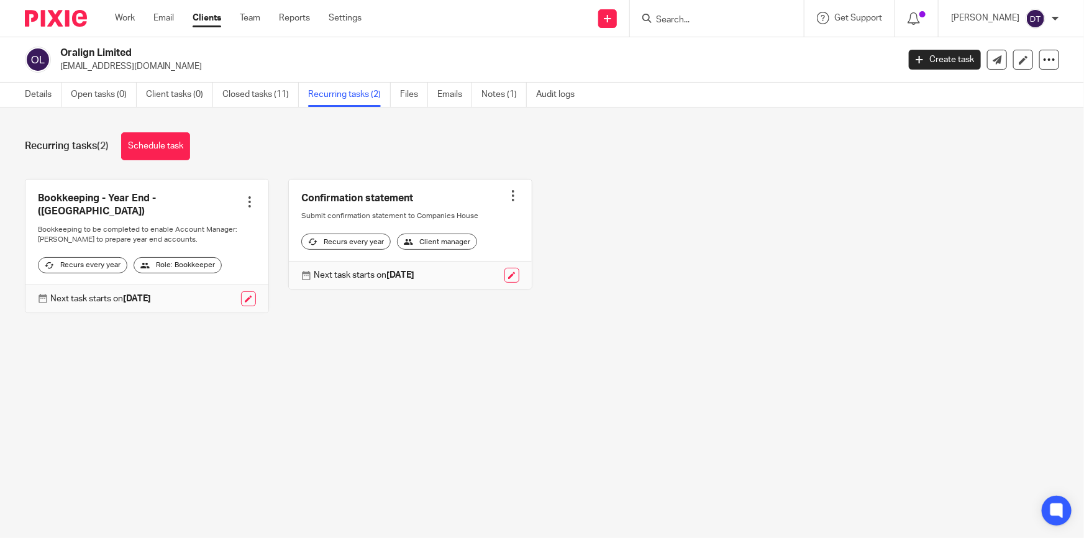
click at [244, 196] on div at bounding box center [250, 202] width 12 height 12
click at [213, 267] on button "Cancel schedule" at bounding box center [199, 275] width 99 height 16
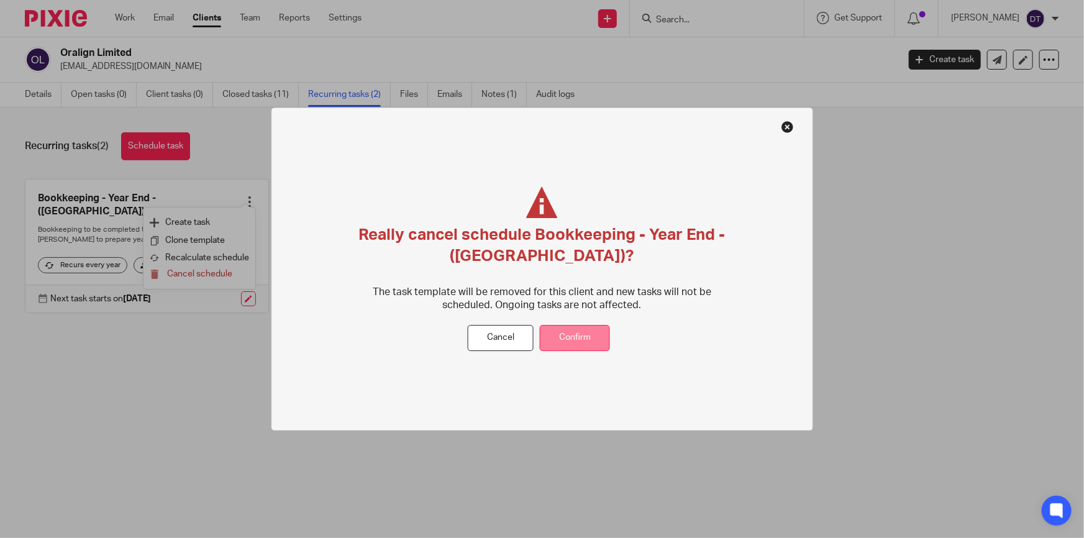
click at [583, 337] on button "Confirm" at bounding box center [575, 338] width 70 height 27
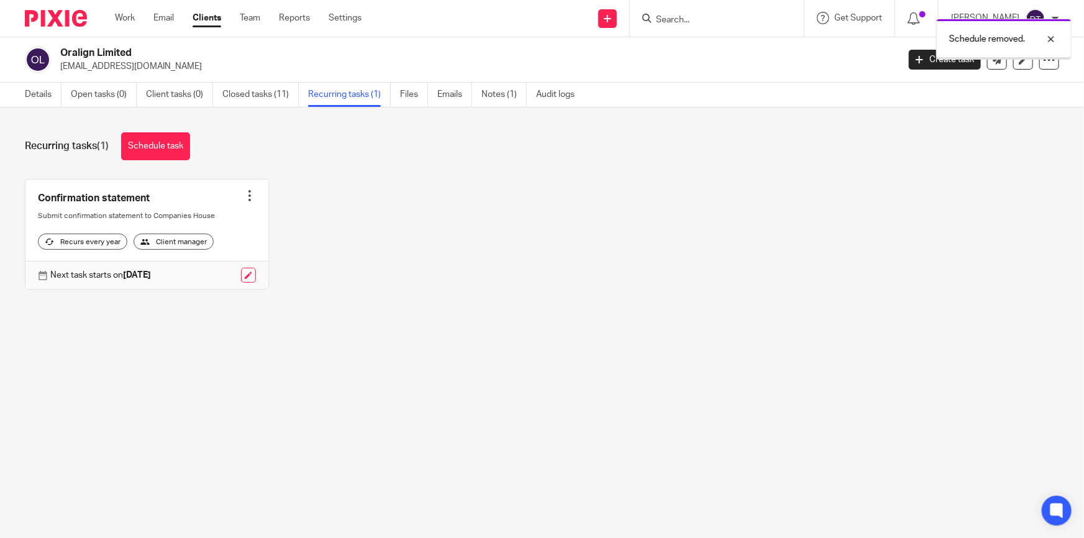
click at [247, 190] on div at bounding box center [250, 196] width 12 height 12
click at [224, 273] on span "Cancel schedule" at bounding box center [199, 274] width 65 height 9
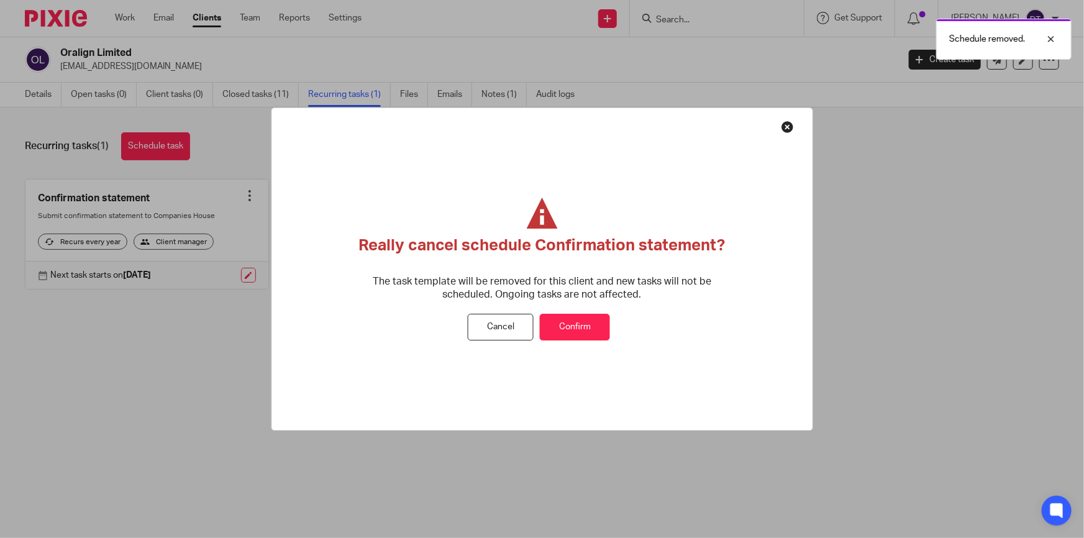
click at [562, 330] on button "Confirm" at bounding box center [575, 327] width 70 height 27
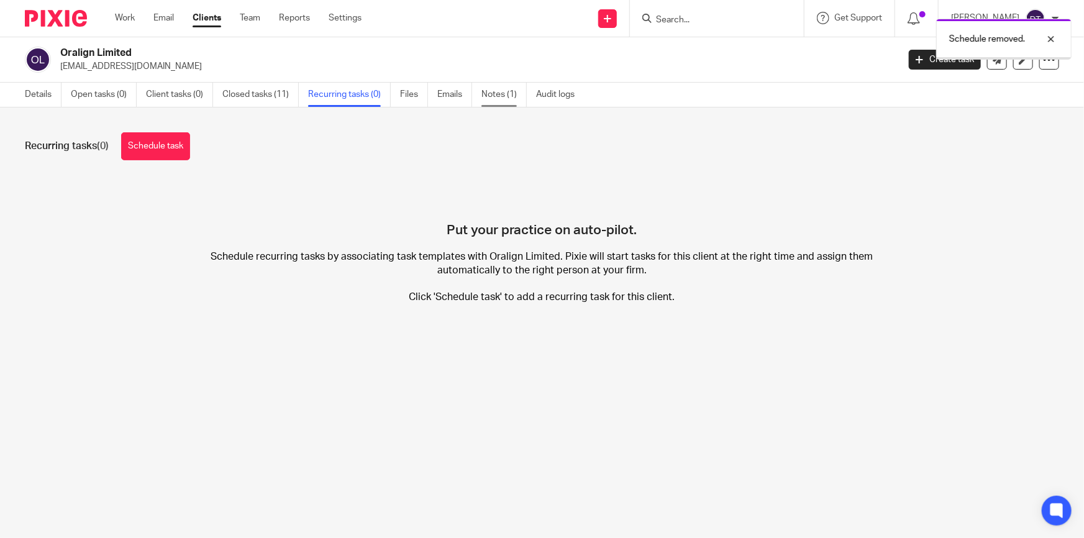
click at [490, 94] on link "Notes (1)" at bounding box center [504, 95] width 45 height 24
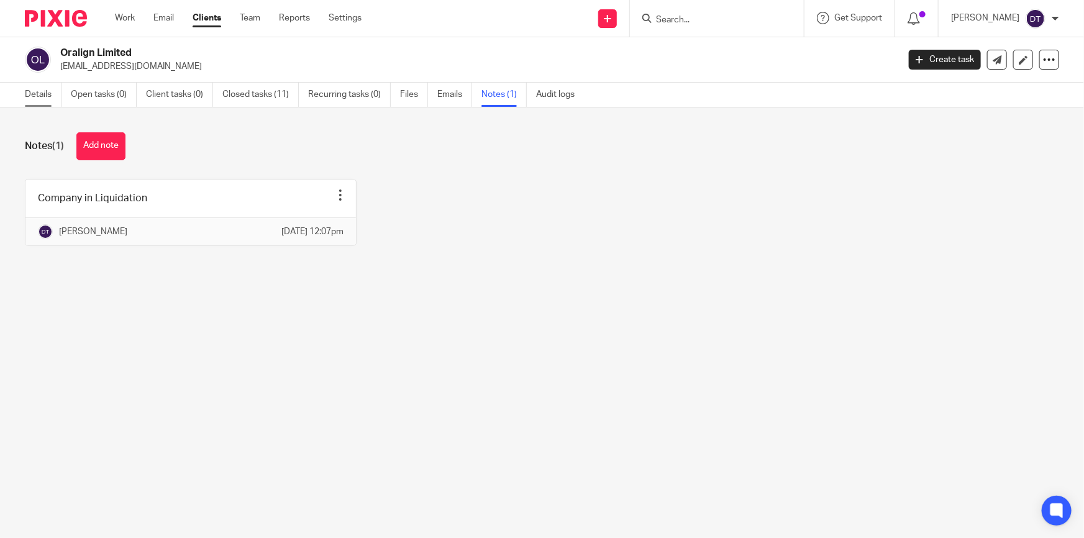
click at [52, 98] on link "Details" at bounding box center [43, 95] width 37 height 24
click at [1043, 57] on icon at bounding box center [1049, 59] width 12 height 12
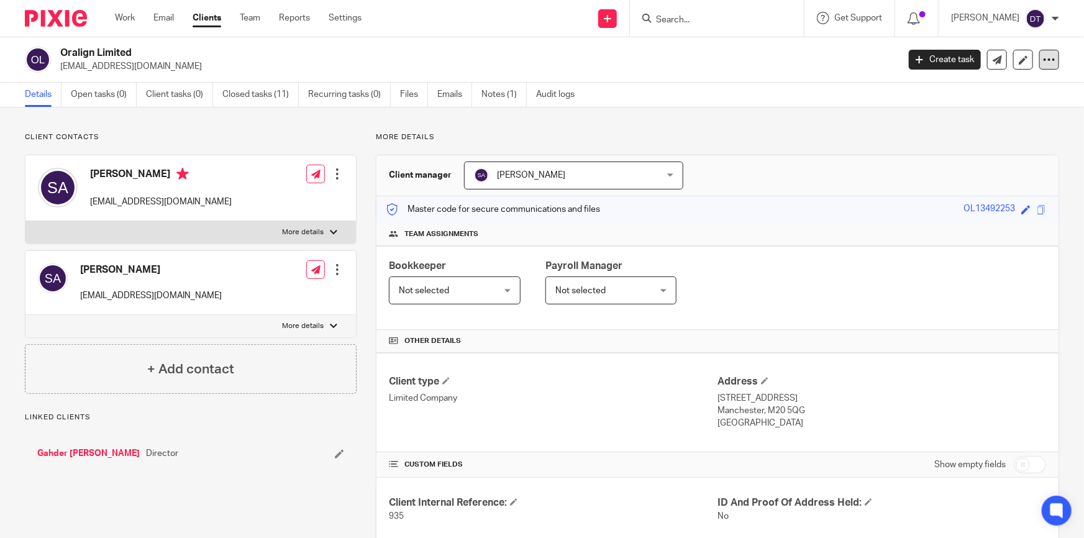
click at [1044, 59] on icon at bounding box center [1049, 59] width 12 height 12
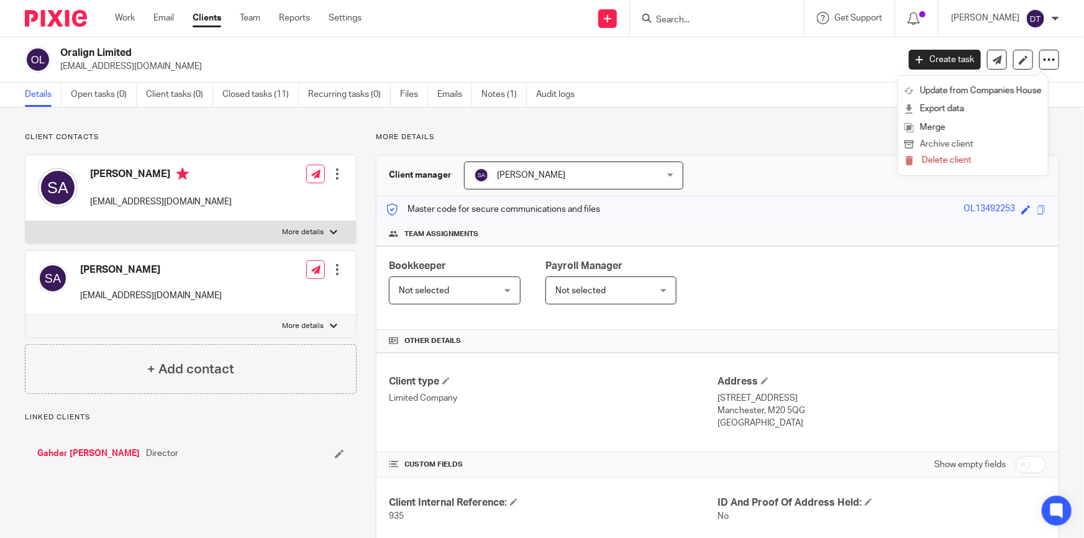
click at [971, 141] on button "Archive client" at bounding box center [973, 145] width 137 height 16
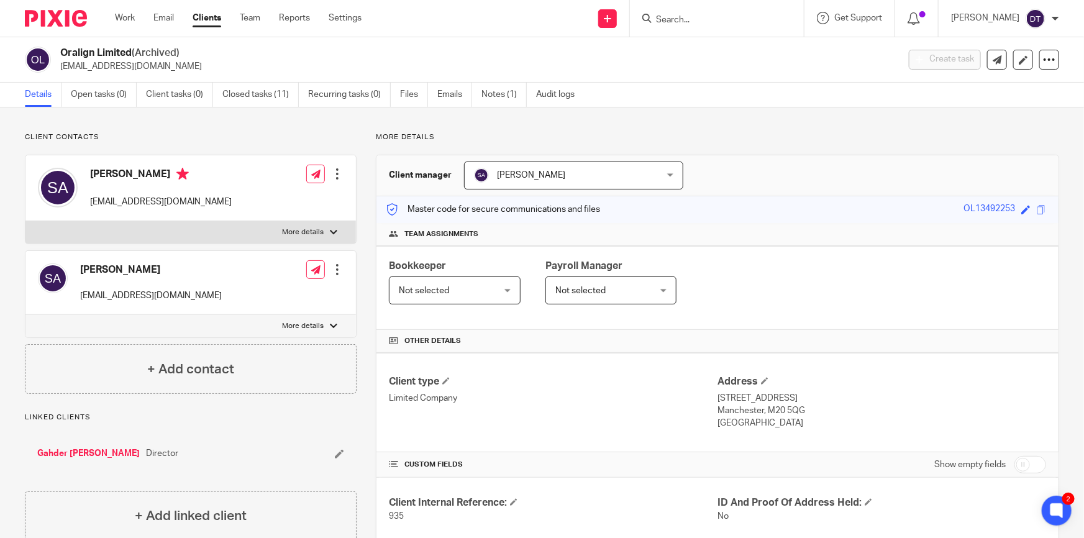
click at [667, 19] on input "Search" at bounding box center [711, 20] width 112 height 11
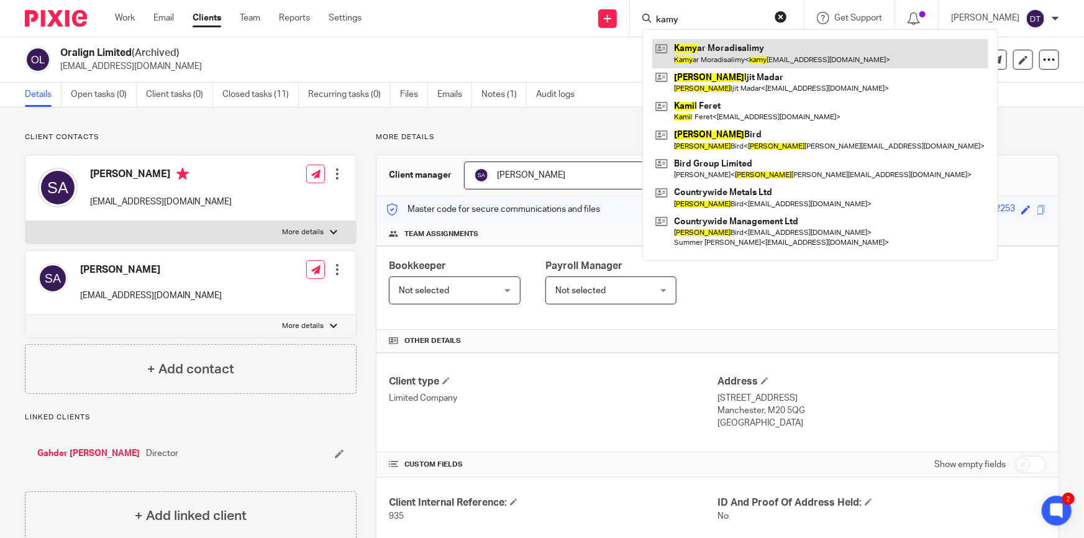
type input "kamy"
click at [752, 53] on link at bounding box center [820, 53] width 336 height 29
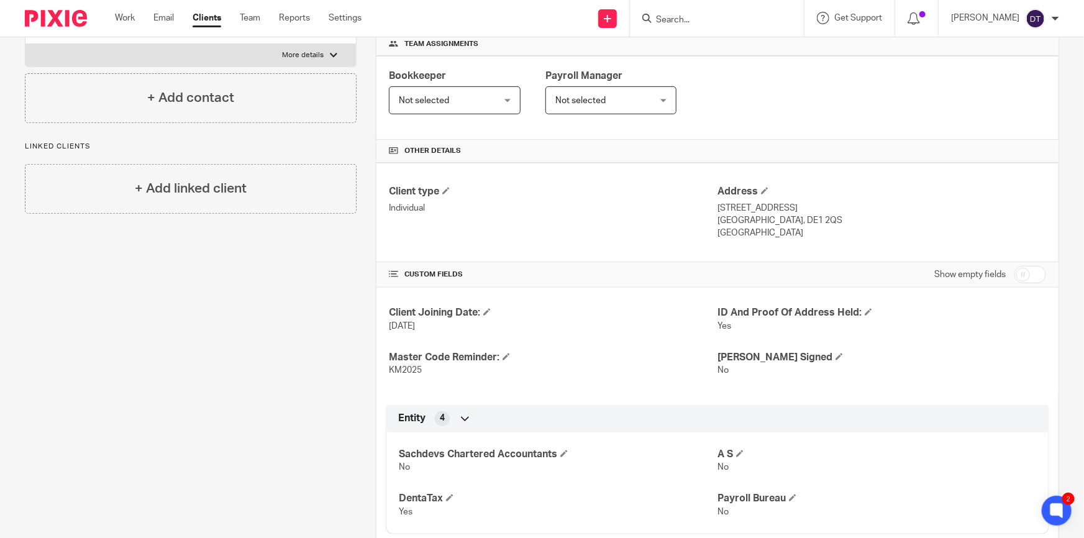
scroll to position [339, 0]
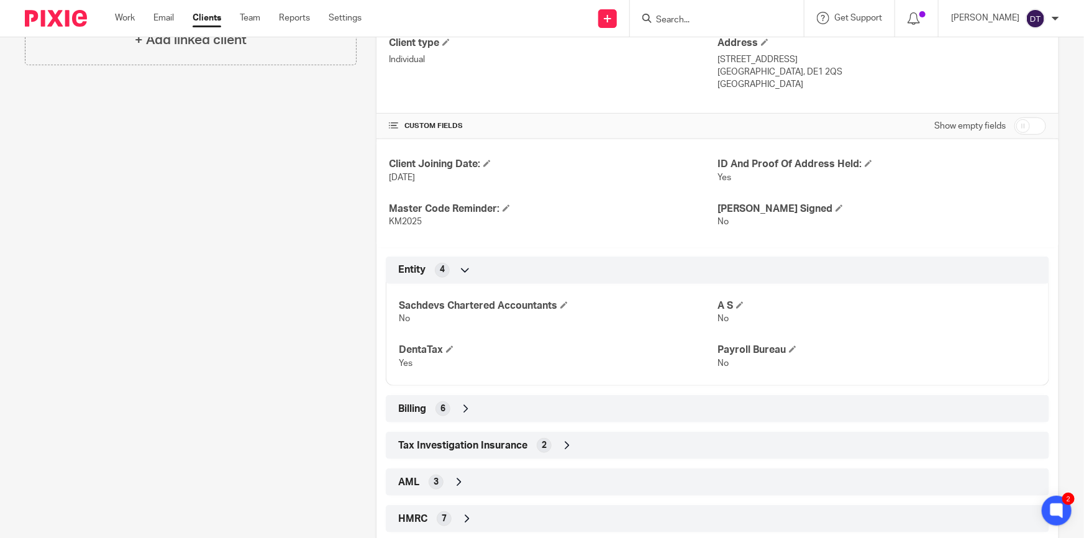
click at [466, 411] on icon at bounding box center [466, 409] width 12 height 12
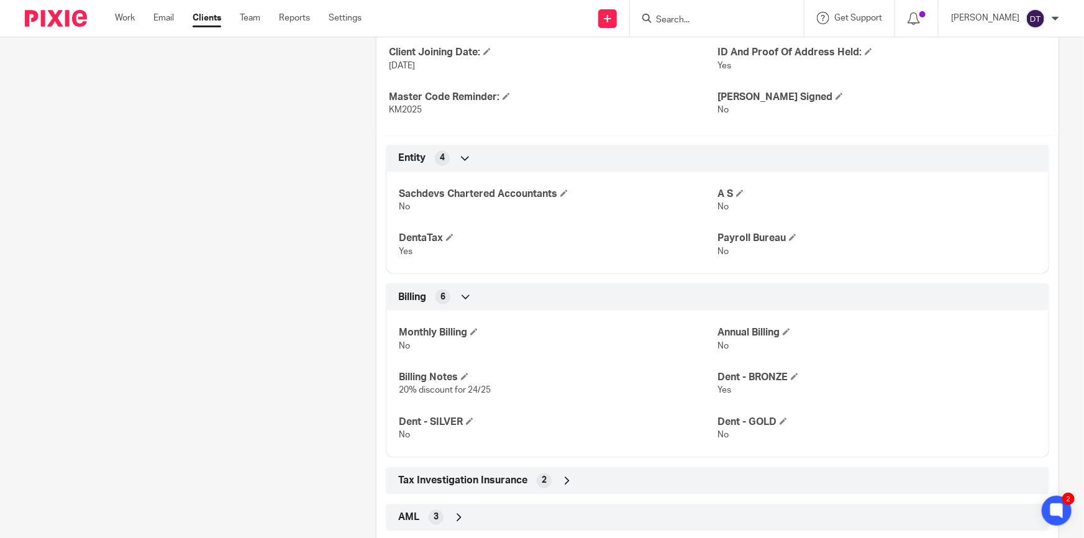
scroll to position [452, 0]
click at [703, 15] on input "Search" at bounding box center [711, 20] width 112 height 11
type input "yazan"
click button "submit" at bounding box center [0, 0] width 0 height 0
click at [686, 37] on div "Yazan Kabbani Yazan Kabbani < yazan k@virginmedia.com >" at bounding box center [754, 53] width 224 height 48
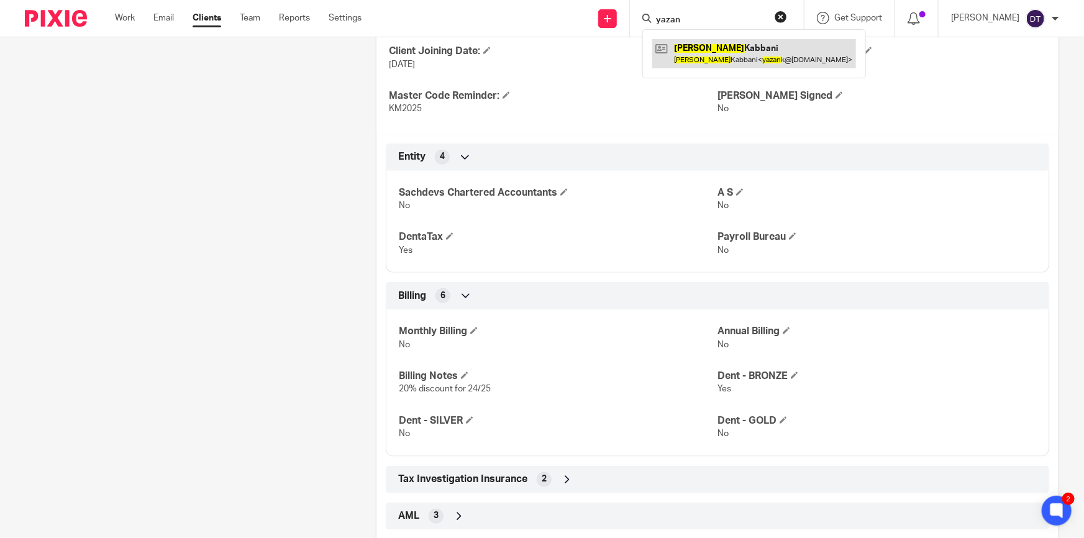
click at [695, 62] on link at bounding box center [754, 53] width 204 height 29
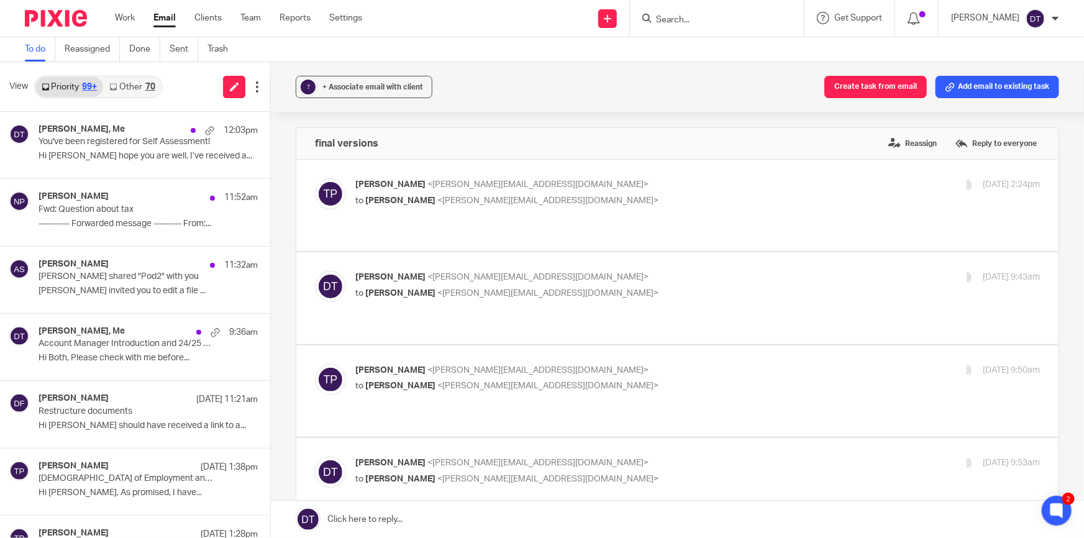
scroll to position [1186, 0]
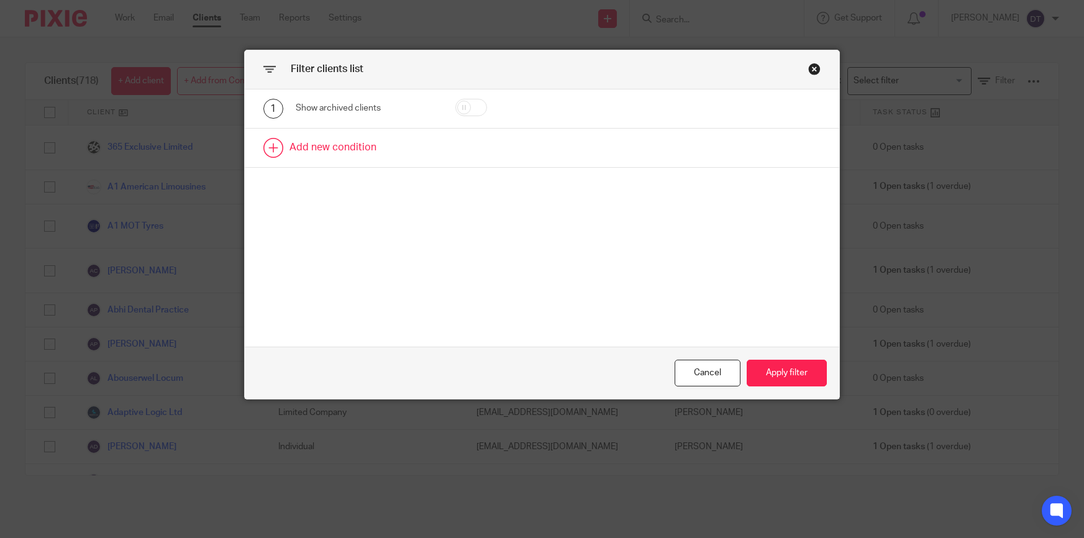
click at [363, 140] on link at bounding box center [542, 148] width 595 height 39
click at [363, 158] on div "Field" at bounding box center [358, 152] width 104 height 26
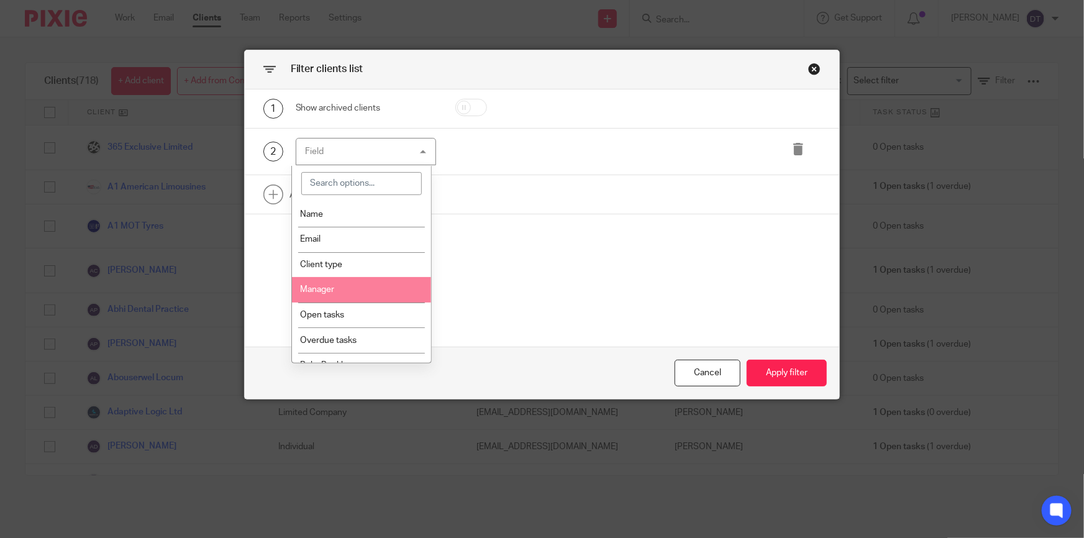
drag, startPoint x: 371, startPoint y: 283, endPoint x: 432, endPoint y: 268, distance: 63.4
click at [371, 283] on li "Manager" at bounding box center [362, 289] width 140 height 25
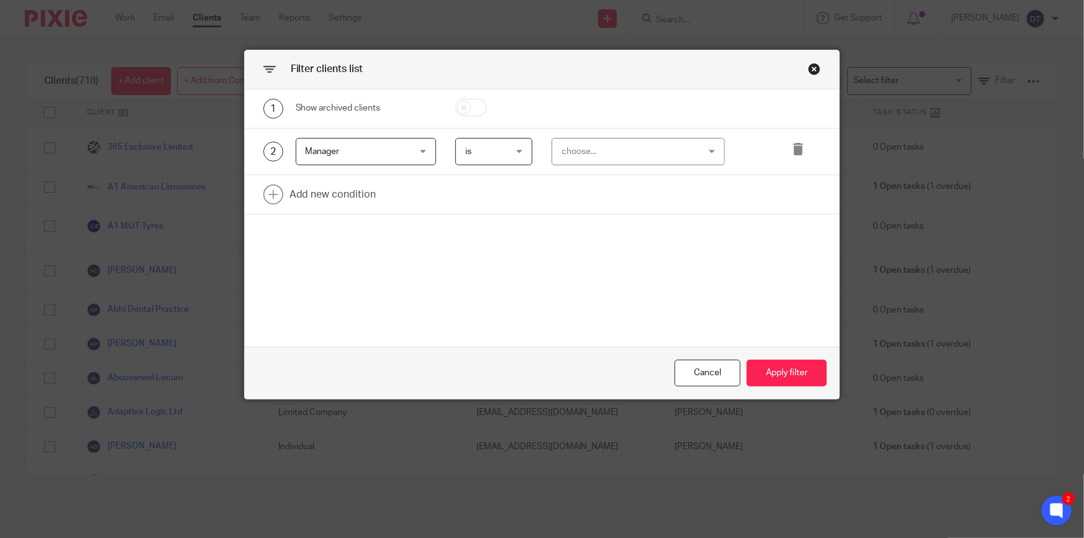
click at [683, 150] on div "choose..." at bounding box center [627, 152] width 130 height 26
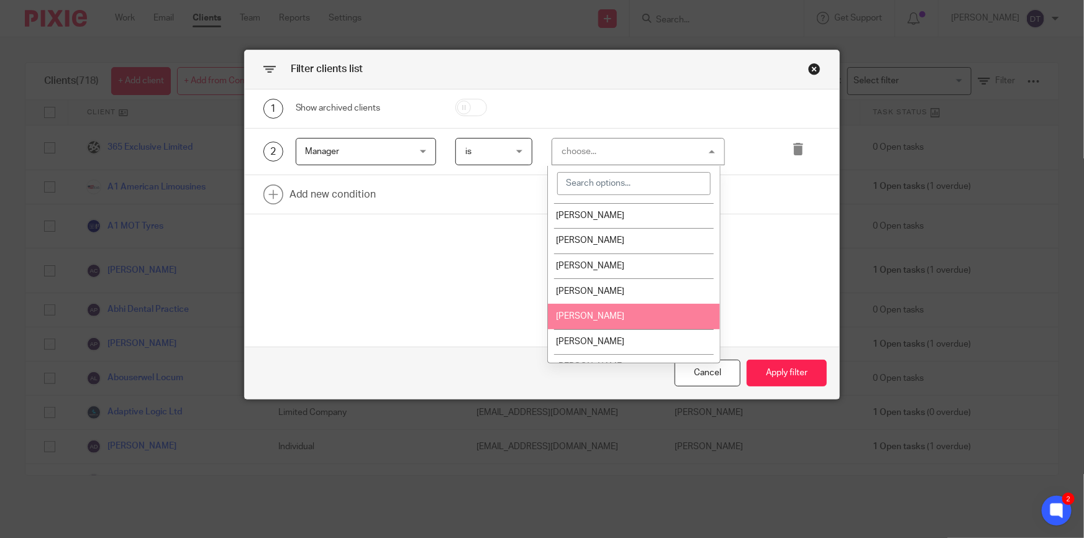
scroll to position [240, 0]
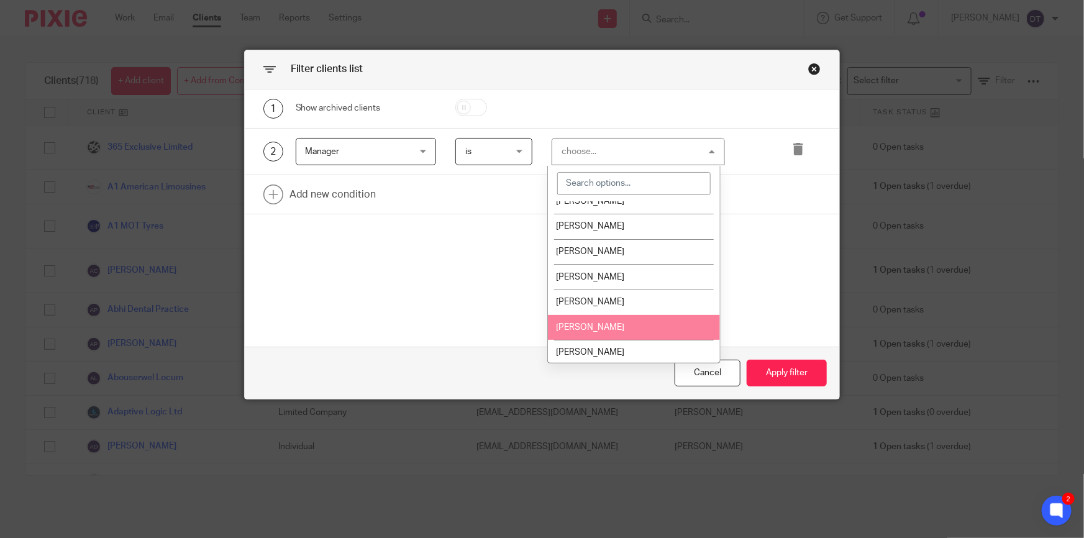
click at [608, 323] on span "[PERSON_NAME]" at bounding box center [590, 327] width 68 height 9
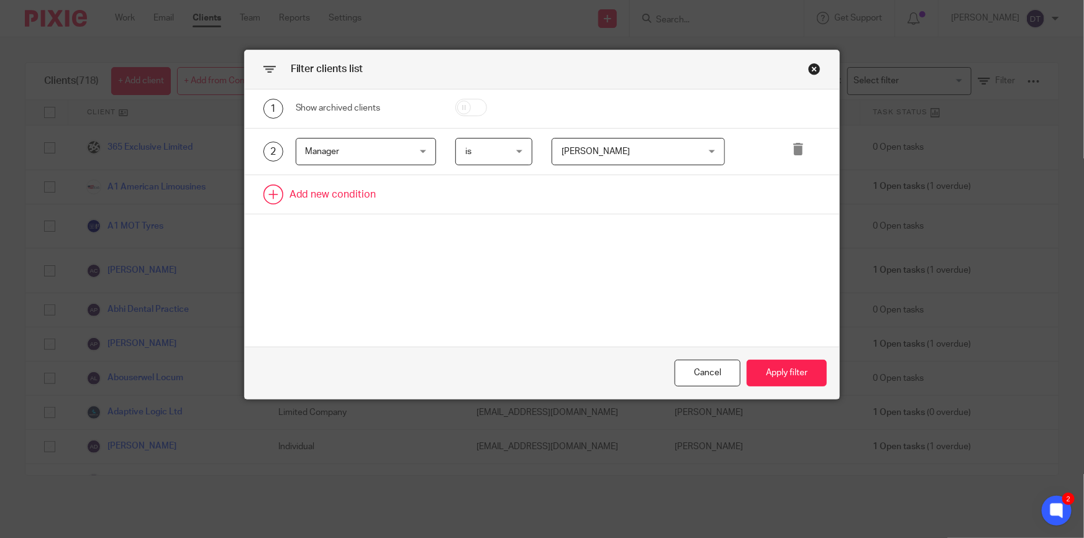
click at [341, 193] on link at bounding box center [542, 194] width 595 height 39
click at [359, 207] on div "Field" at bounding box center [358, 198] width 104 height 26
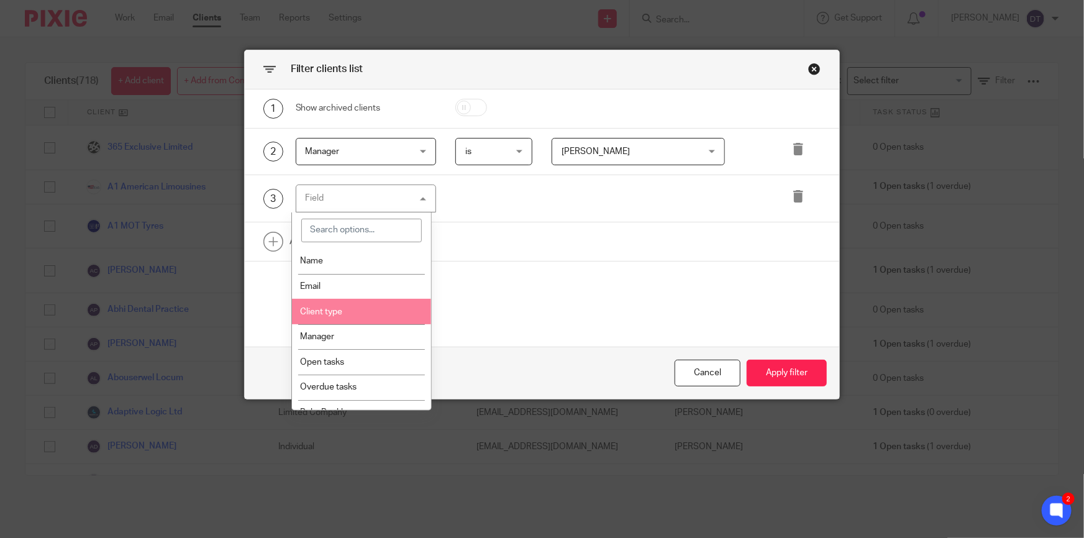
click at [364, 308] on li "Client type" at bounding box center [362, 311] width 140 height 25
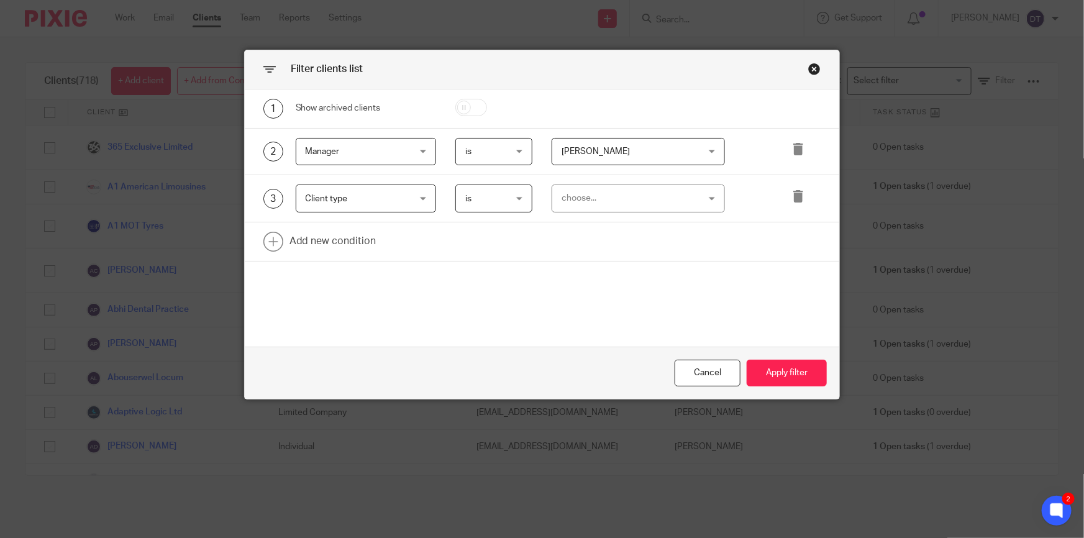
click at [562, 200] on div "choose..." at bounding box center [627, 198] width 130 height 26
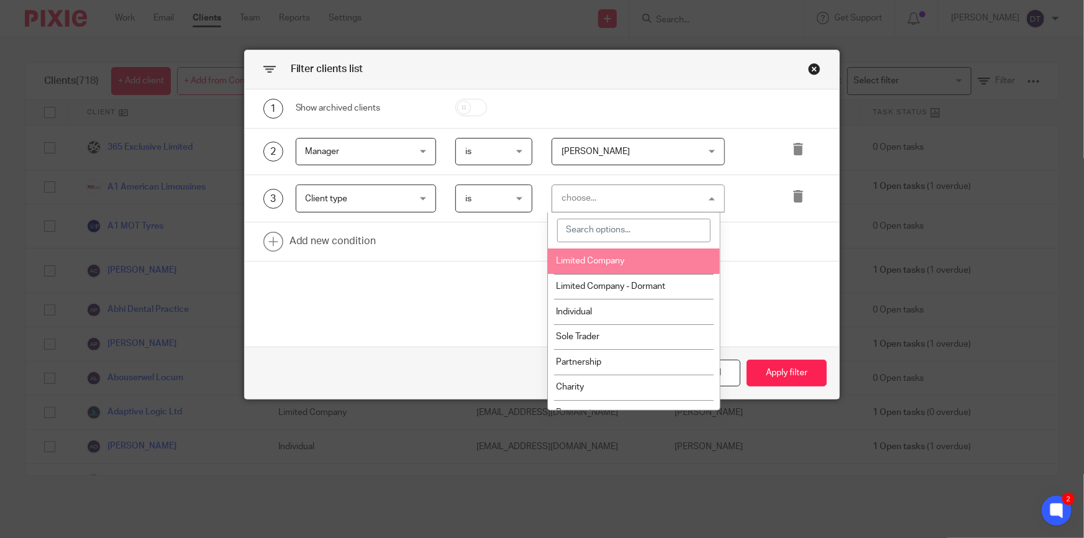
click at [601, 269] on li "Limited Company" at bounding box center [634, 261] width 172 height 25
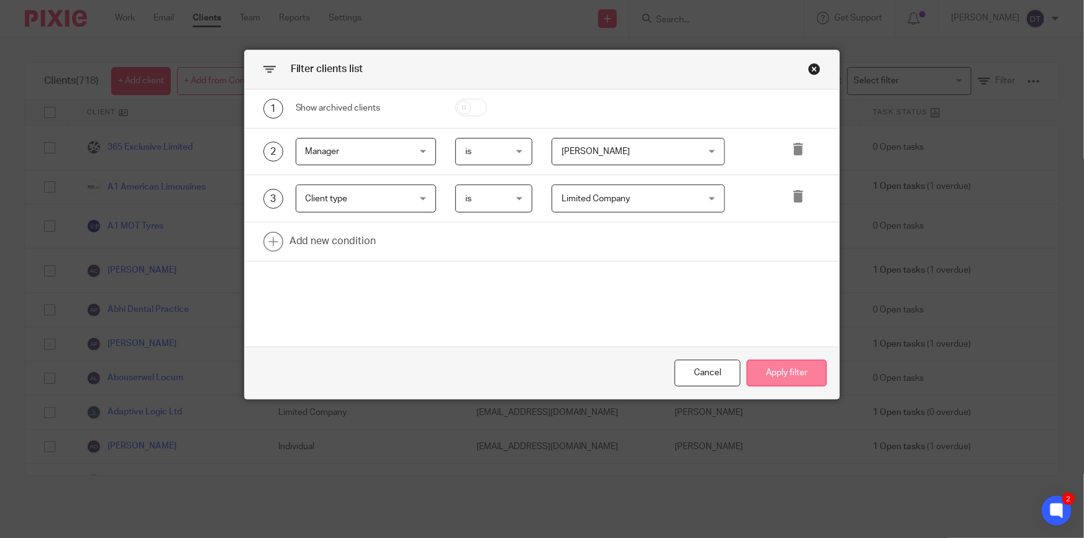
click at [774, 372] on button "Apply filter" at bounding box center [787, 373] width 80 height 27
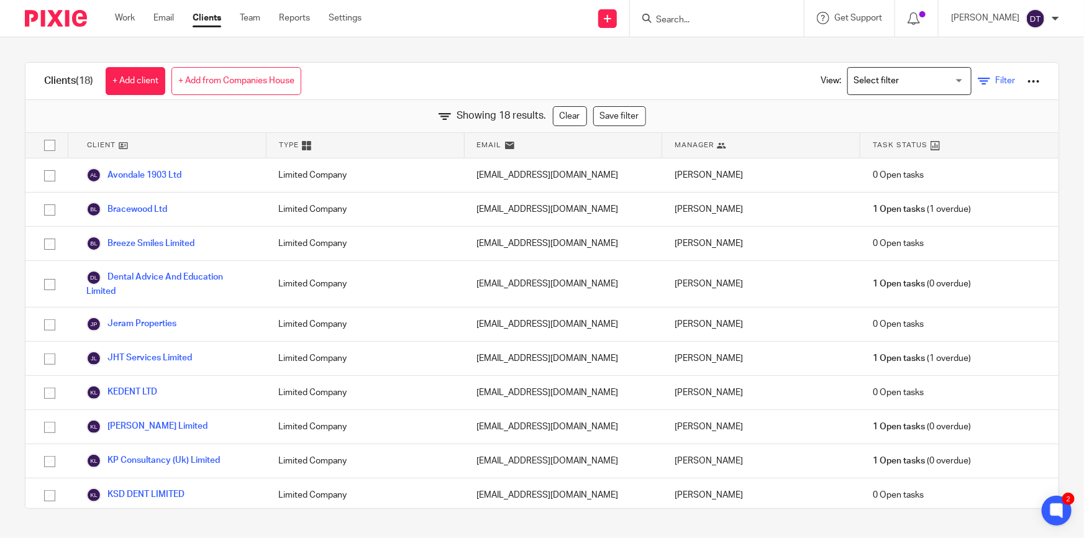
click at [995, 82] on span "Filter" at bounding box center [1005, 80] width 20 height 9
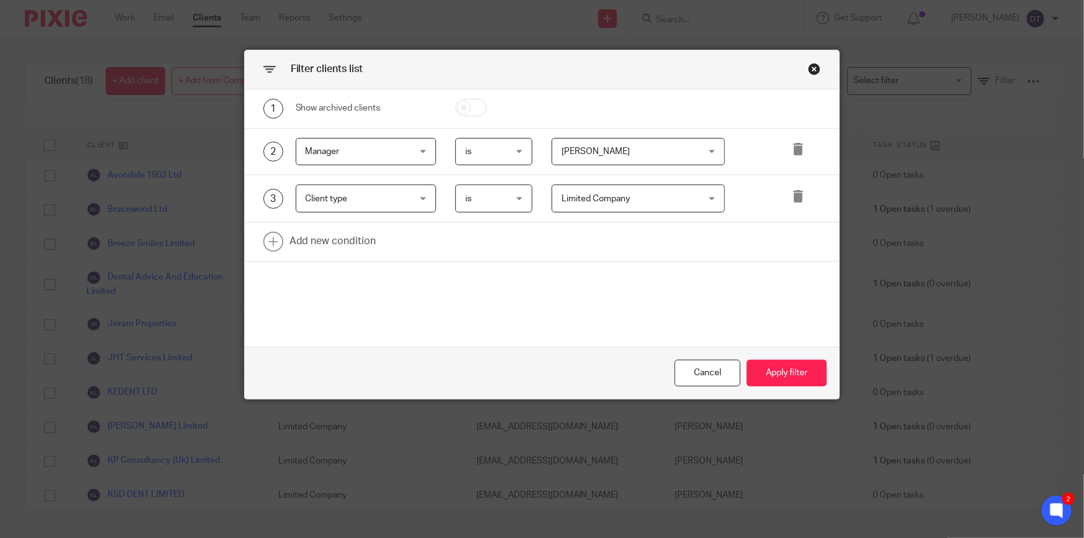
click at [595, 194] on span "Limited Company" at bounding box center [596, 198] width 68 height 9
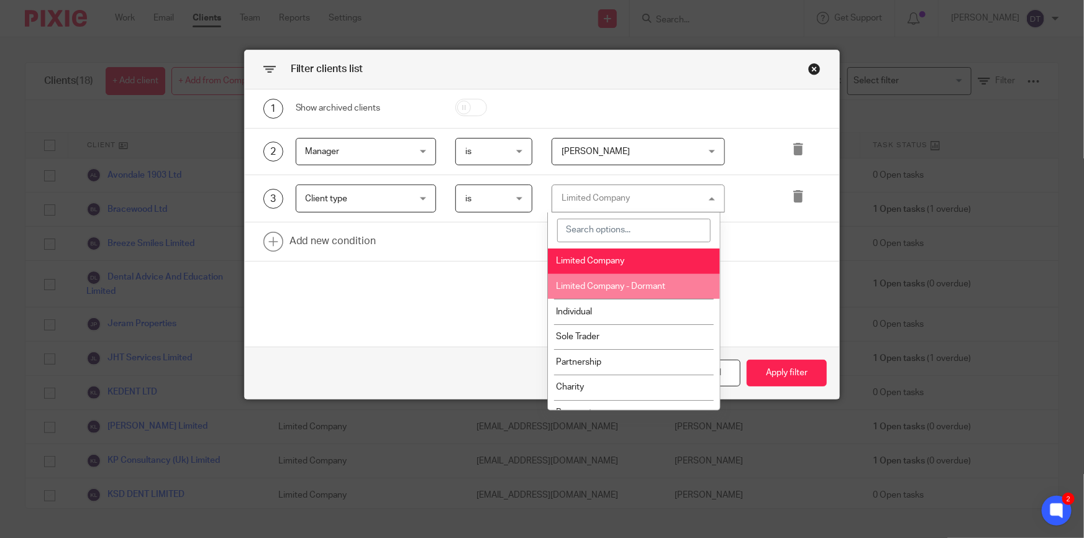
click at [614, 282] on span "Limited Company - Dormant" at bounding box center [610, 286] width 109 height 9
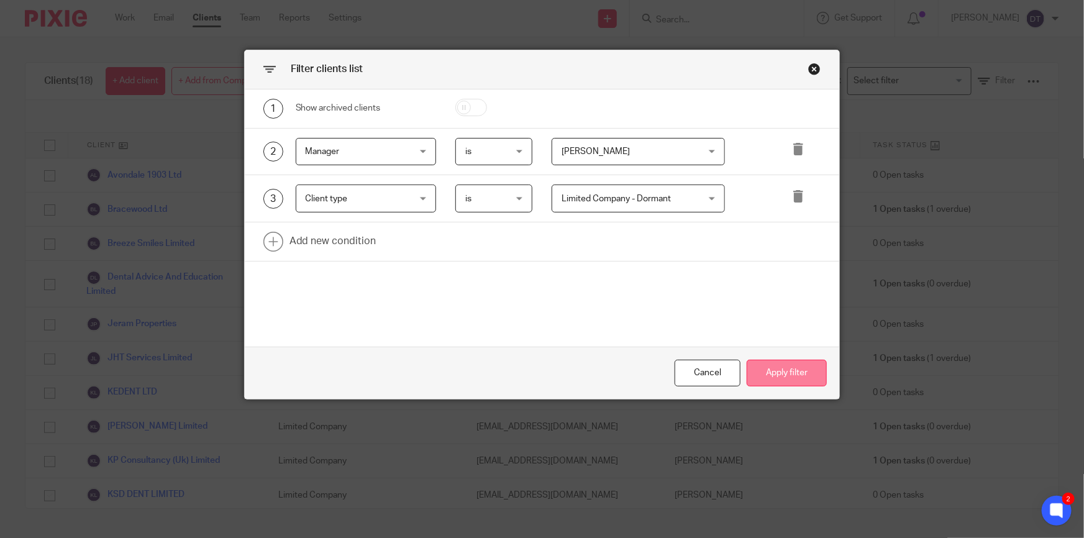
click at [799, 370] on button "Apply filter" at bounding box center [787, 373] width 80 height 27
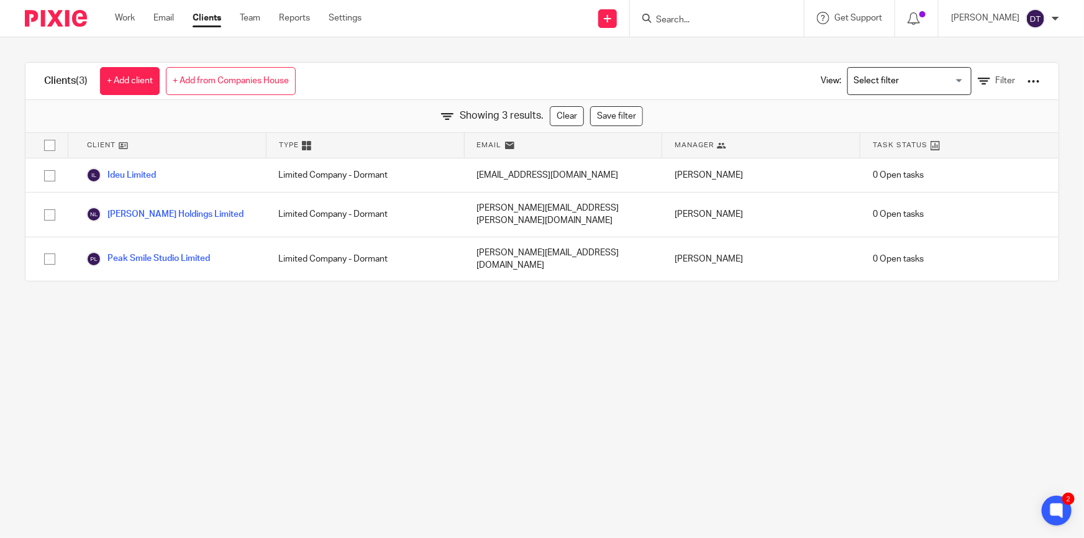
click at [978, 73] on div "View: Loading... Filter" at bounding box center [921, 81] width 238 height 37
click at [985, 72] on div "View: Loading... Filter" at bounding box center [921, 81] width 238 height 37
click at [984, 73] on div "View: Loading... Filter" at bounding box center [921, 81] width 238 height 37
click at [995, 82] on span "Filter" at bounding box center [1005, 80] width 20 height 9
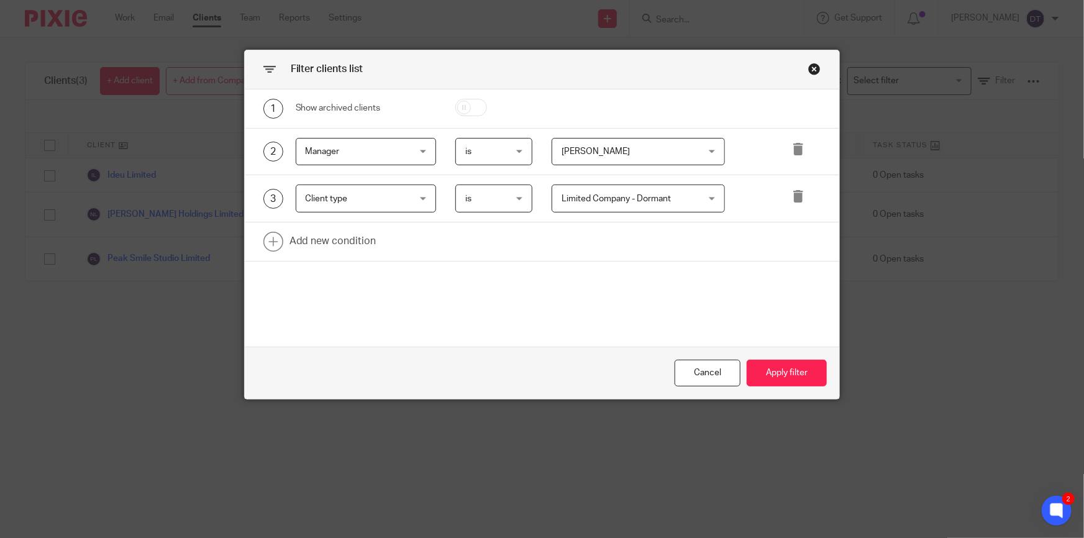
click at [654, 193] on span "Limited Company - Dormant" at bounding box center [627, 198] width 130 height 26
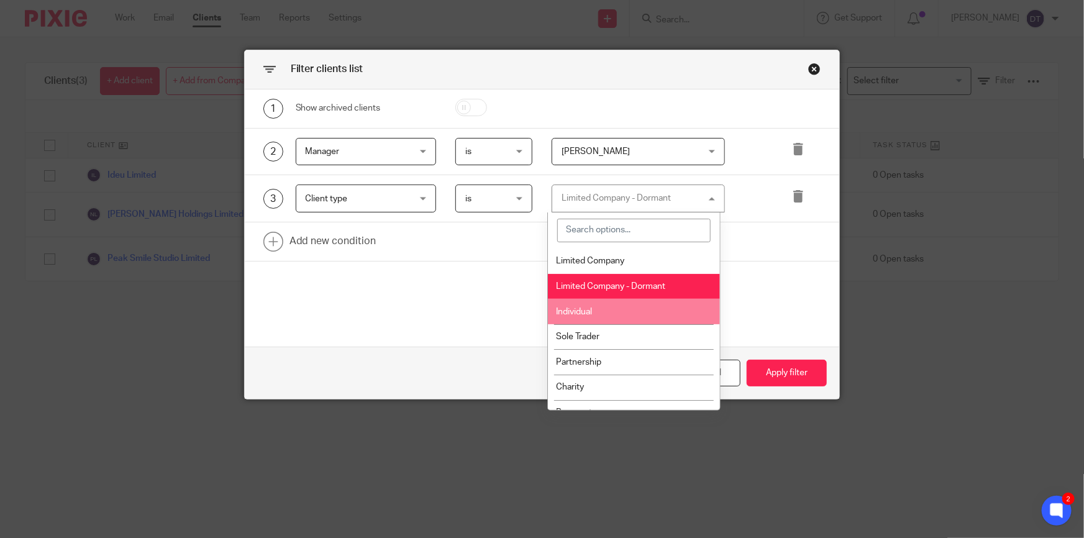
click at [628, 304] on li "Individual" at bounding box center [634, 311] width 172 height 25
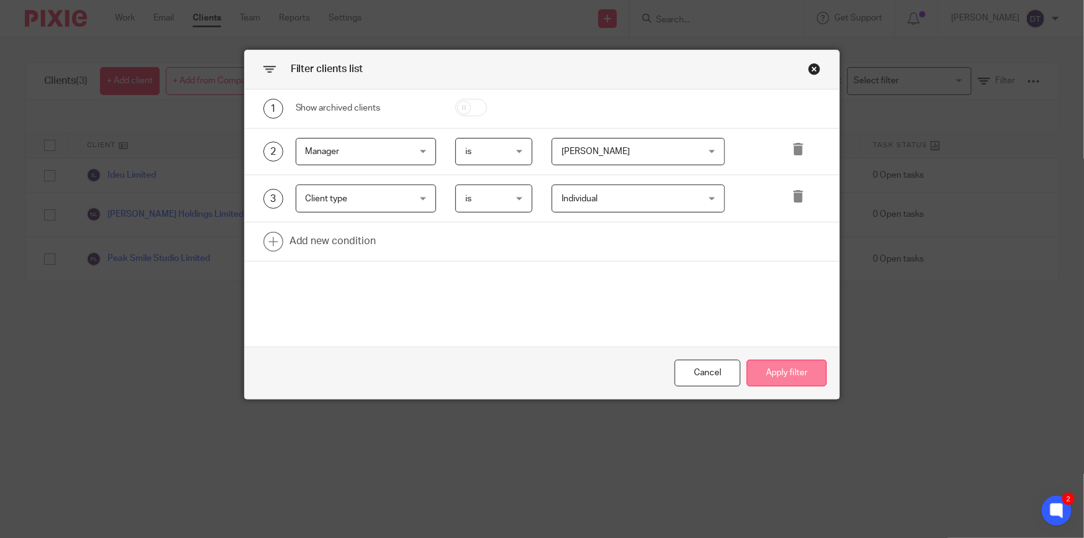
click at [780, 375] on button "Apply filter" at bounding box center [787, 373] width 80 height 27
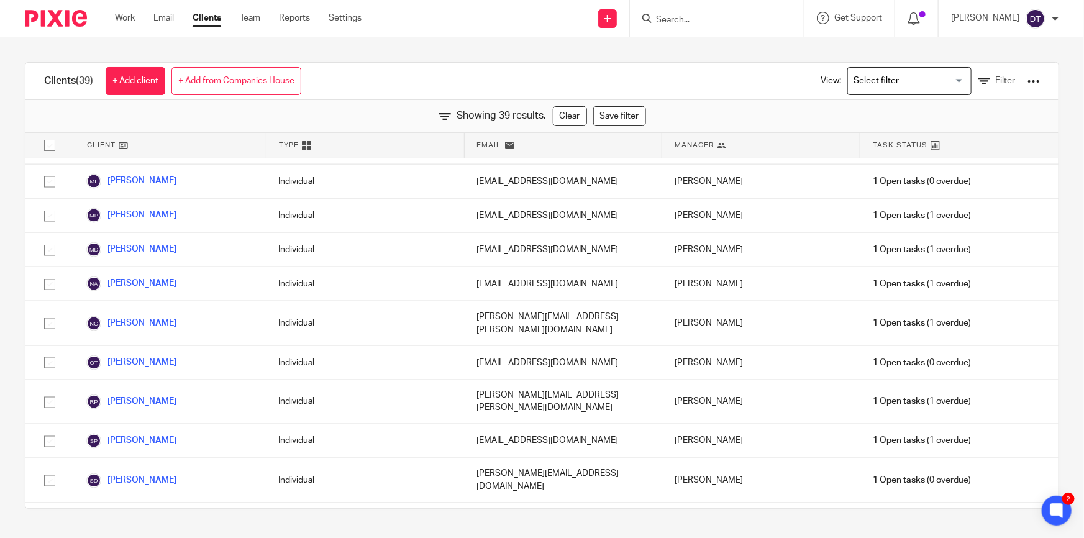
scroll to position [979, 0]
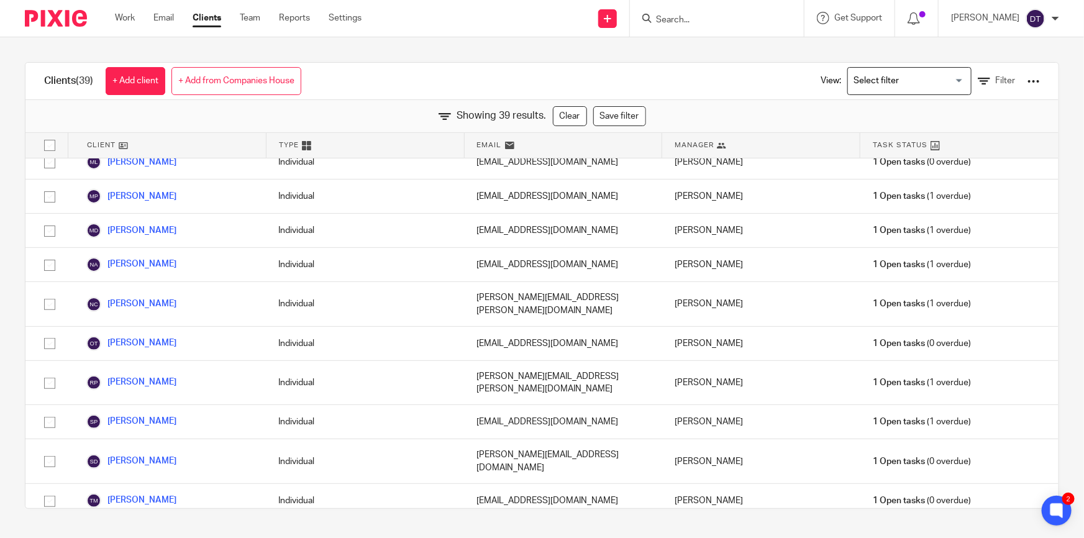
click at [651, 30] on div at bounding box center [717, 18] width 174 height 37
click at [677, 24] on input "Search" at bounding box center [711, 20] width 112 height 11
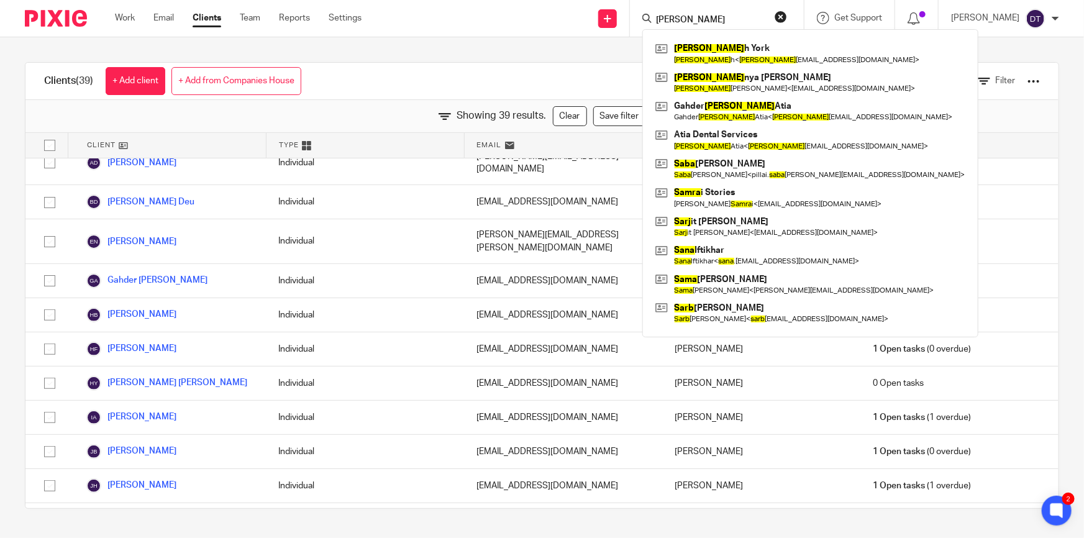
scroll to position [188, 0]
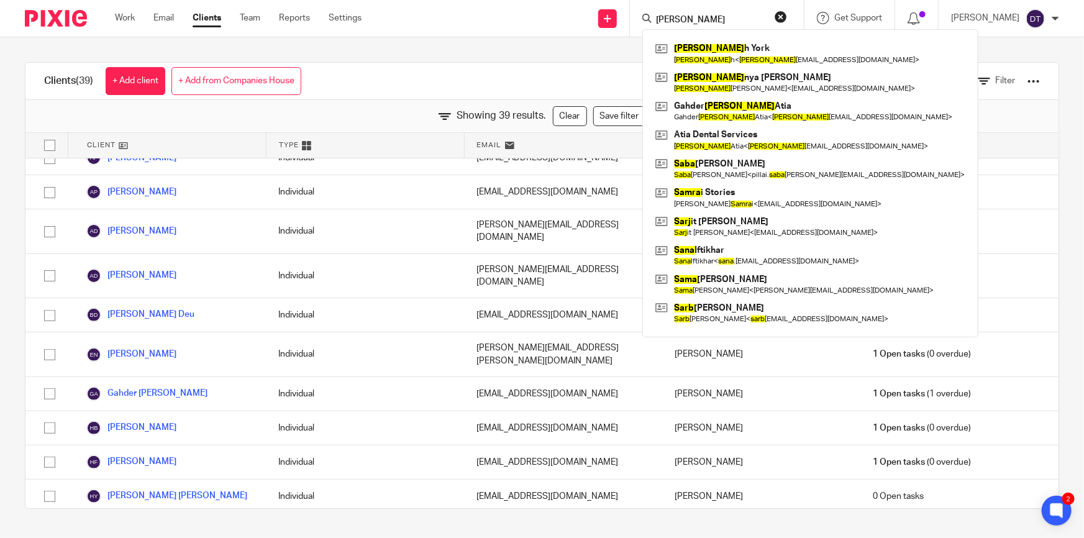
type input "sara"
click at [396, 70] on div "Clients (39) + Add client + Add from Companies House View: Loading... Filter" at bounding box center [541, 81] width 1033 height 37
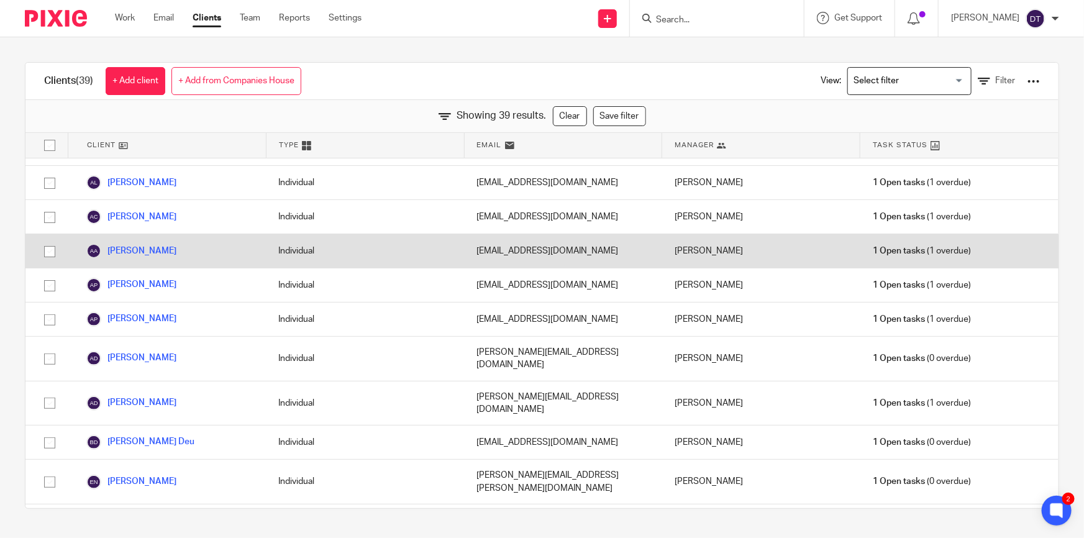
scroll to position [0, 0]
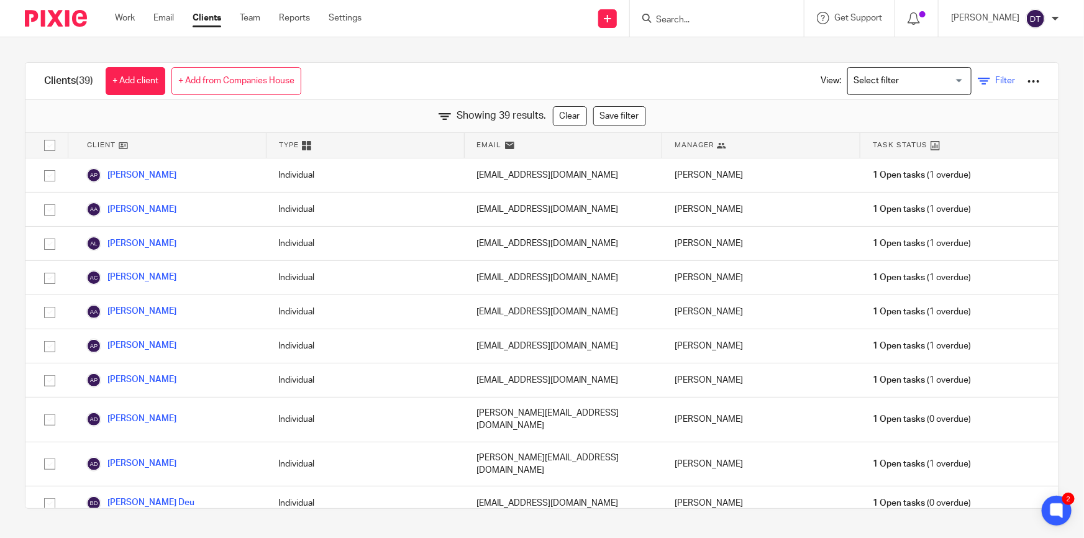
click at [978, 80] on link "Filter" at bounding box center [996, 81] width 37 height 13
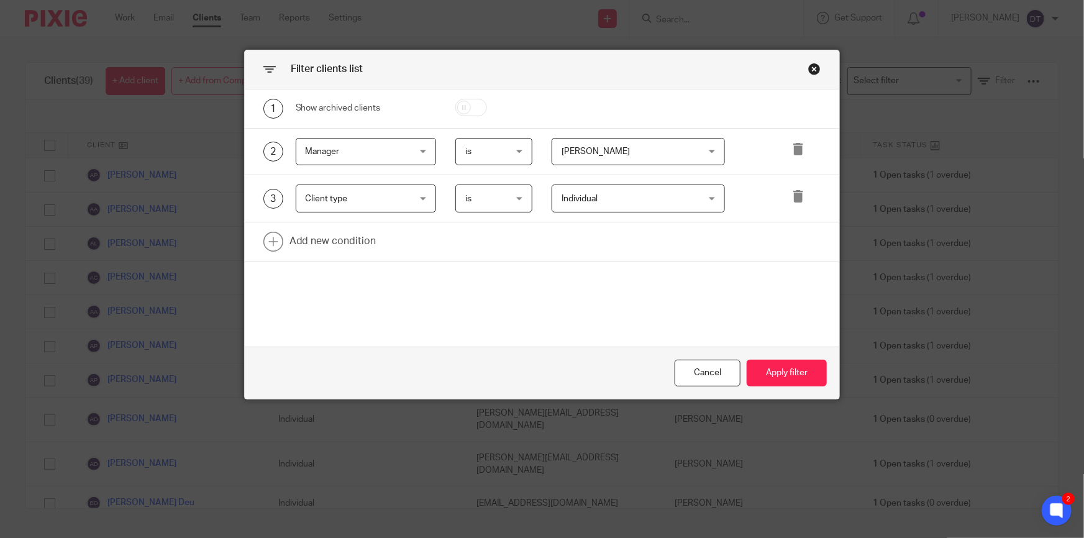
click at [588, 208] on span "Individual" at bounding box center [627, 198] width 130 height 26
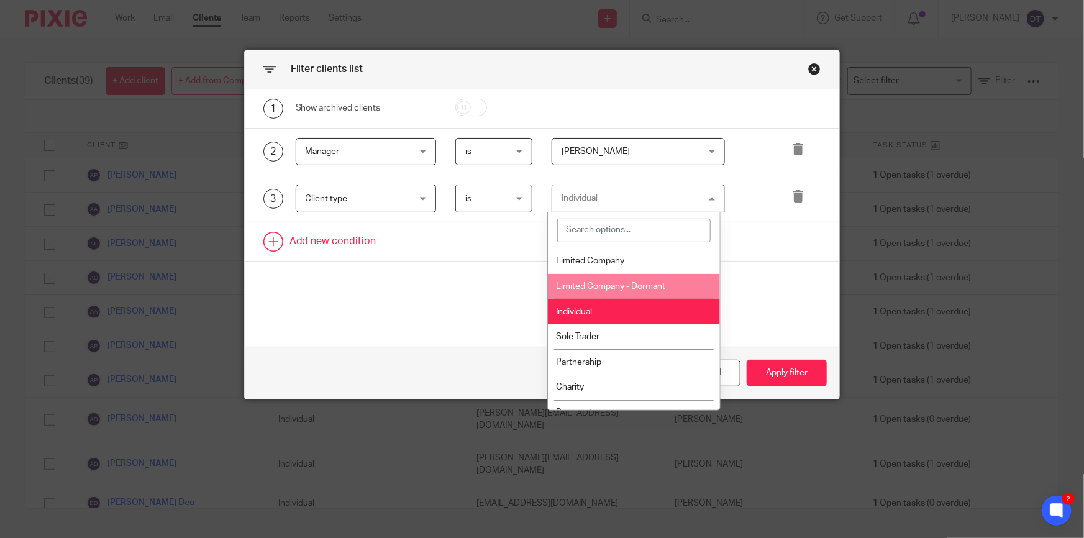
click at [778, 250] on link at bounding box center [542, 241] width 595 height 39
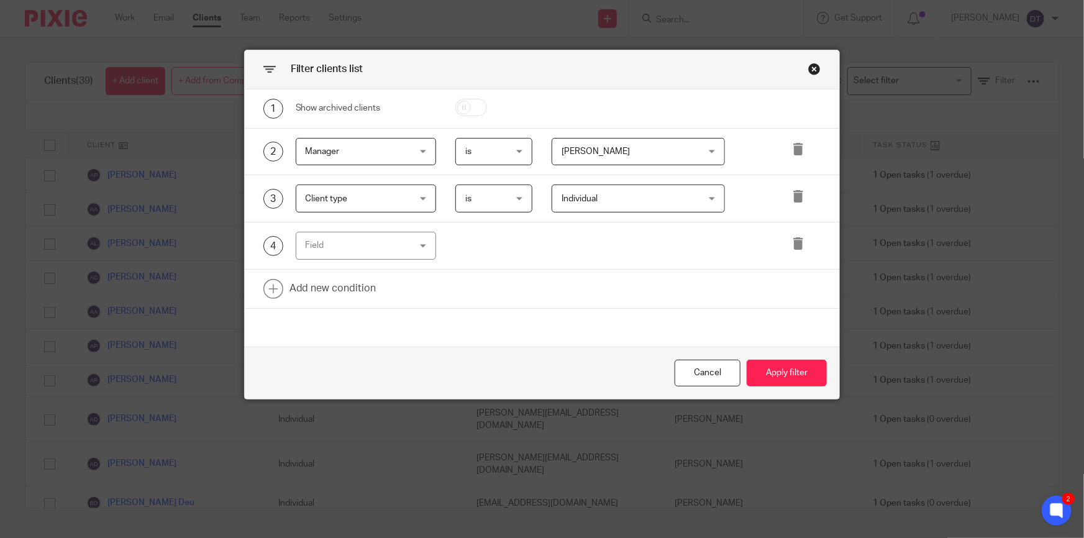
click at [462, 109] on input "checkbox" at bounding box center [471, 107] width 32 height 17
checkbox input "true"
click at [793, 196] on icon at bounding box center [798, 196] width 12 height 12
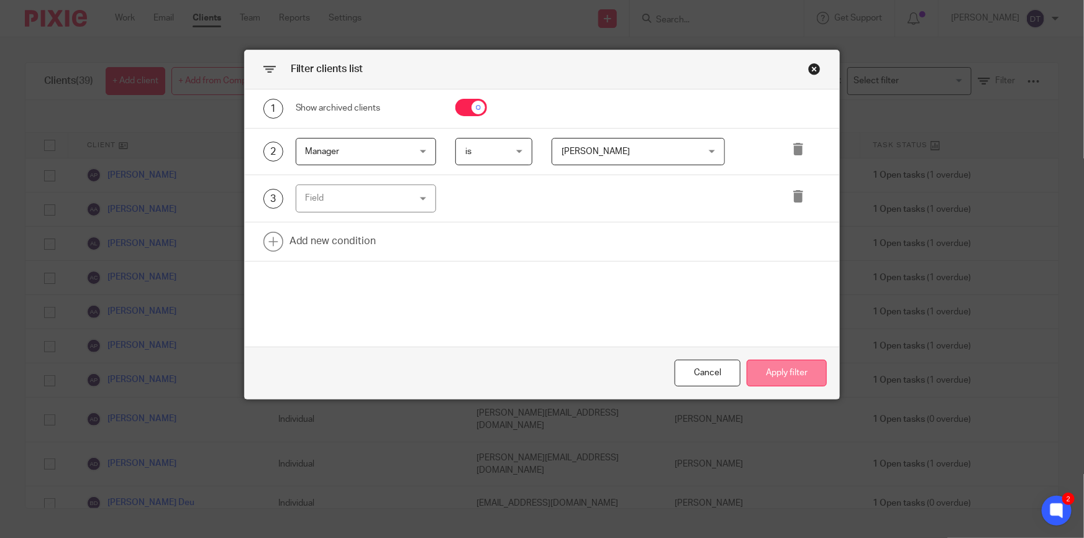
click at [787, 368] on button "Apply filter" at bounding box center [787, 373] width 80 height 27
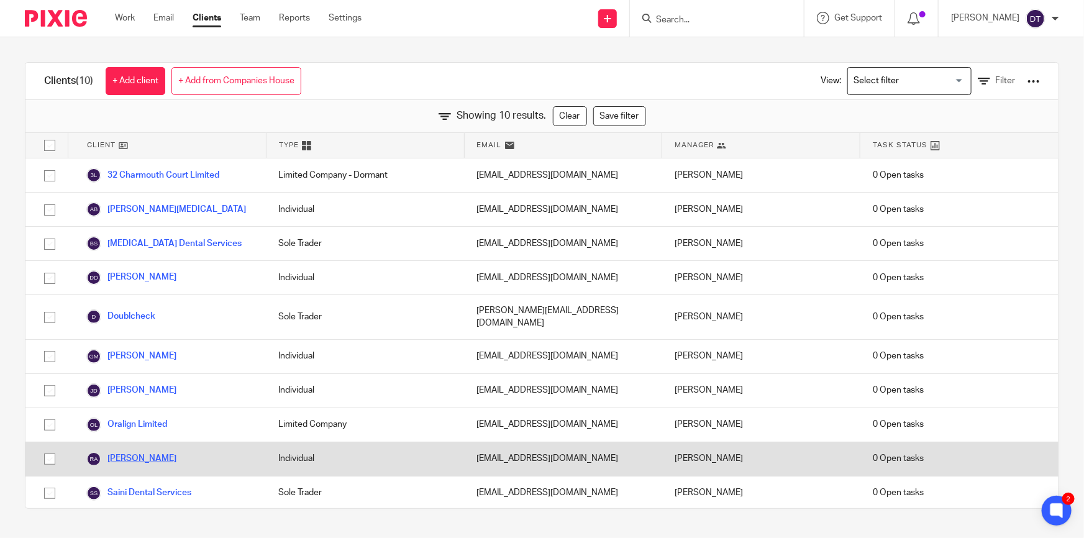
click at [129, 452] on link "Rehan Ahmad" at bounding box center [131, 459] width 90 height 15
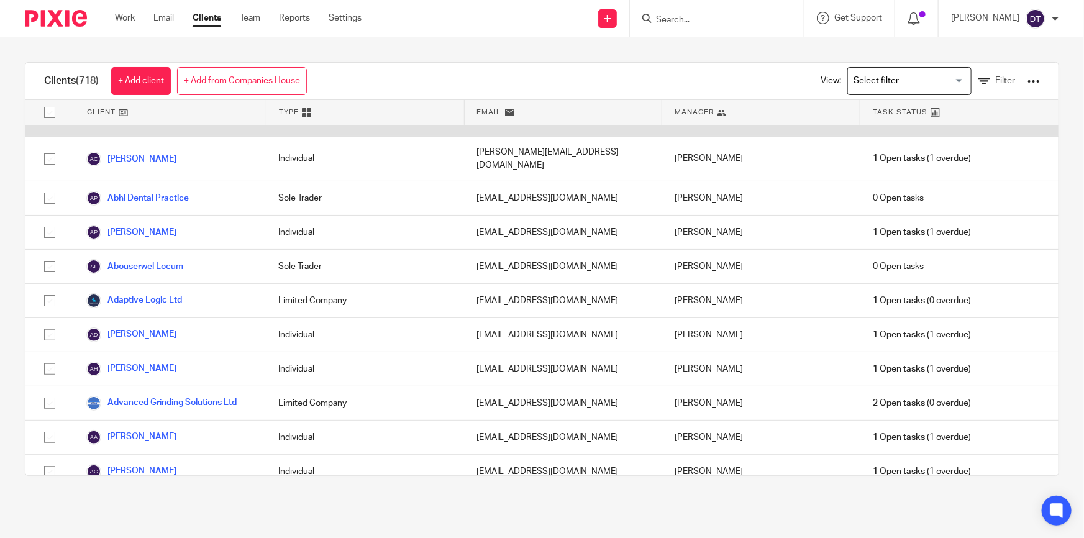
scroll to position [112, 0]
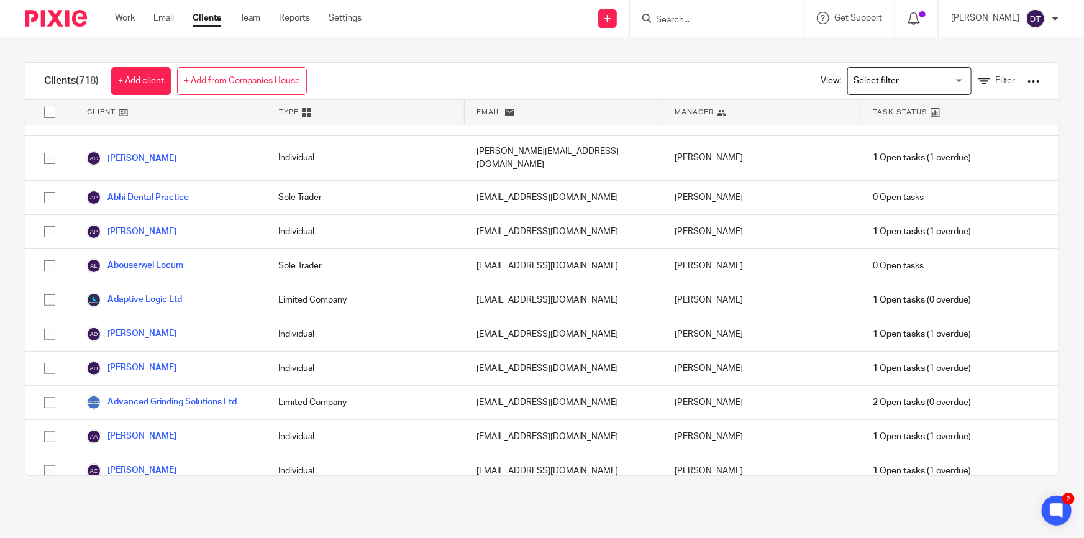
click at [702, 16] on input "Search" at bounding box center [711, 20] width 112 height 11
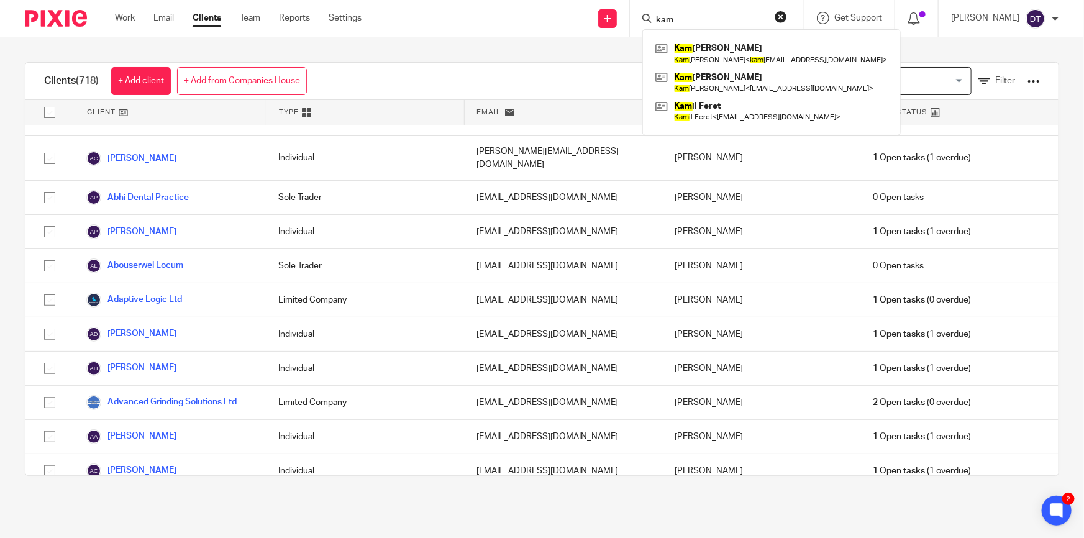
type input "kam"
drag, startPoint x: 683, startPoint y: 15, endPoint x: 618, endPoint y: 12, distance: 64.7
click at [618, 12] on div "Send new email Create task Add client Request signature kam Kam yar Moradisalim…" at bounding box center [732, 18] width 704 height 37
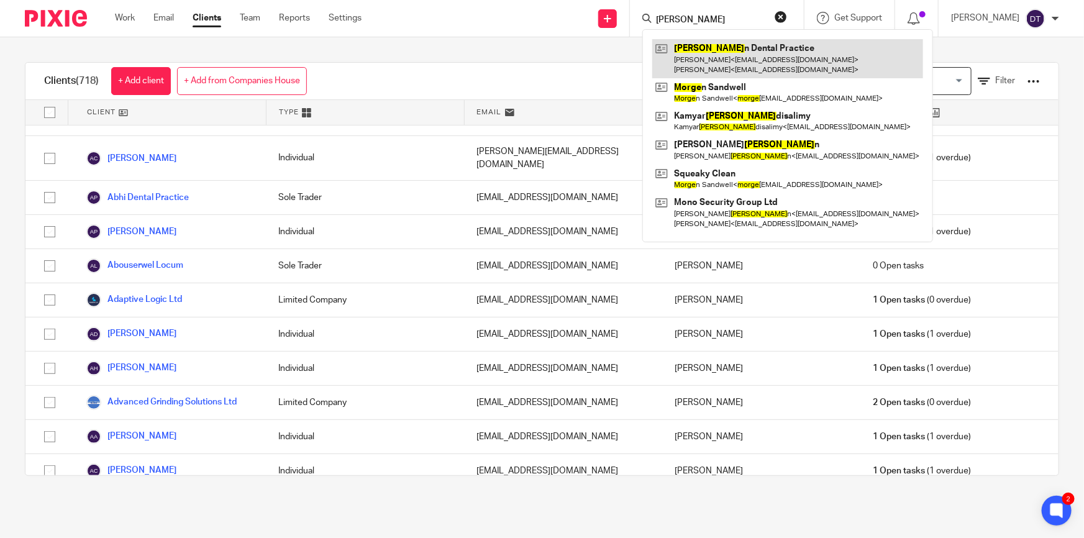
type input "morga"
click at [734, 56] on link at bounding box center [787, 58] width 271 height 39
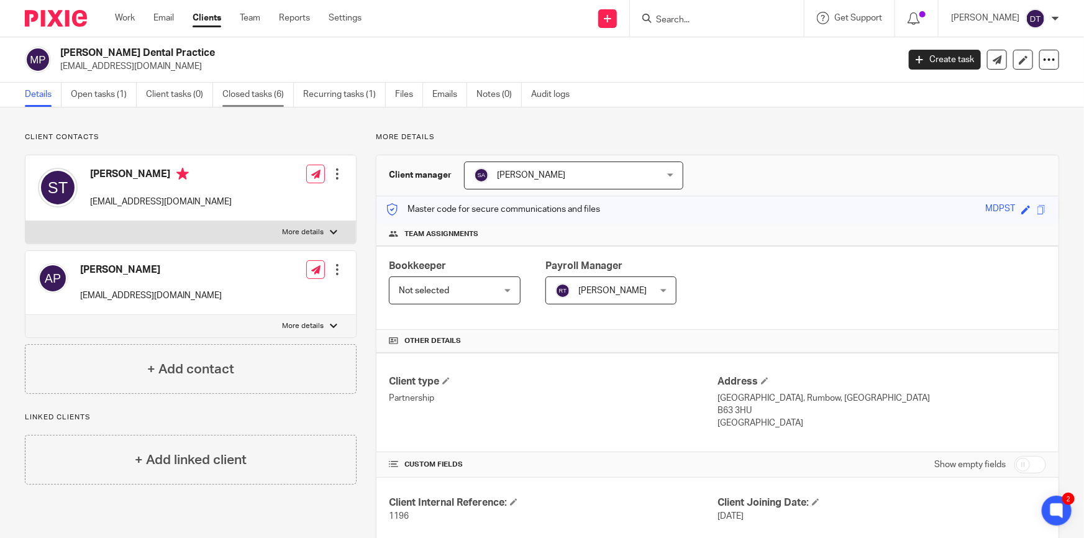
drag, startPoint x: 333, startPoint y: 93, endPoint x: 283, endPoint y: 99, distance: 50.7
click at [333, 93] on link "Recurring tasks (1)" at bounding box center [344, 95] width 83 height 24
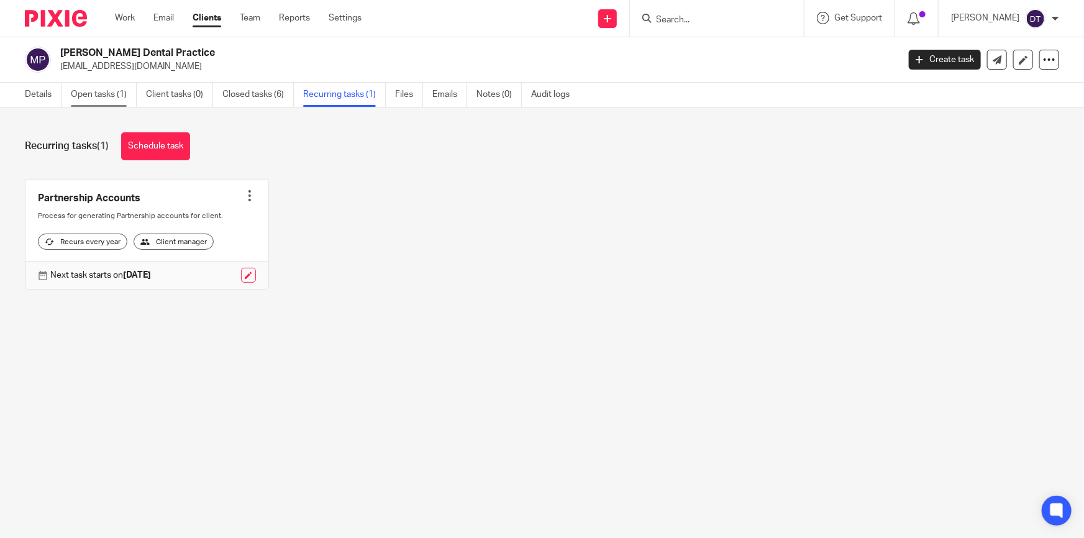
click at [101, 104] on link "Open tasks (1)" at bounding box center [104, 95] width 66 height 24
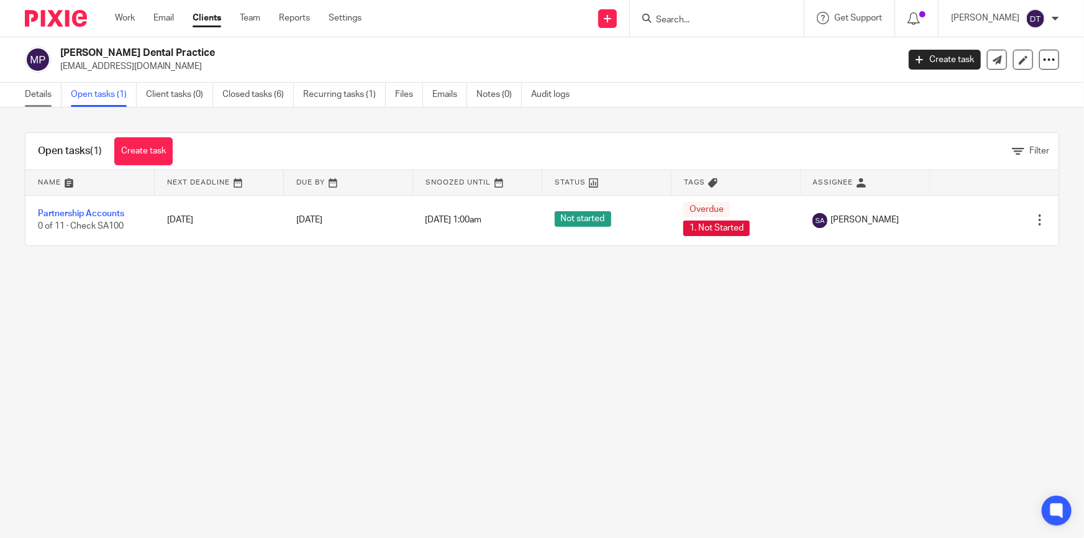
click at [46, 91] on link "Details" at bounding box center [43, 95] width 37 height 24
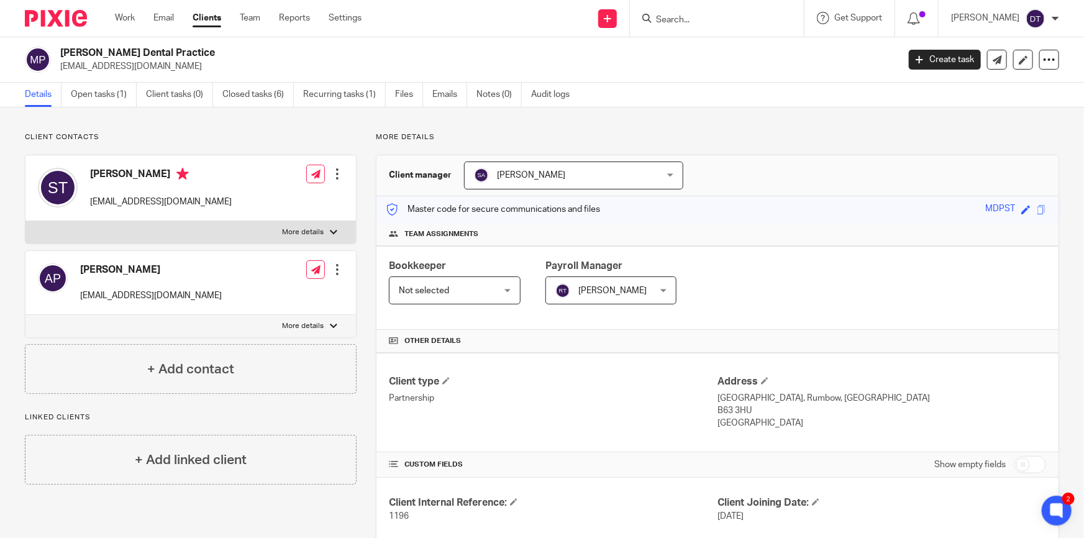
click at [661, 18] on input "Search" at bounding box center [711, 20] width 112 height 11
drag, startPoint x: 671, startPoint y: 21, endPoint x: 645, endPoint y: 24, distance: 26.3
click at [645, 24] on div "hdk" at bounding box center [714, 19] width 145 height 16
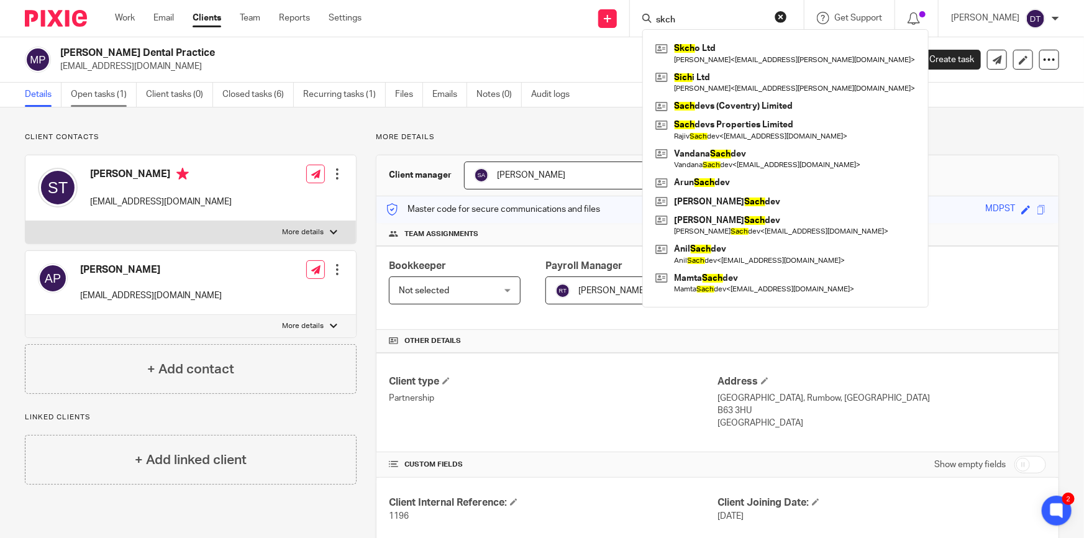
type input "skch"
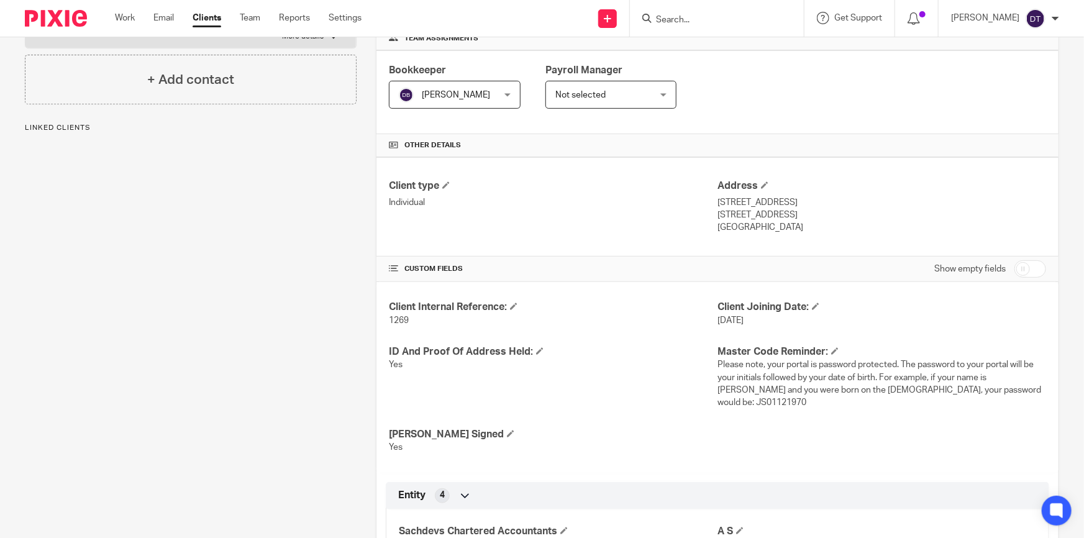
scroll to position [449, 0]
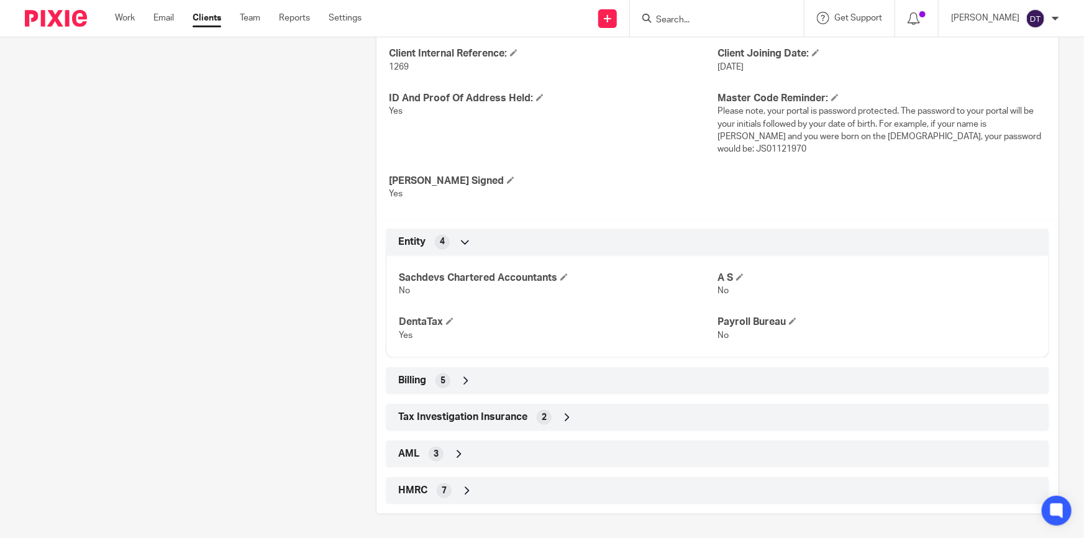
click at [464, 383] on icon at bounding box center [466, 381] width 12 height 12
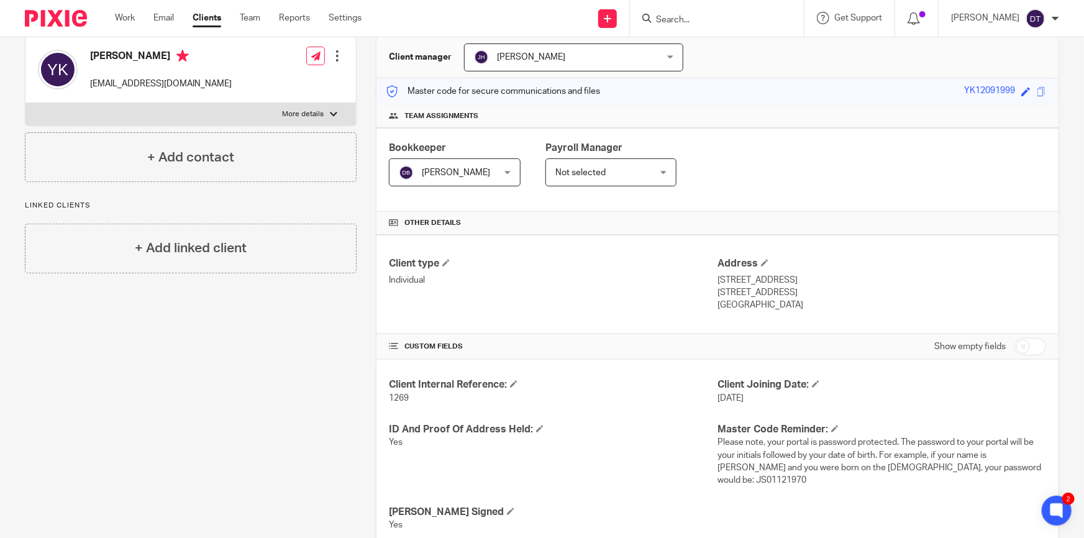
scroll to position [54, 0]
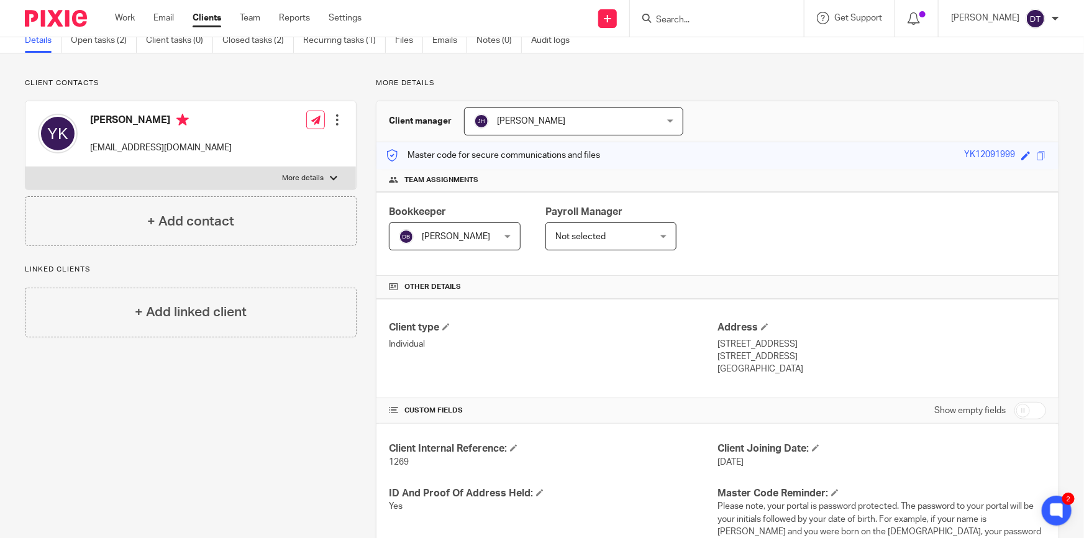
click at [668, 19] on input "Search" at bounding box center [711, 20] width 112 height 11
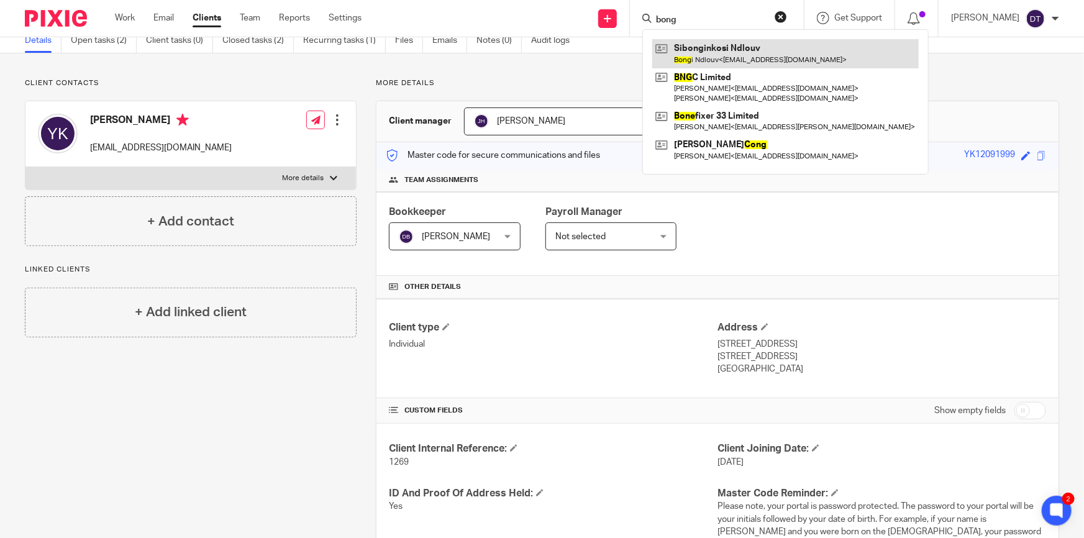
type input "bong"
click at [716, 50] on link at bounding box center [785, 53] width 267 height 29
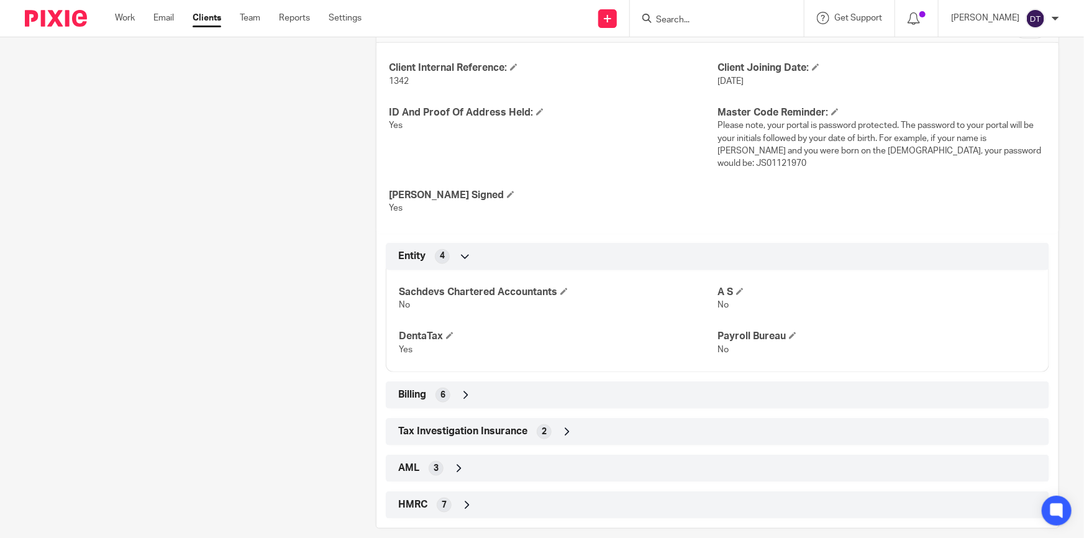
scroll to position [449, 0]
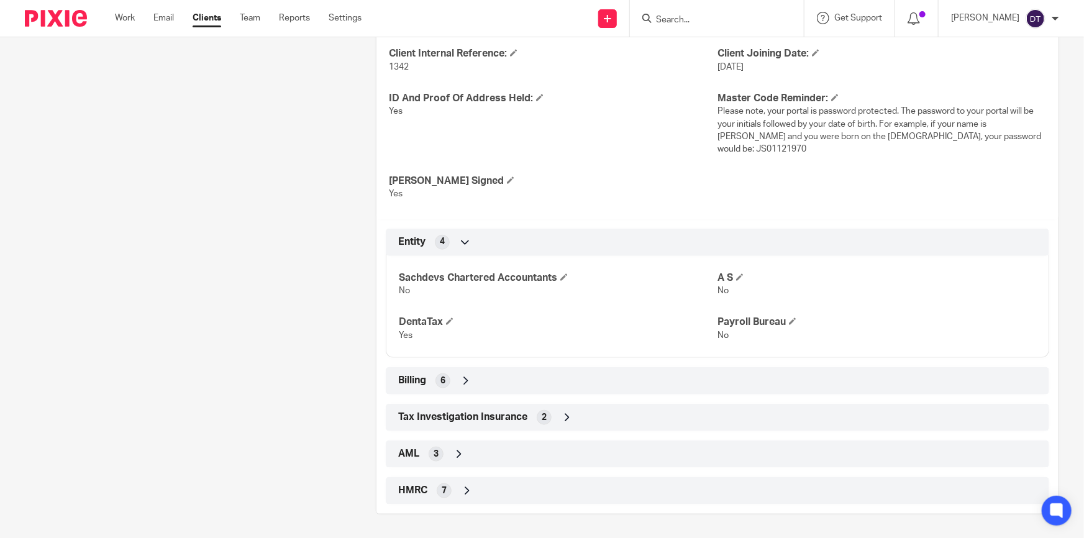
click at [485, 388] on div "Billing 6" at bounding box center [717, 380] width 645 height 21
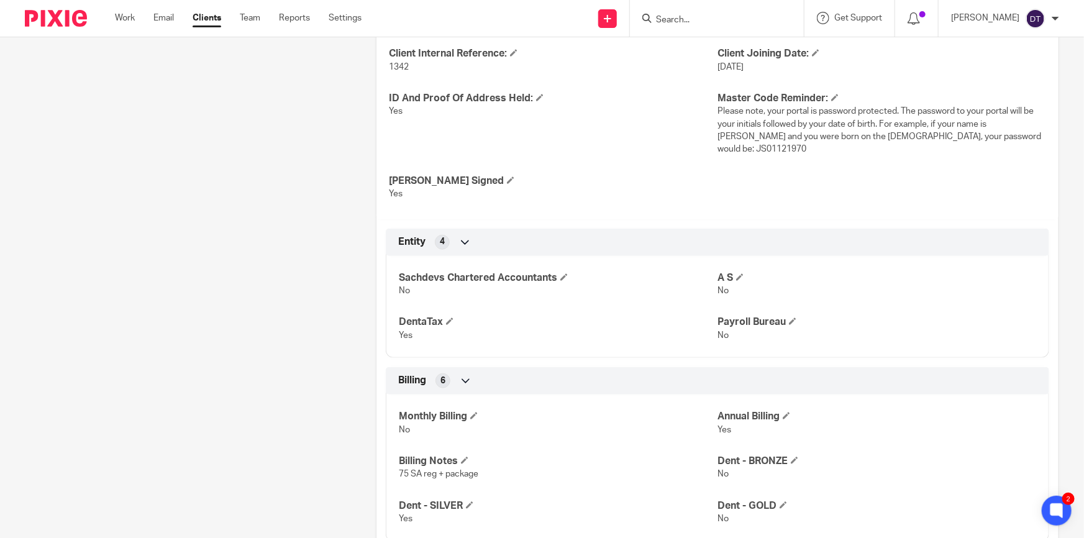
click at [697, 18] on input "Search" at bounding box center [711, 20] width 112 height 11
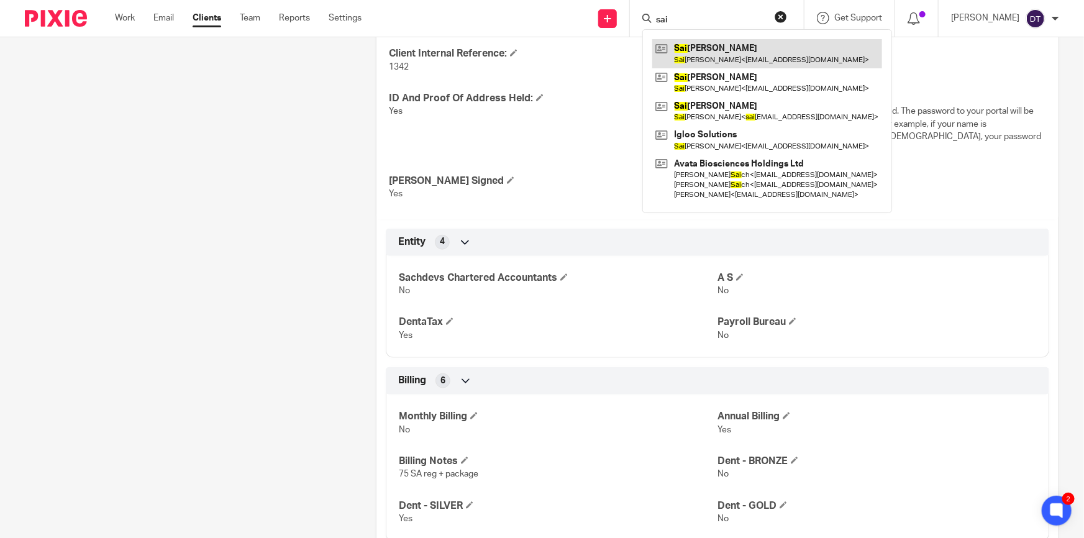
type input "sai"
click at [814, 49] on link at bounding box center [767, 53] width 230 height 29
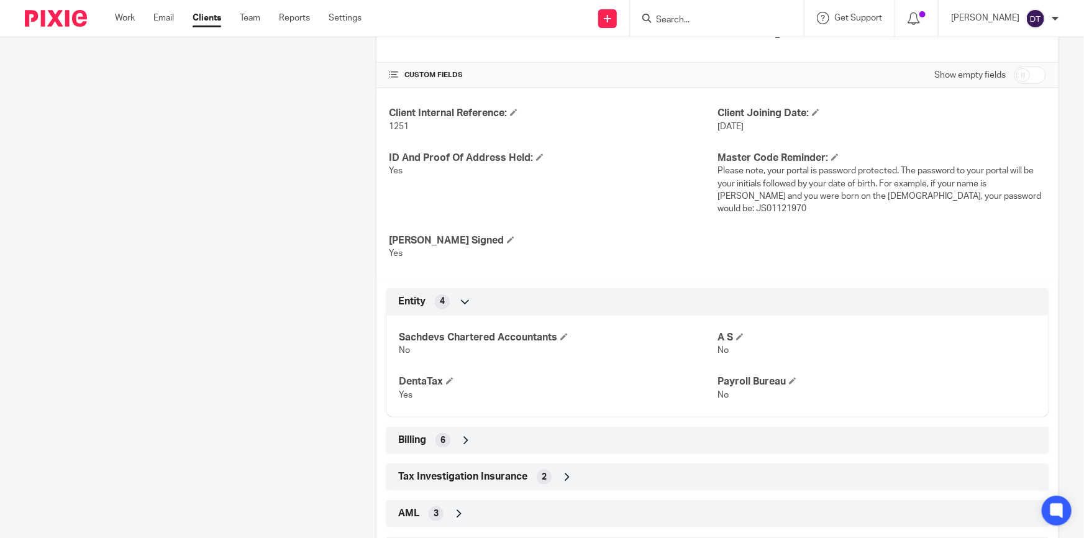
scroll to position [395, 0]
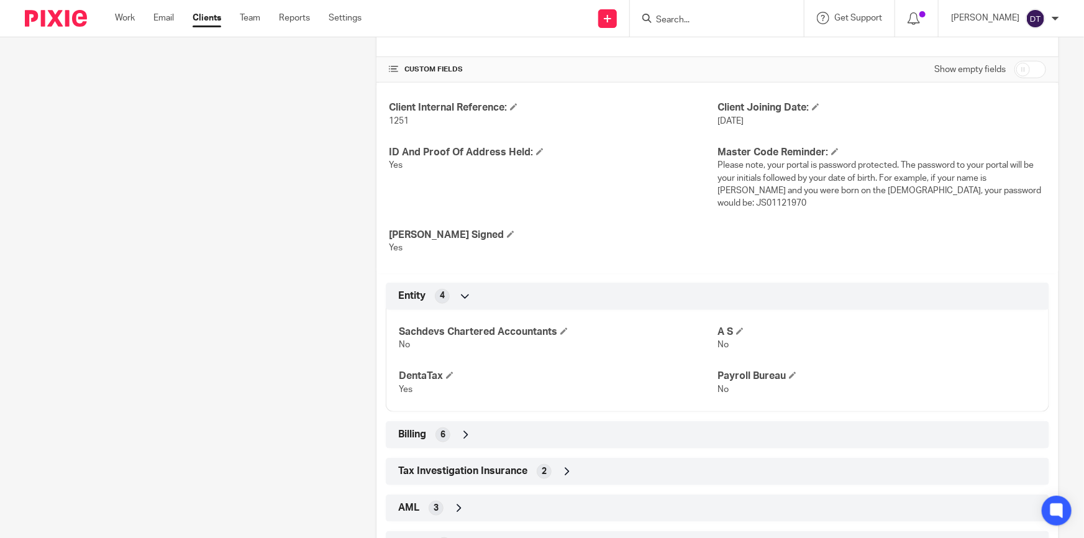
click at [454, 433] on div "Billing 6" at bounding box center [717, 434] width 645 height 21
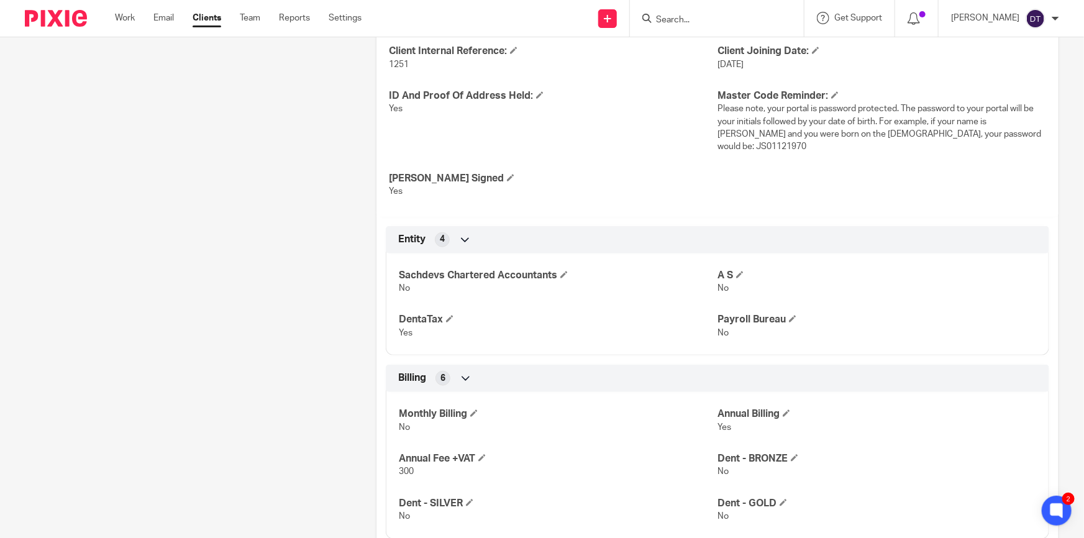
scroll to position [508, 0]
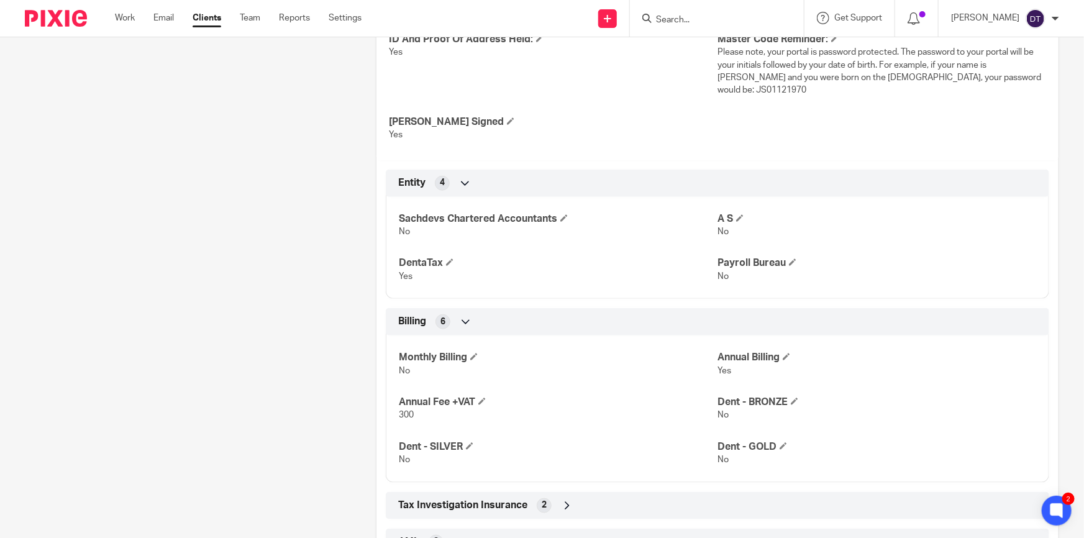
click at [687, 19] on input "Search" at bounding box center [711, 20] width 112 height 11
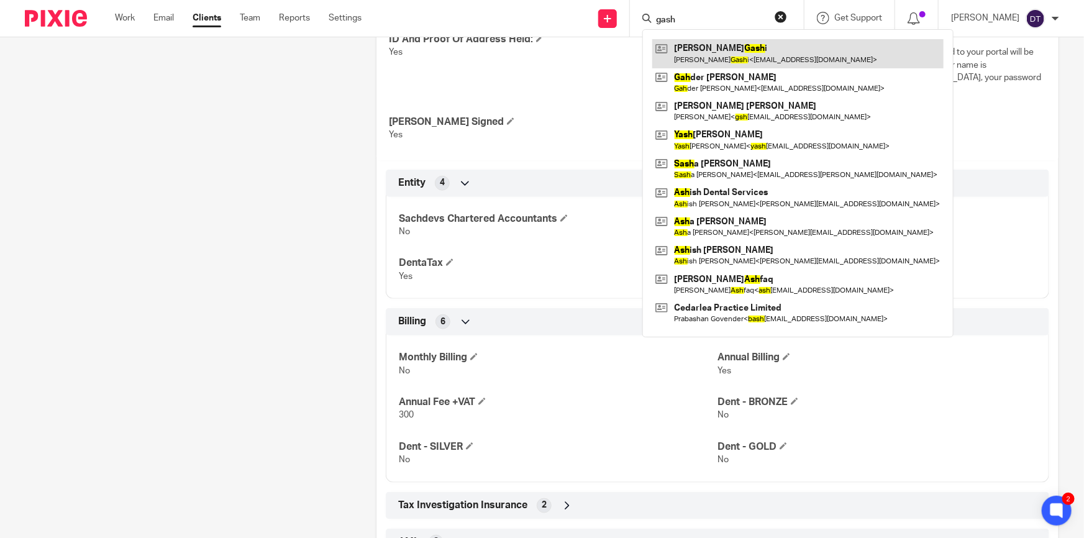
type input "gash"
click at [718, 53] on link at bounding box center [797, 53] width 291 height 29
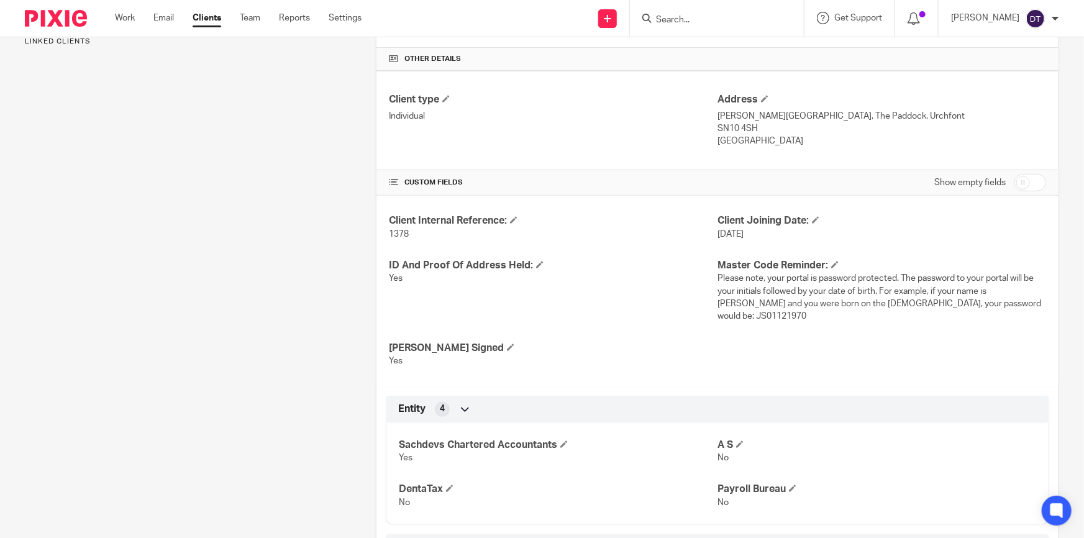
scroll to position [449, 0]
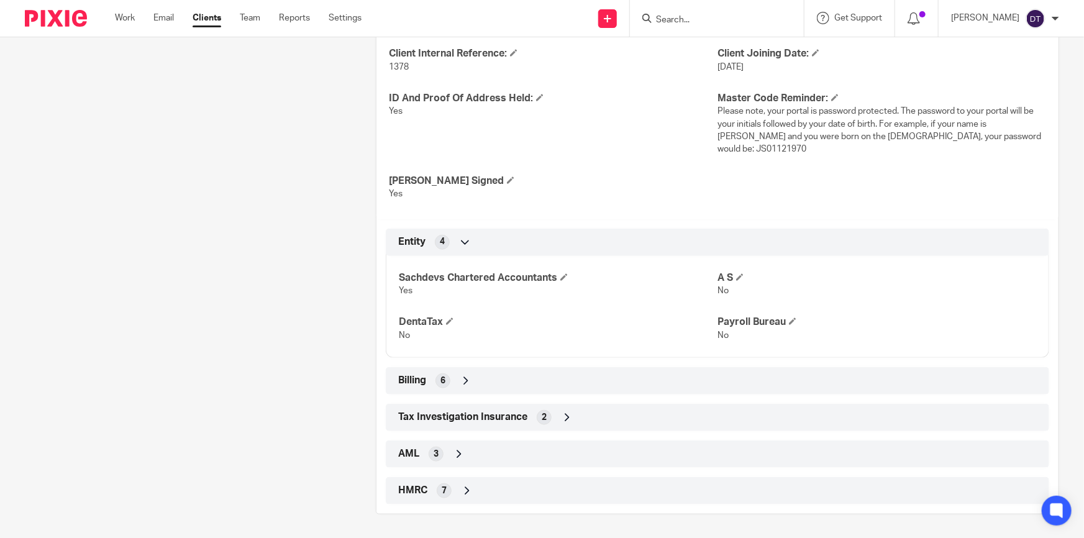
click at [460, 385] on icon at bounding box center [466, 381] width 12 height 12
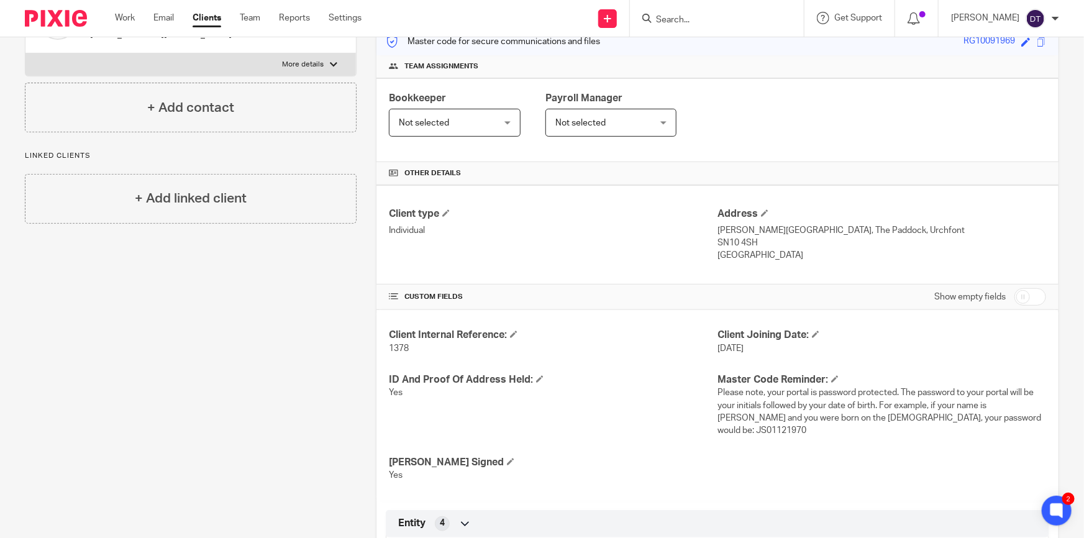
scroll to position [167, 0]
click at [693, 18] on input "Search" at bounding box center [711, 20] width 112 height 11
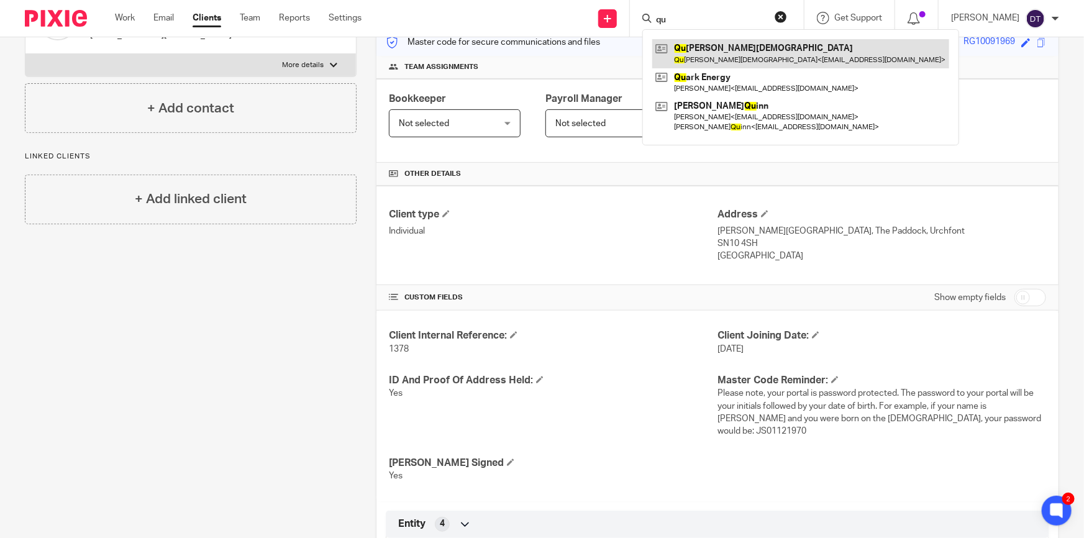
type input "qu"
click at [698, 50] on link at bounding box center [800, 53] width 297 height 29
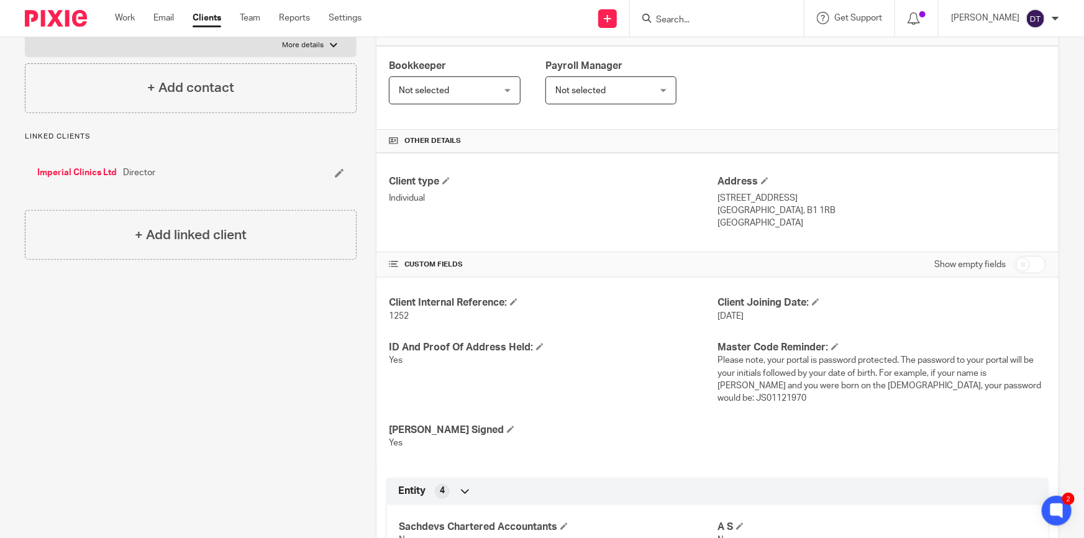
scroll to position [395, 0]
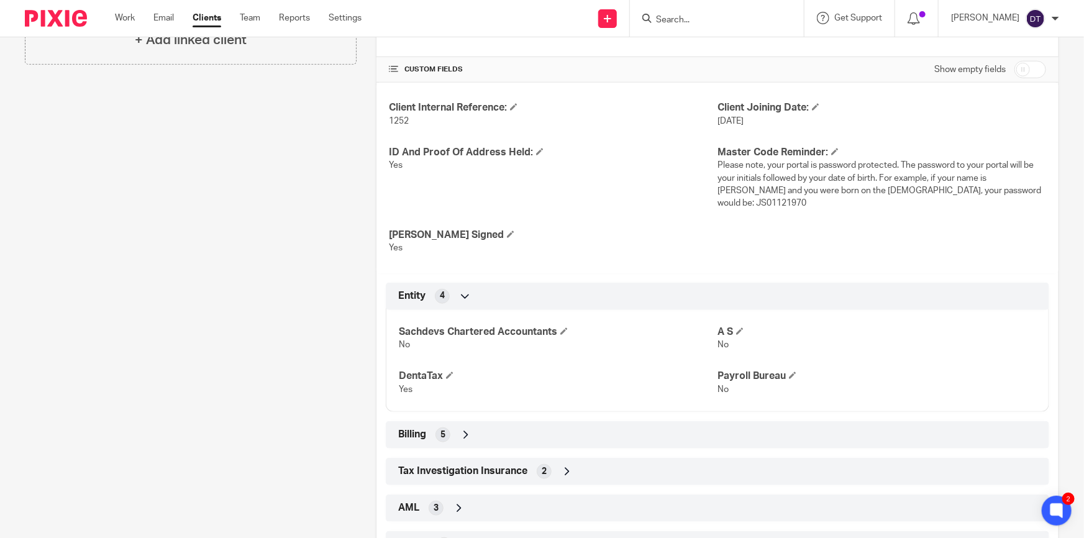
click at [452, 433] on div "Billing 5" at bounding box center [717, 434] width 645 height 21
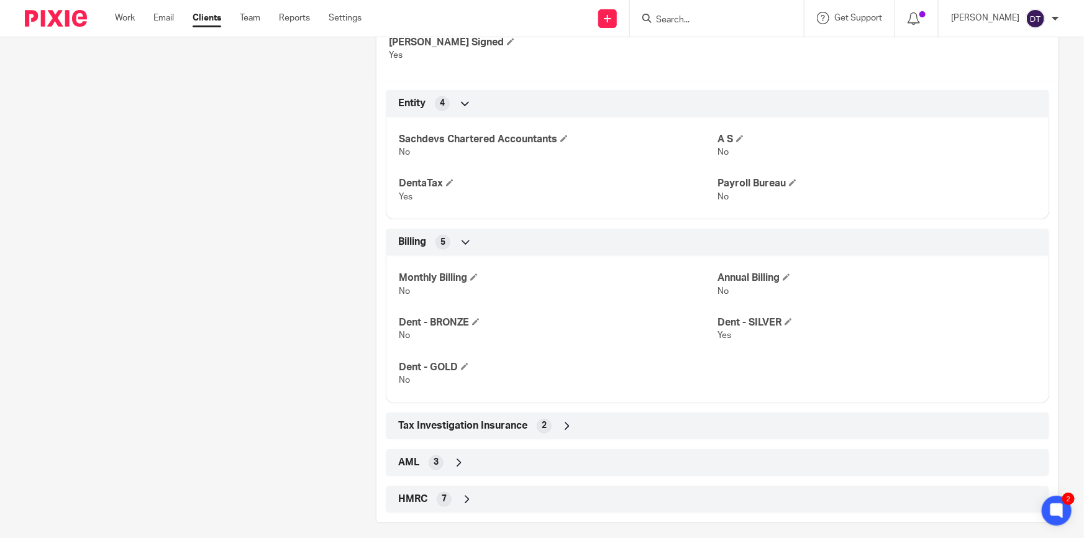
scroll to position [596, 0]
